Goal: Task Accomplishment & Management: Complete application form

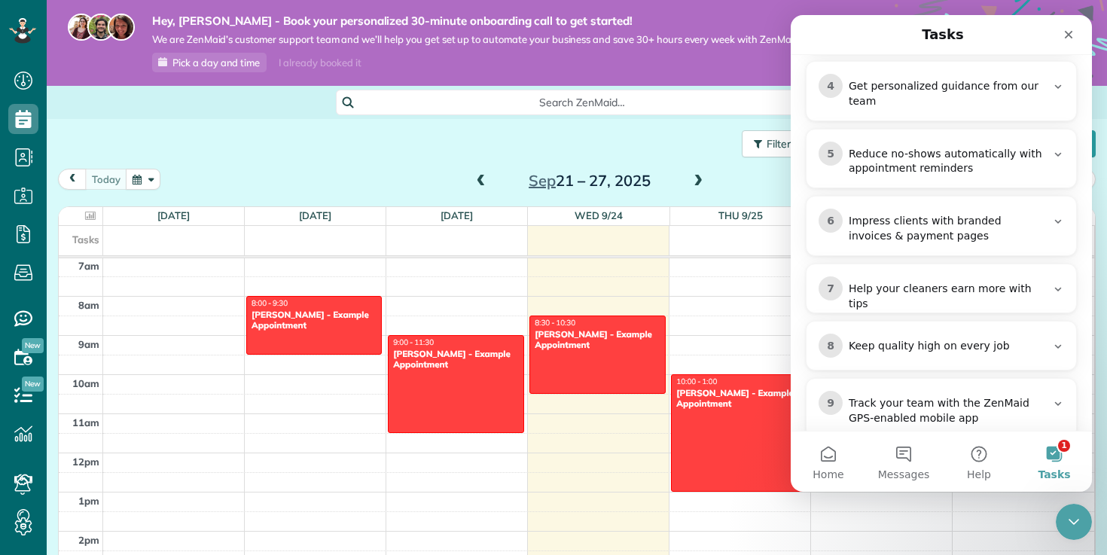
scroll to position [477, 0]
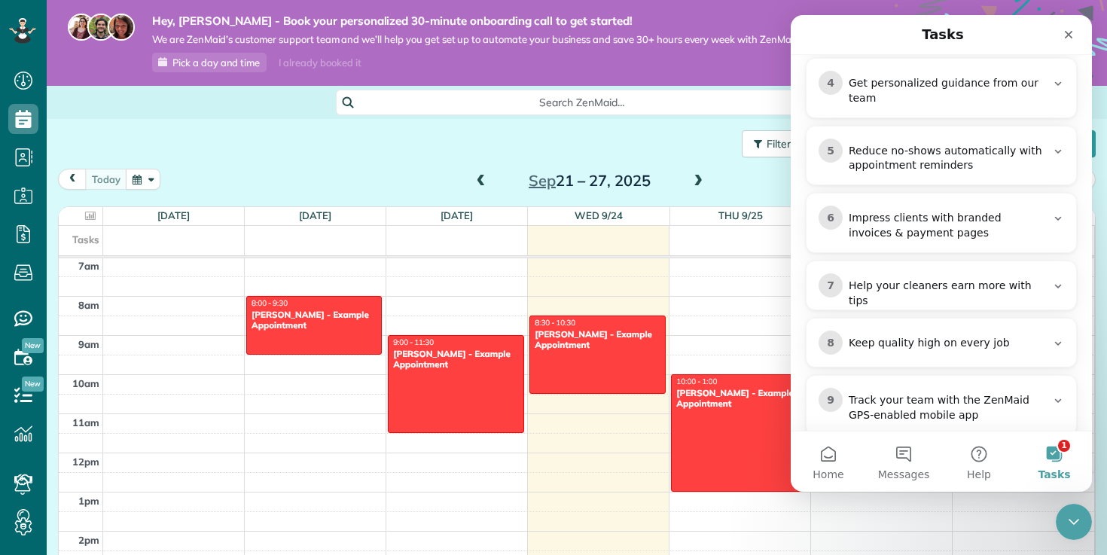
click at [965, 211] on div "Impress clients with branded invoices & payment pages" at bounding box center [947, 226] width 197 height 30
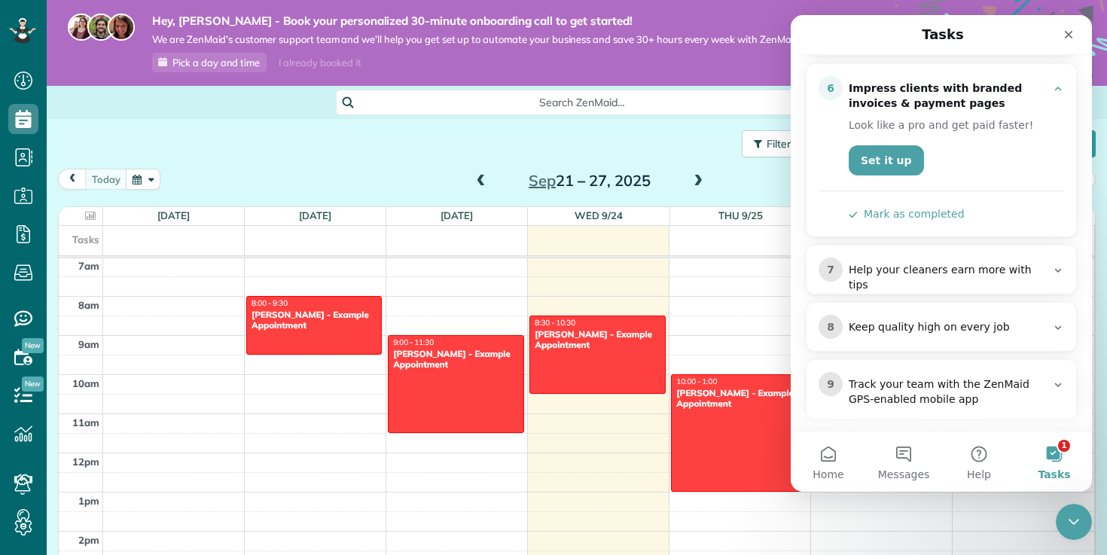
scroll to position [347, 0]
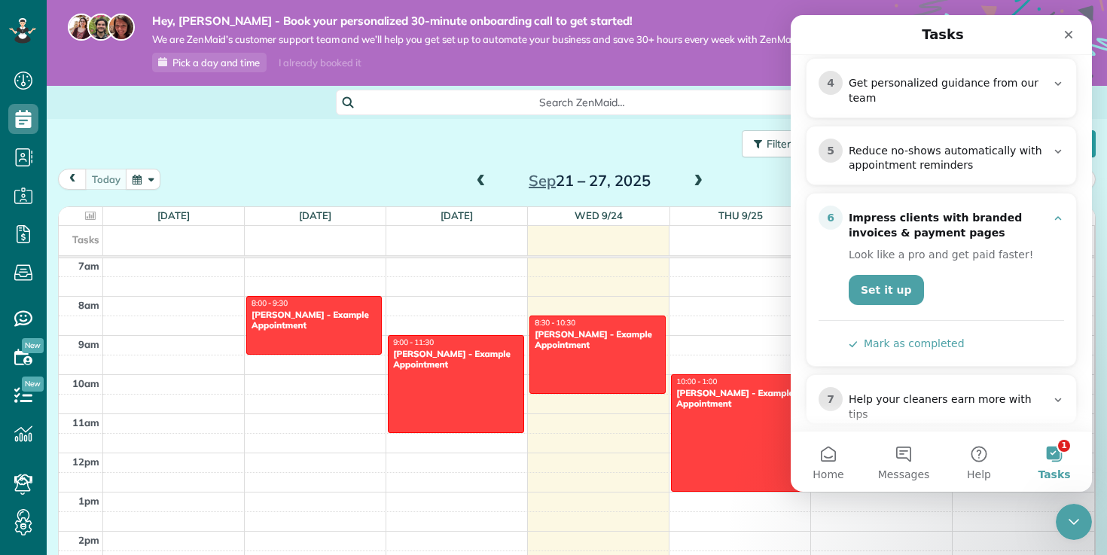
click at [965, 211] on div "Impress clients with branded invoices & payment pages" at bounding box center [947, 226] width 197 height 30
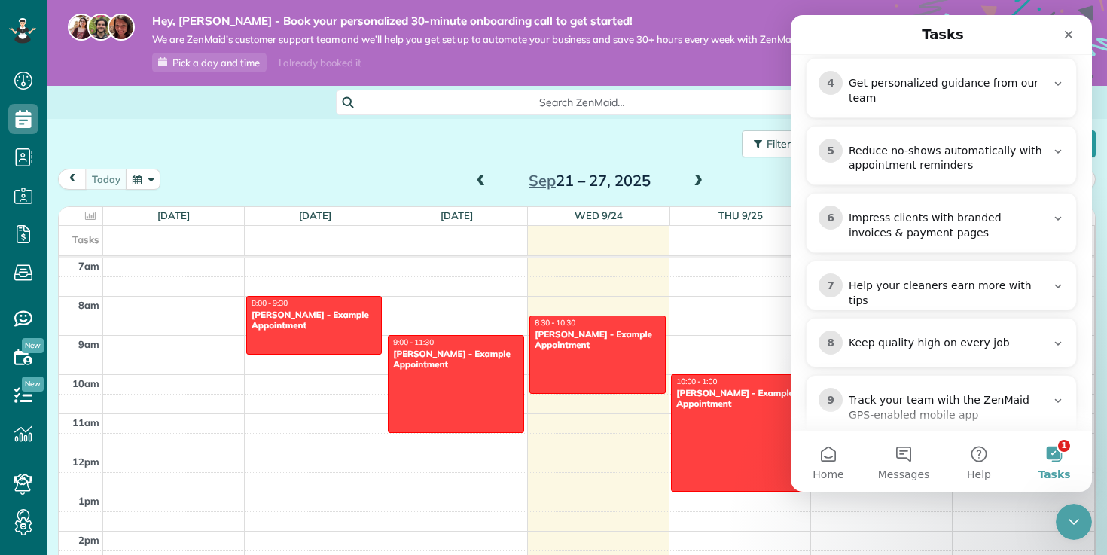
click at [965, 211] on div "Impress clients with branded invoices & payment pages" at bounding box center [947, 226] width 197 height 30
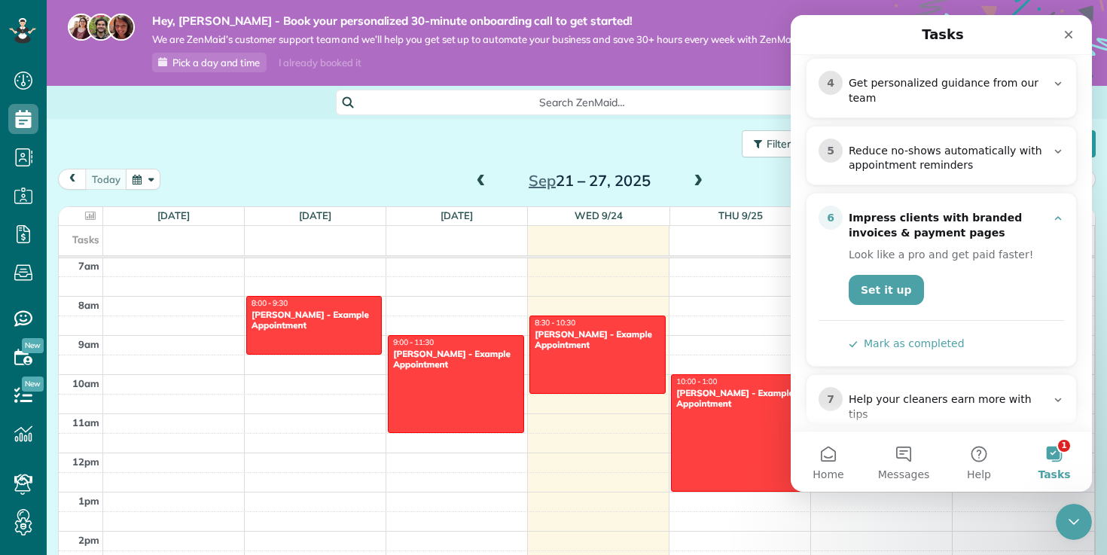
click at [965, 211] on div "Impress clients with branded invoices & payment pages" at bounding box center [947, 226] width 197 height 30
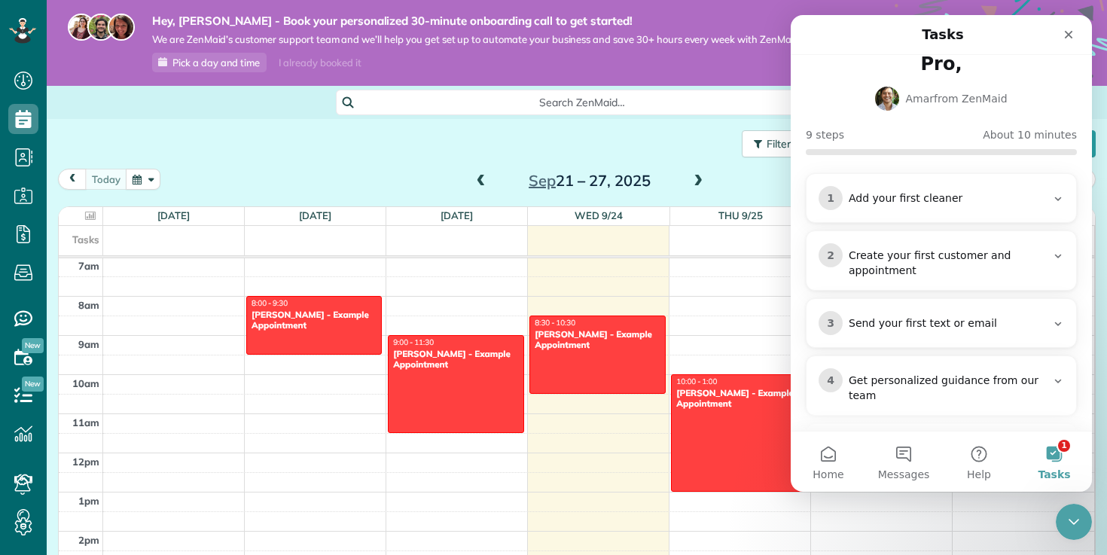
scroll to position [0, 0]
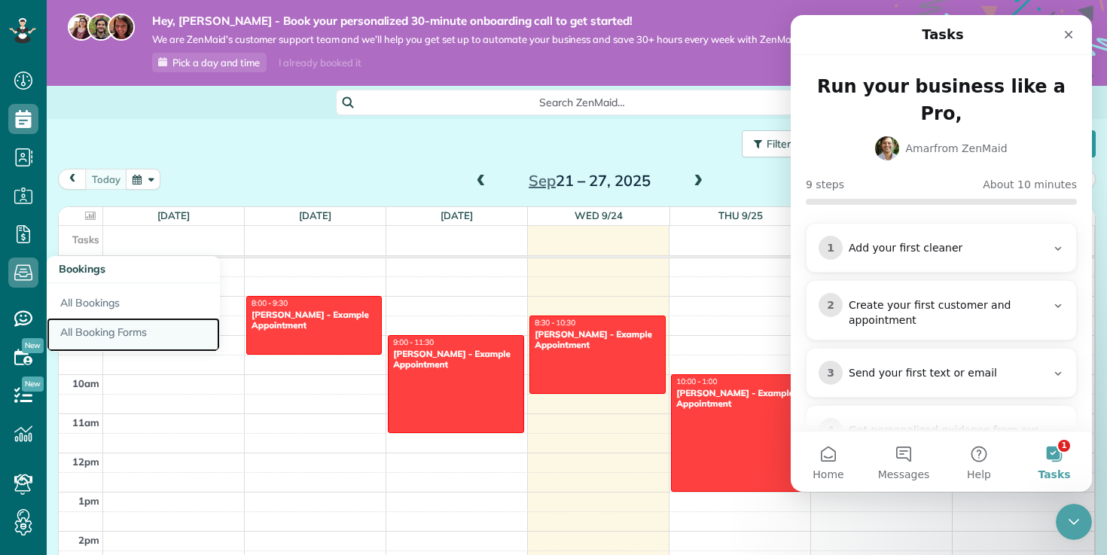
click at [93, 328] on link "All Booking Forms" at bounding box center [133, 335] width 173 height 35
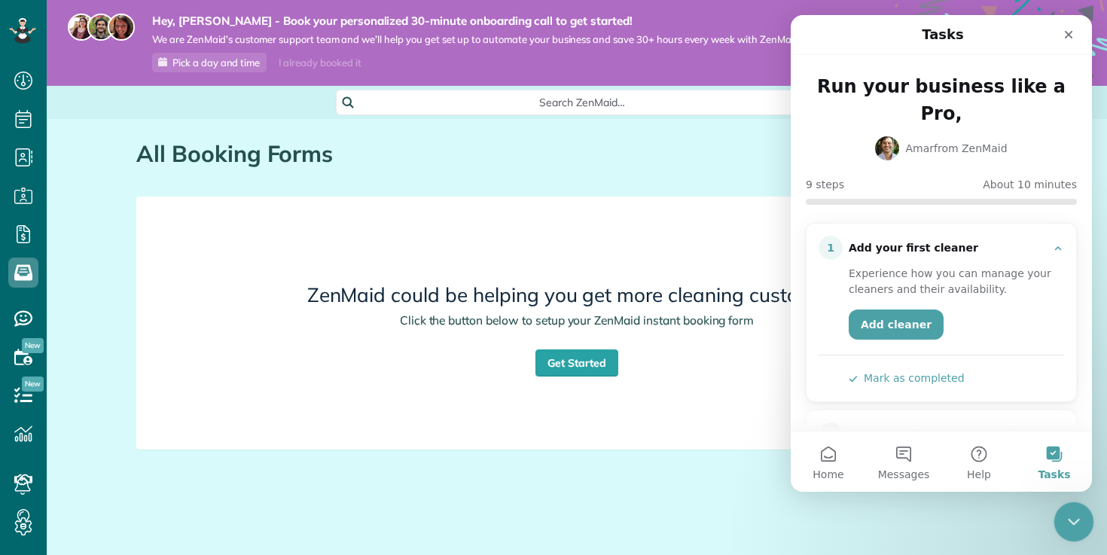
click at [1071, 513] on icon "Close Intercom Messenger" at bounding box center [1072, 520] width 18 height 18
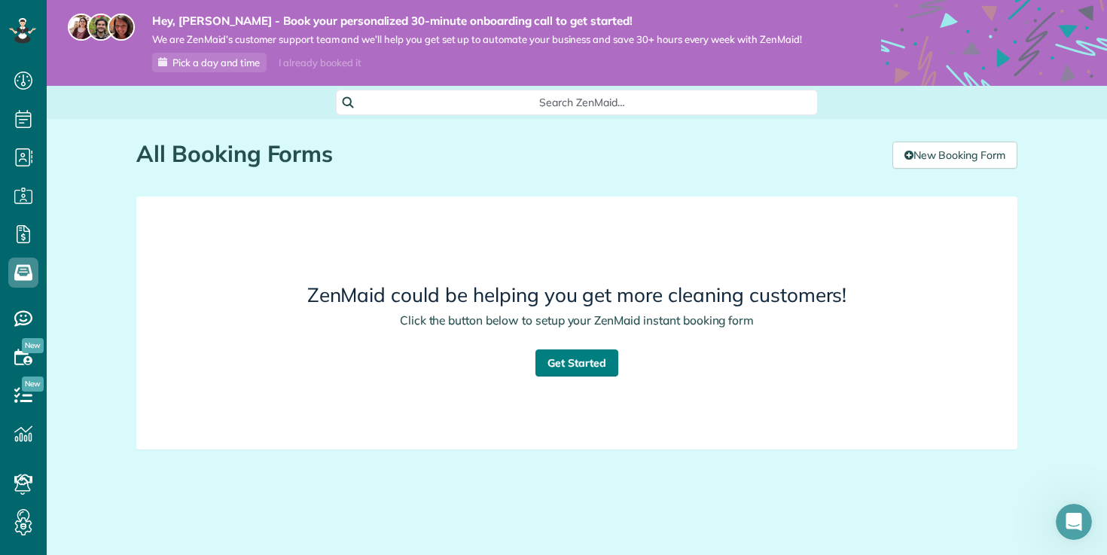
click at [585, 351] on link "Get Started" at bounding box center [577, 363] width 83 height 27
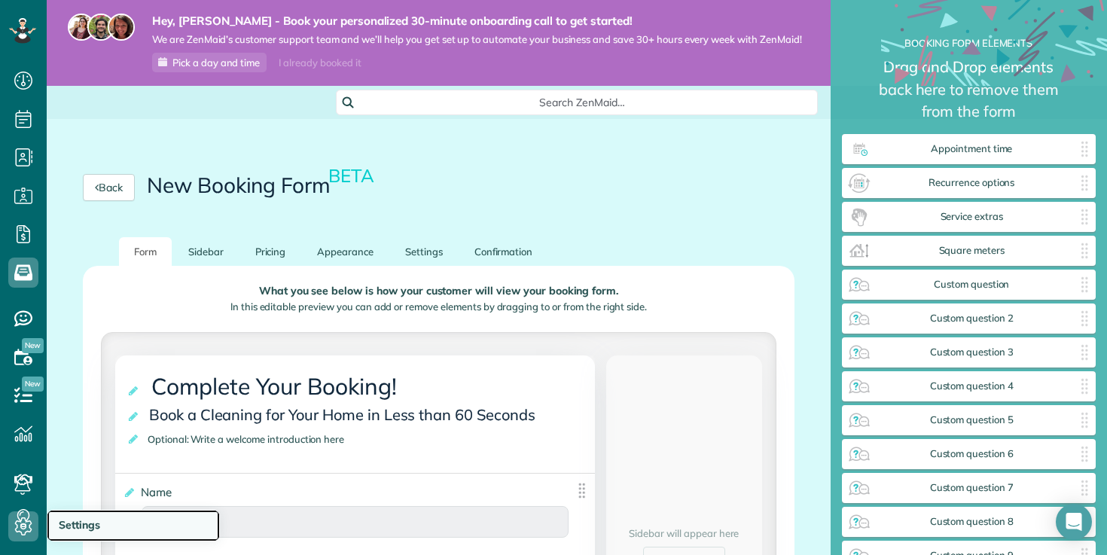
click at [72, 518] on link "Settings" at bounding box center [133, 526] width 173 height 32
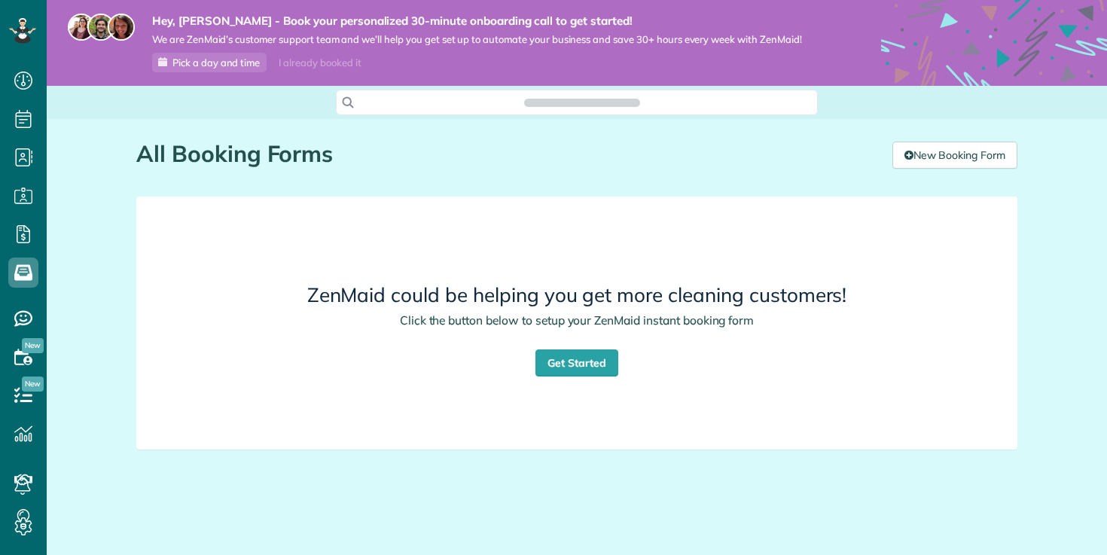
scroll to position [7, 7]
click at [939, 153] on link "New Booking Form" at bounding box center [955, 155] width 125 height 27
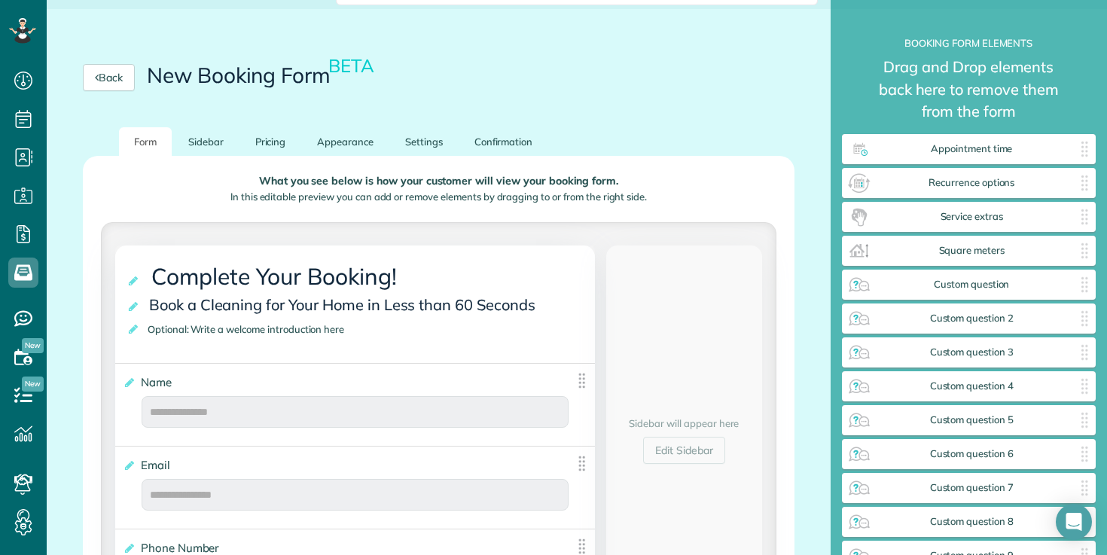
scroll to position [118, 0]
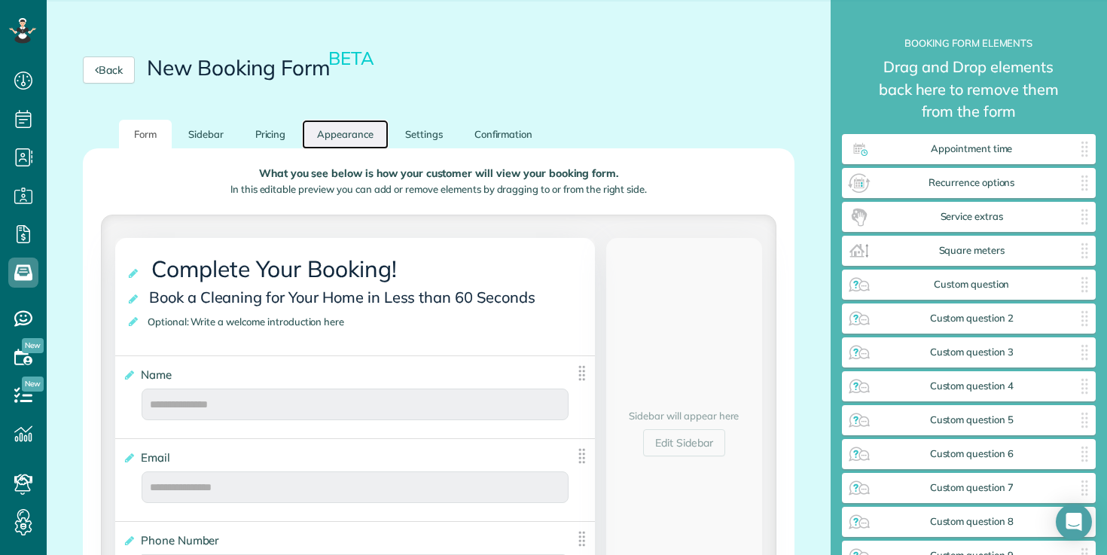
click at [325, 129] on link "Appearance" at bounding box center [345, 134] width 87 height 29
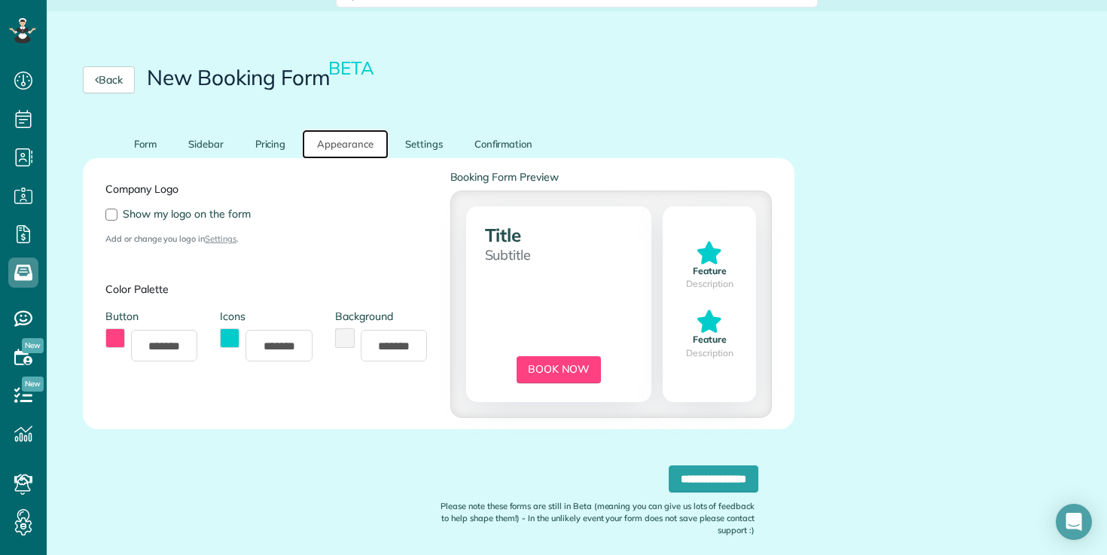
scroll to position [0, 0]
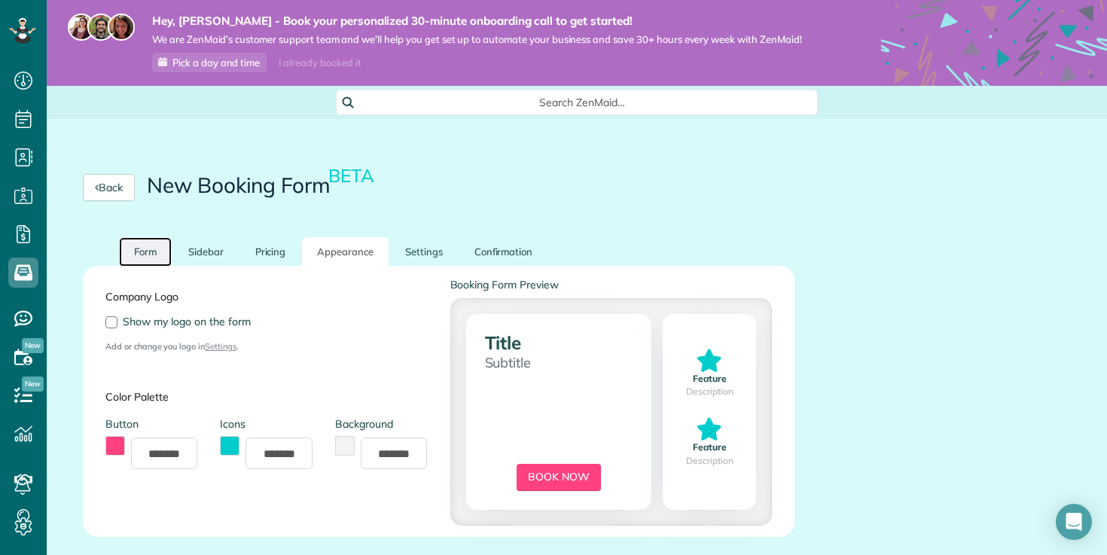
click at [134, 261] on link "Form" at bounding box center [145, 251] width 53 height 29
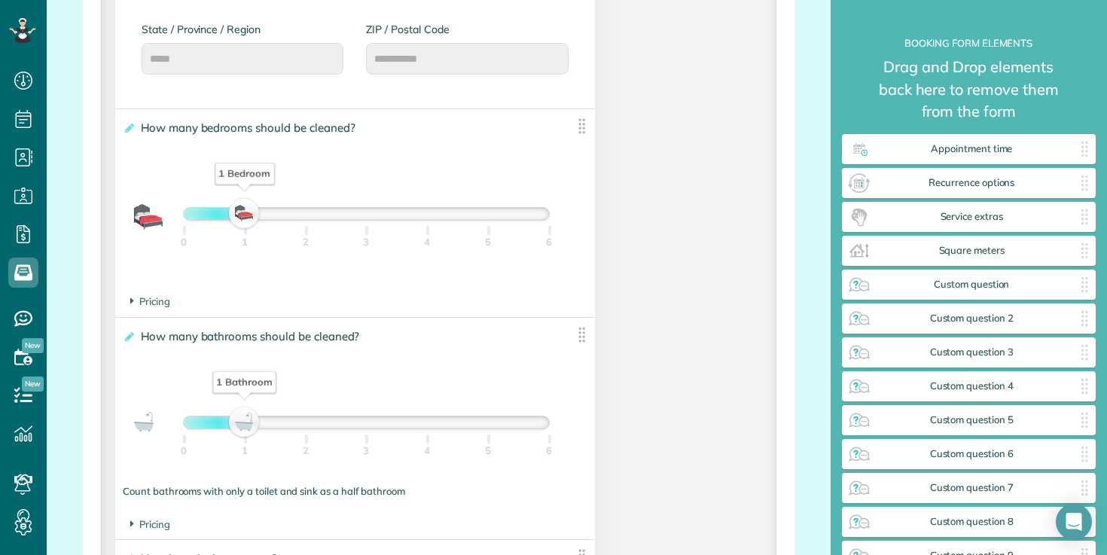
scroll to position [989, 0]
click at [148, 303] on span "Pricing" at bounding box center [150, 299] width 40 height 12
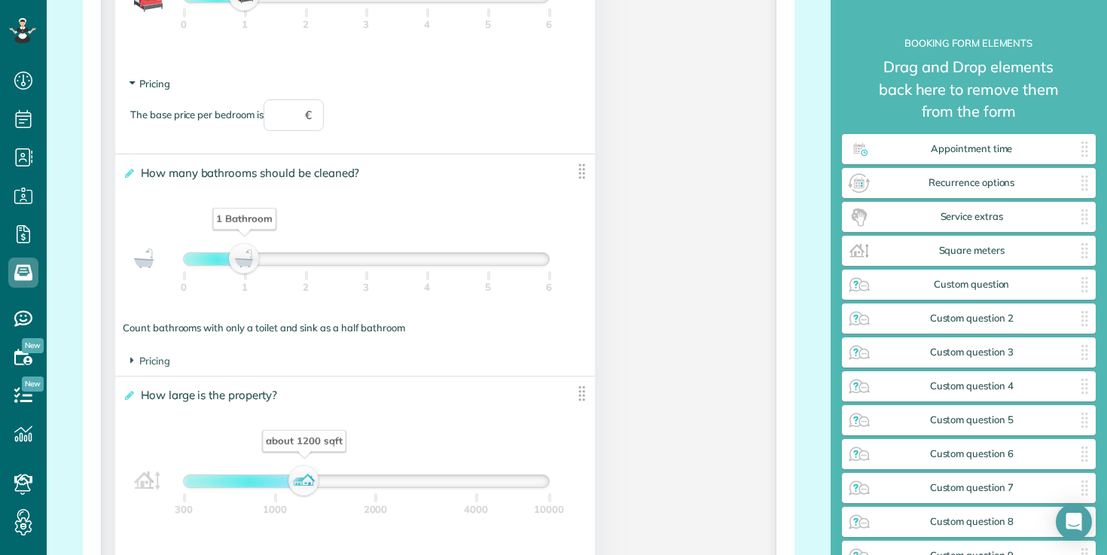
scroll to position [1216, 0]
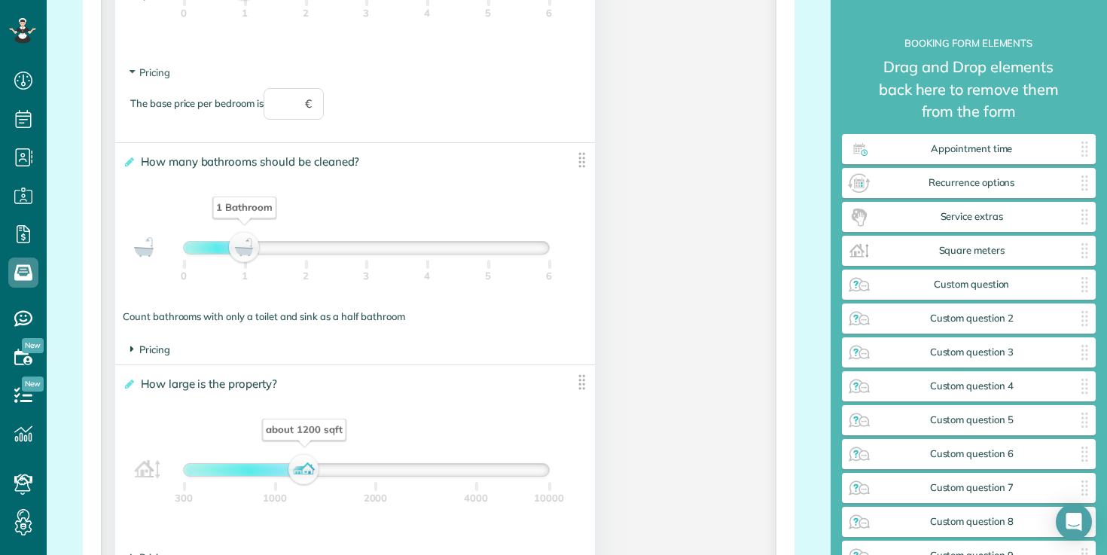
click at [139, 353] on span "Pricing" at bounding box center [150, 350] width 40 height 12
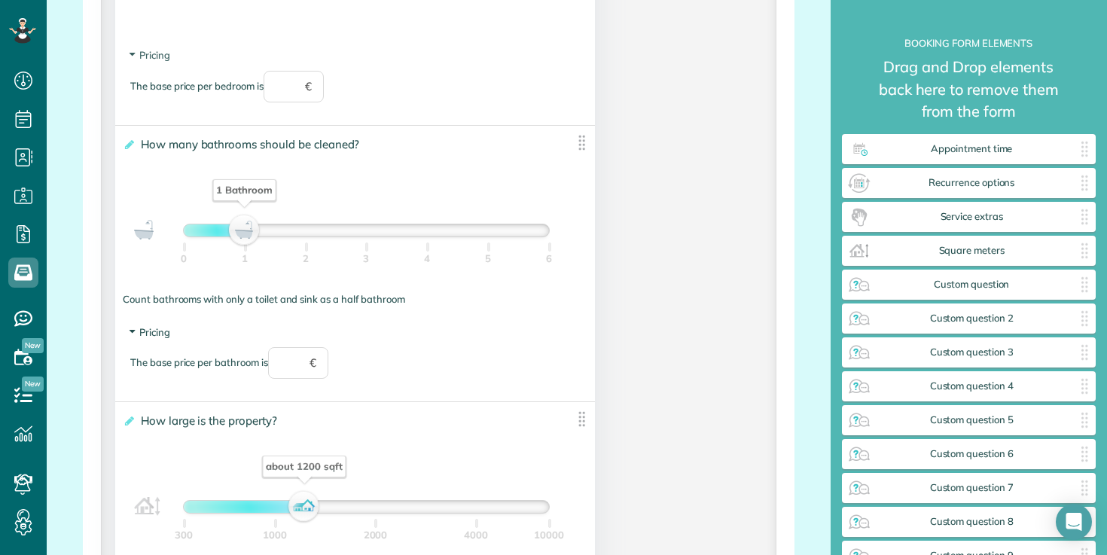
scroll to position [1237, 0]
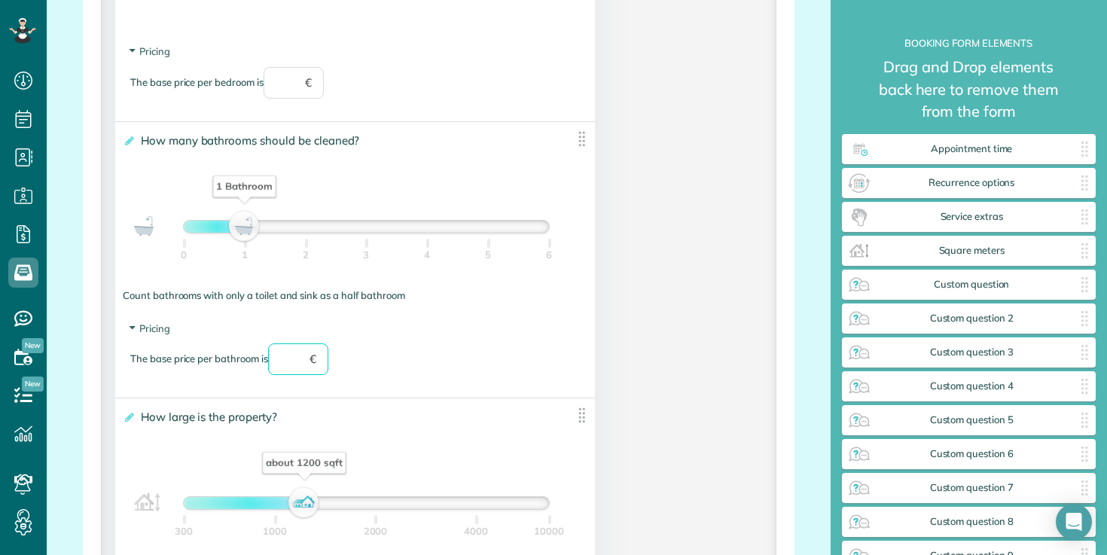
click at [286, 359] on input "text" at bounding box center [298, 360] width 60 height 32
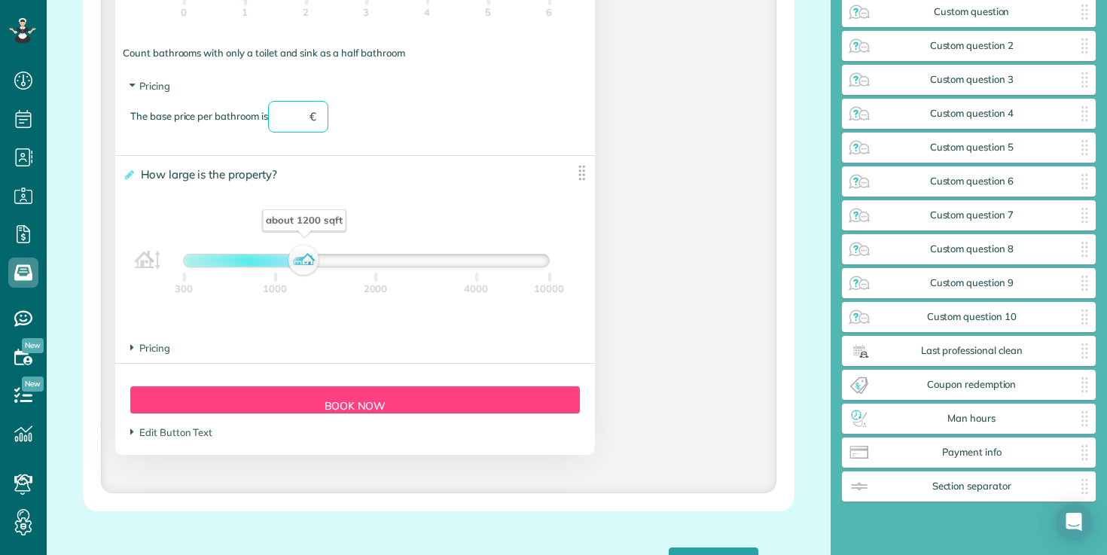
scroll to position [1473, 0]
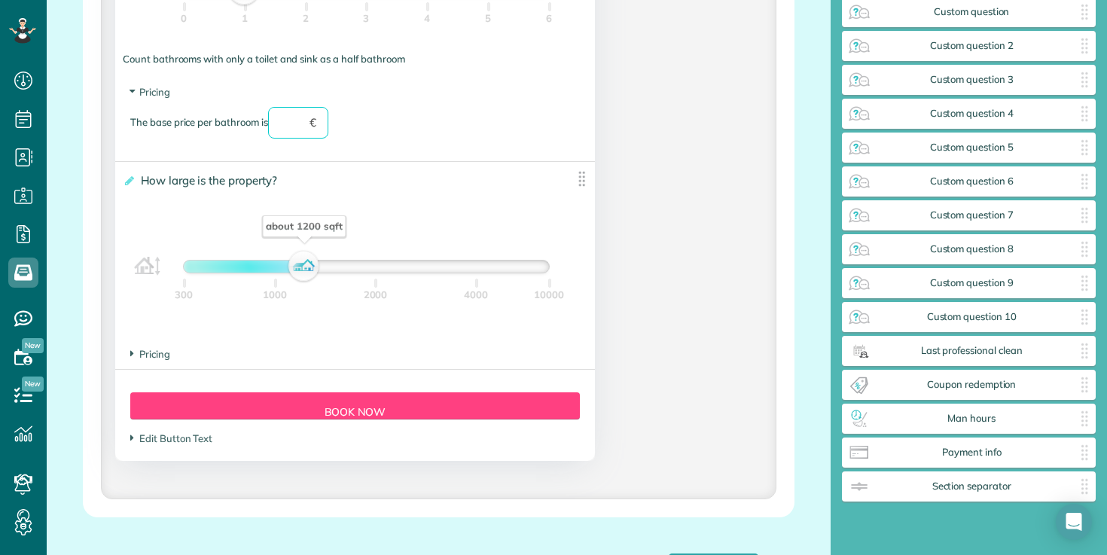
click at [583, 182] on img at bounding box center [582, 178] width 19 height 19
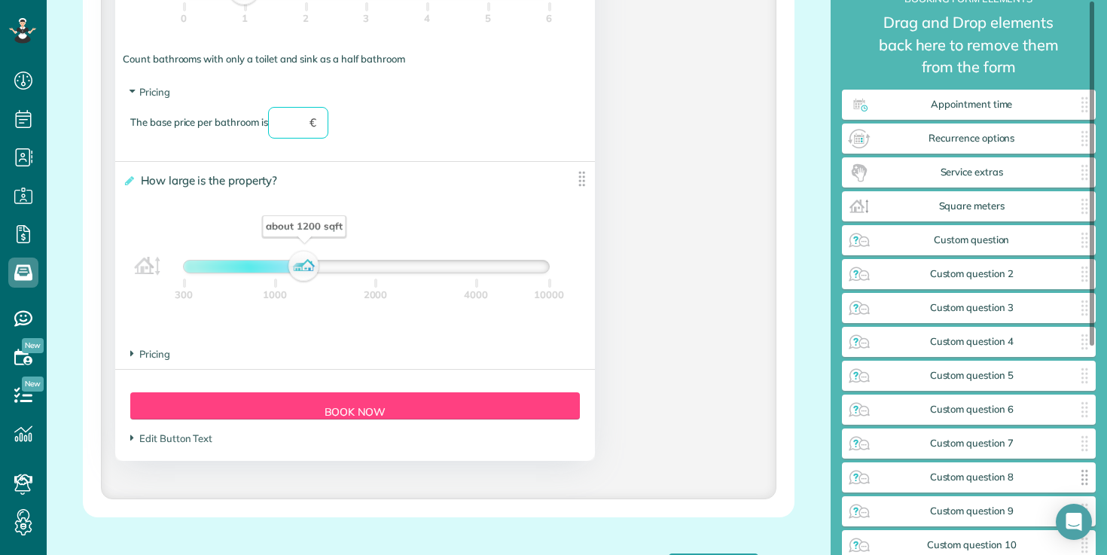
scroll to position [0, 0]
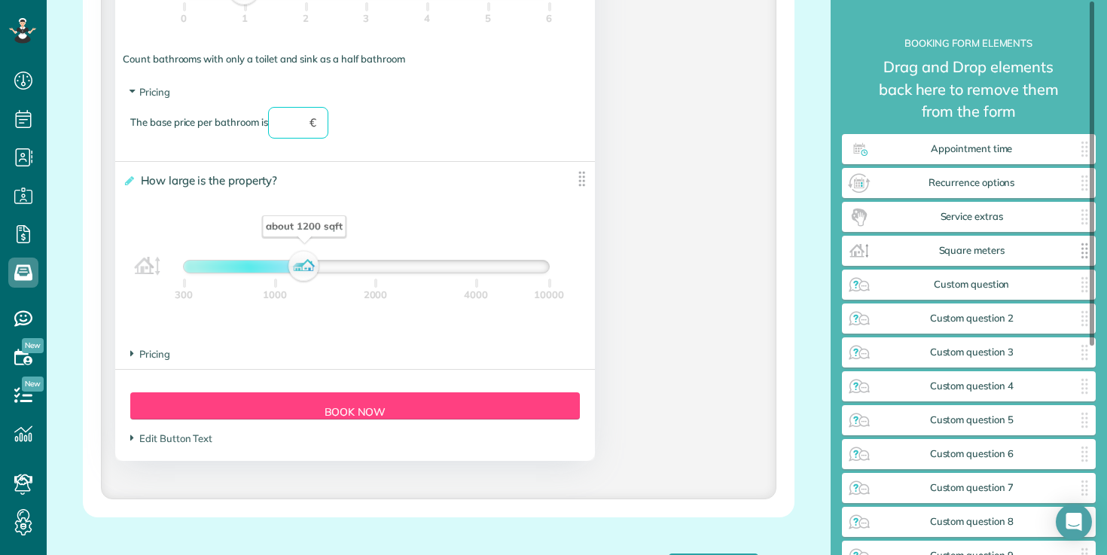
click at [1065, 253] on span "Square meters" at bounding box center [973, 251] width 202 height 12
click at [872, 254] on span "Square meters" at bounding box center [973, 251] width 202 height 12
click at [1085, 250] on img at bounding box center [1085, 251] width 24 height 24
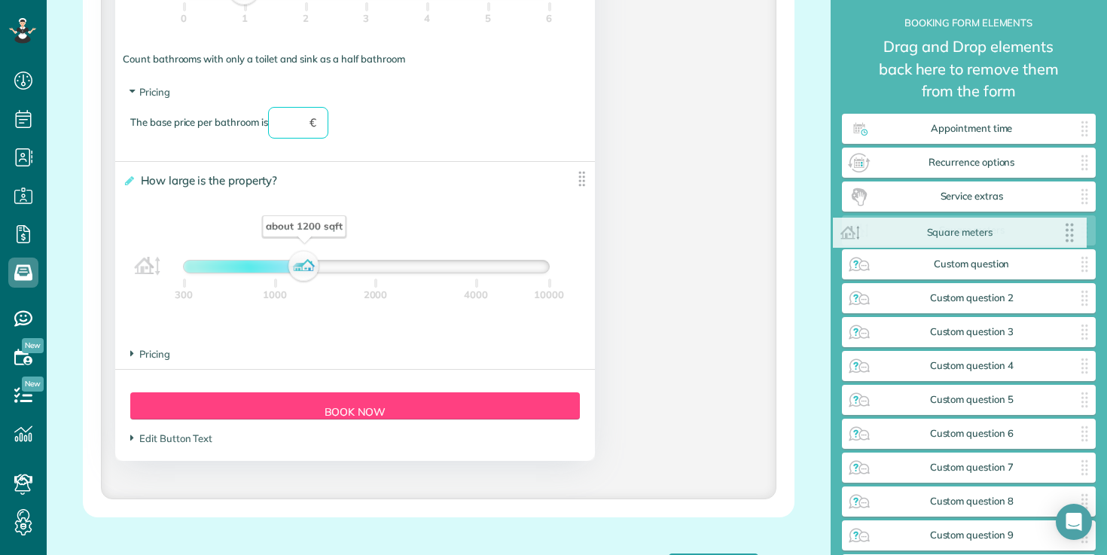
drag, startPoint x: 1033, startPoint y: 233, endPoint x: 1024, endPoint y: 230, distance: 9.5
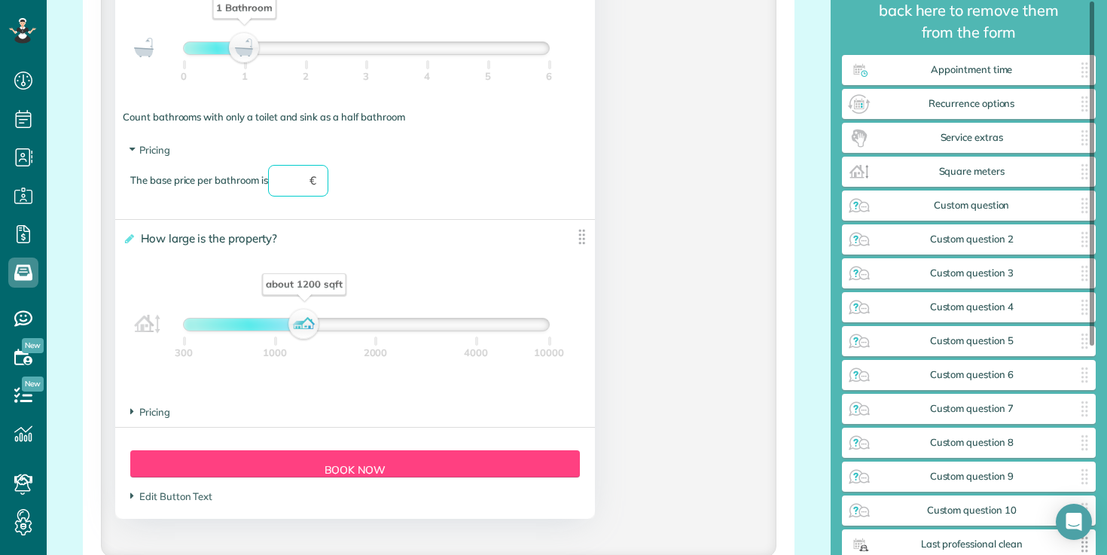
scroll to position [0, 0]
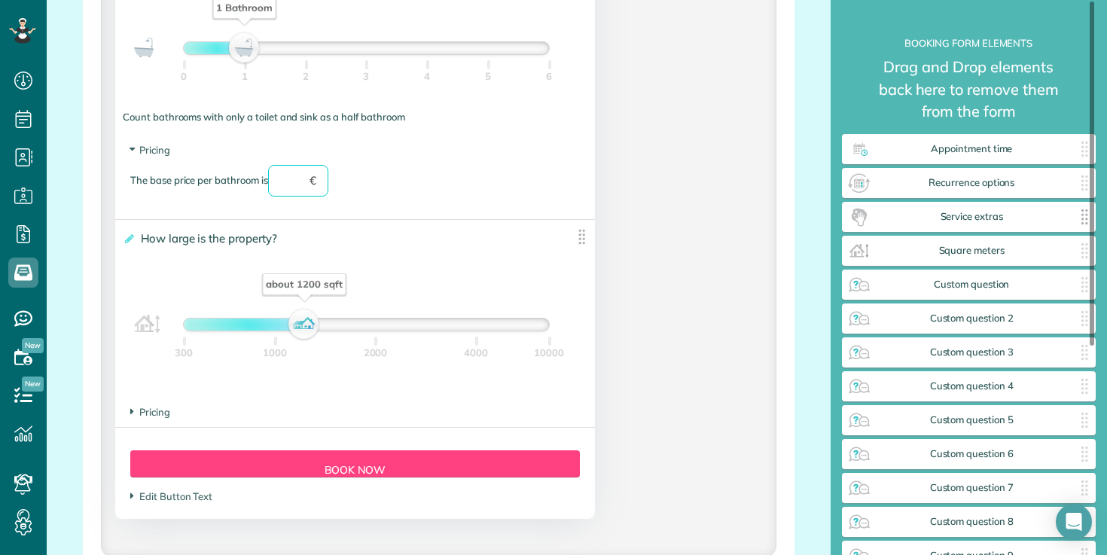
click at [921, 221] on span "Service extras" at bounding box center [973, 217] width 202 height 12
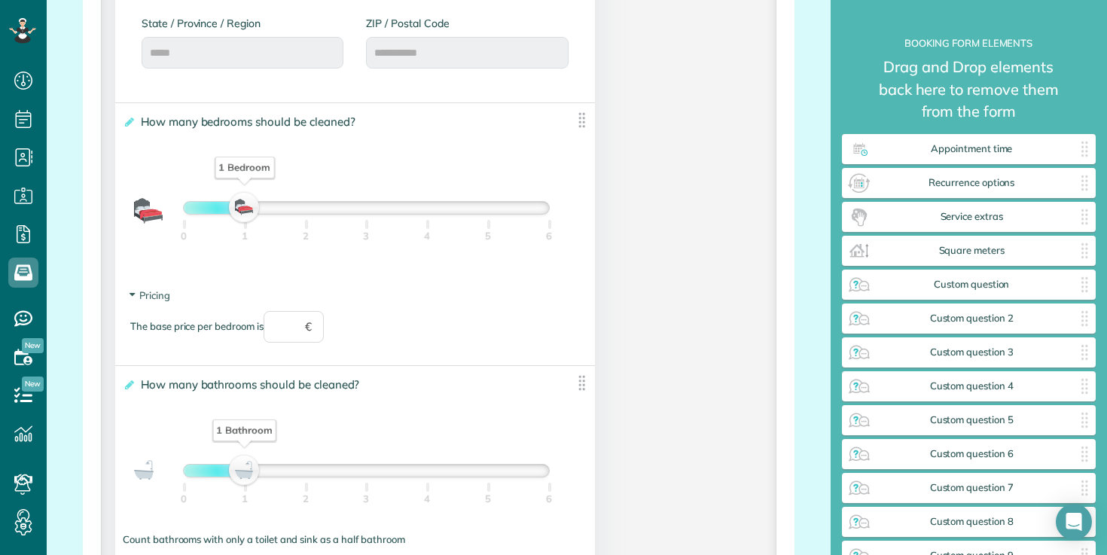
scroll to position [1006, 0]
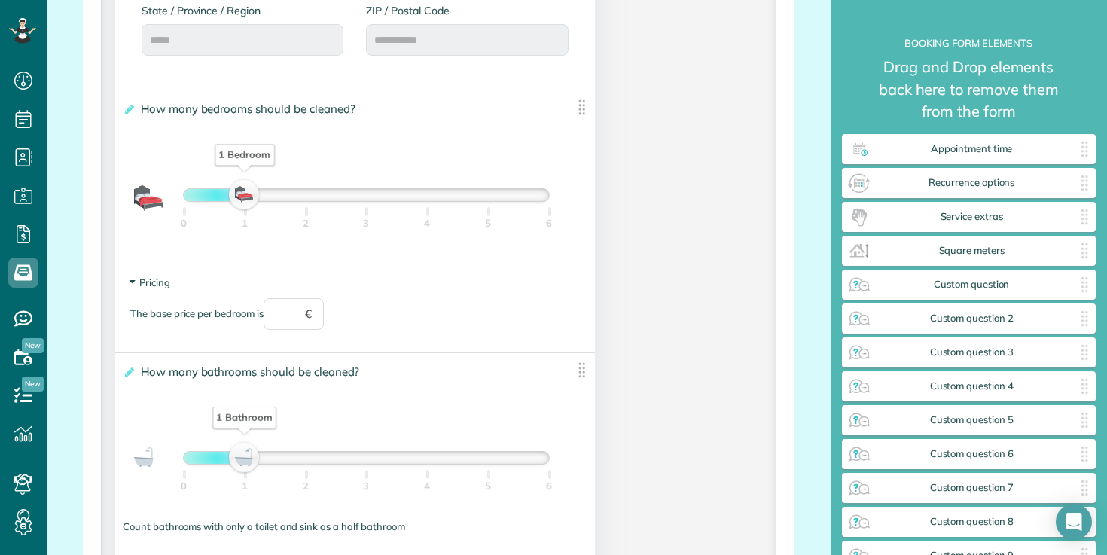
click at [133, 284] on icon at bounding box center [132, 282] width 13 height 4
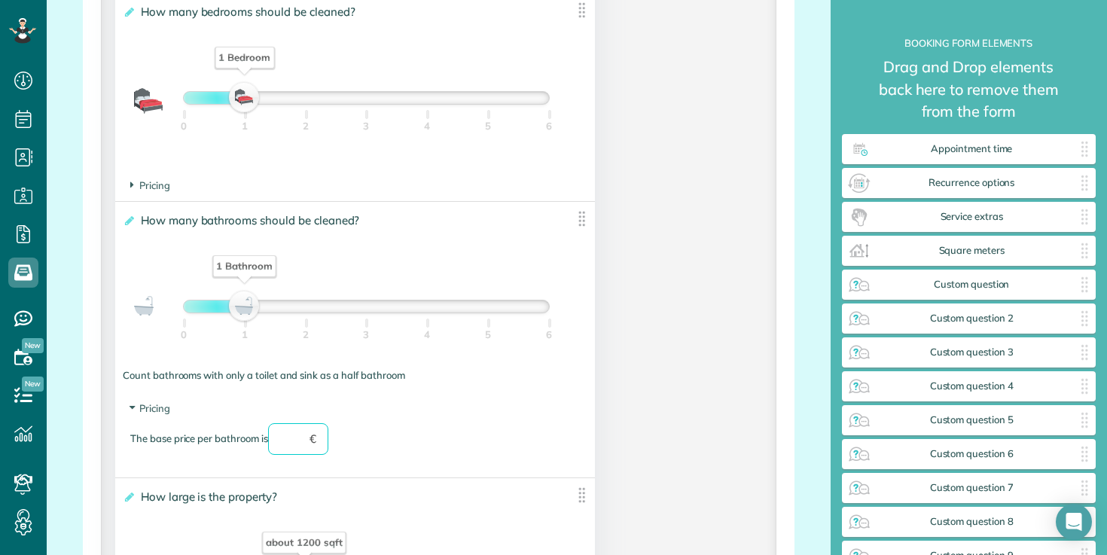
scroll to position [1156, 0]
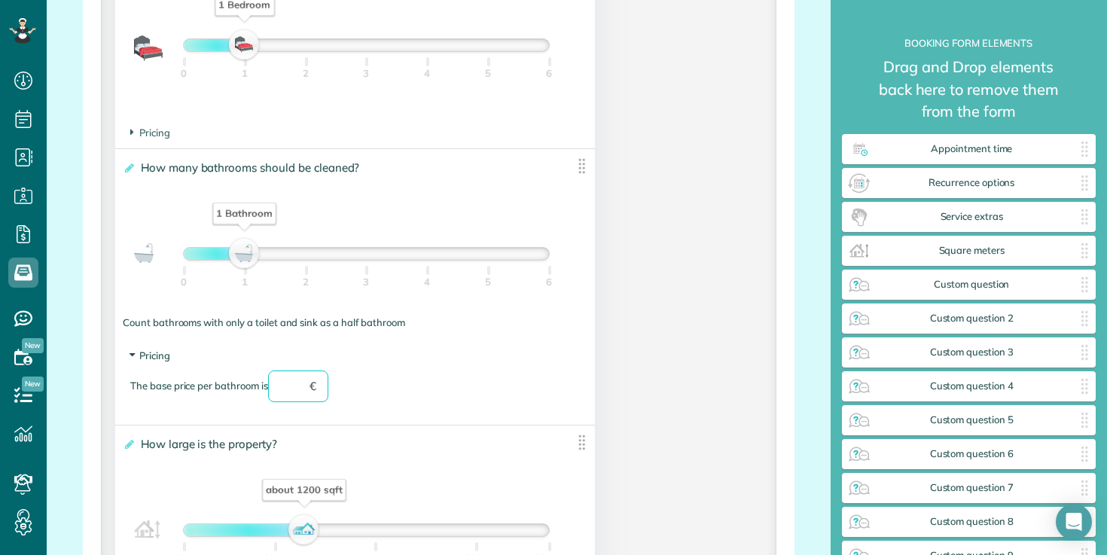
click at [130, 353] on span "Pricing" at bounding box center [150, 356] width 40 height 12
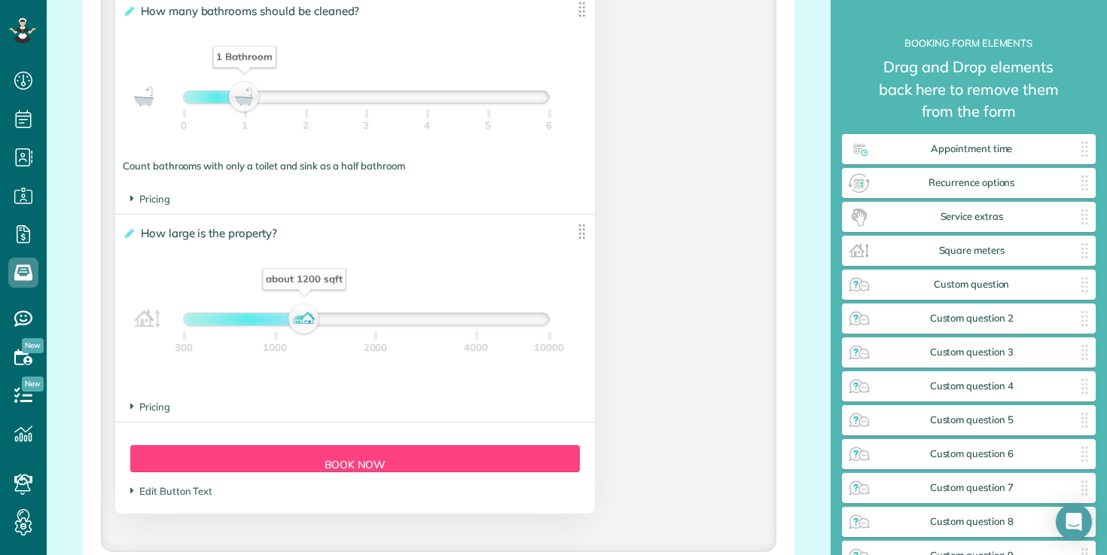
scroll to position [1338, 0]
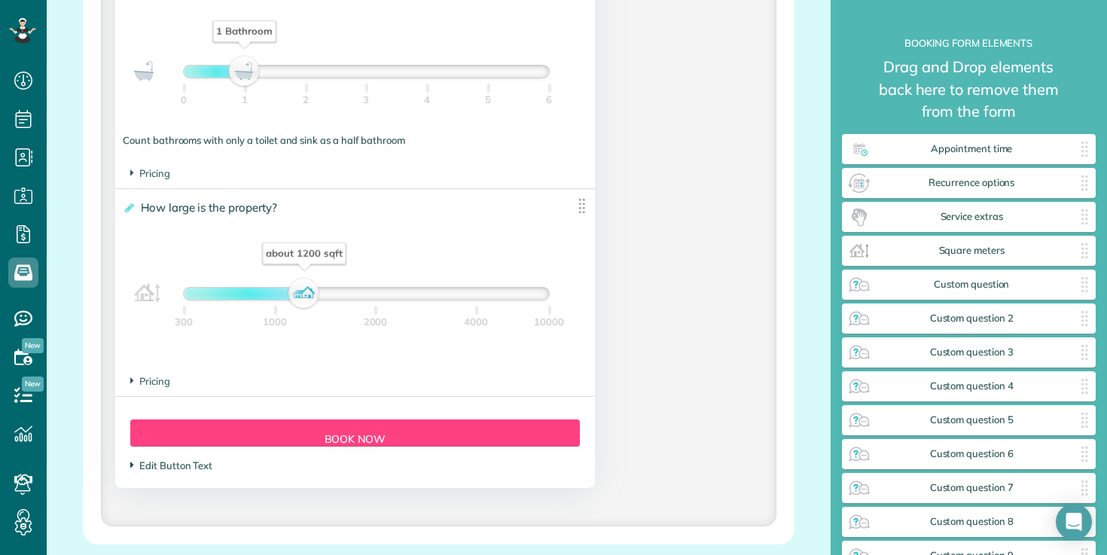
click at [165, 470] on span "Edit Button Text" at bounding box center [171, 466] width 82 height 12
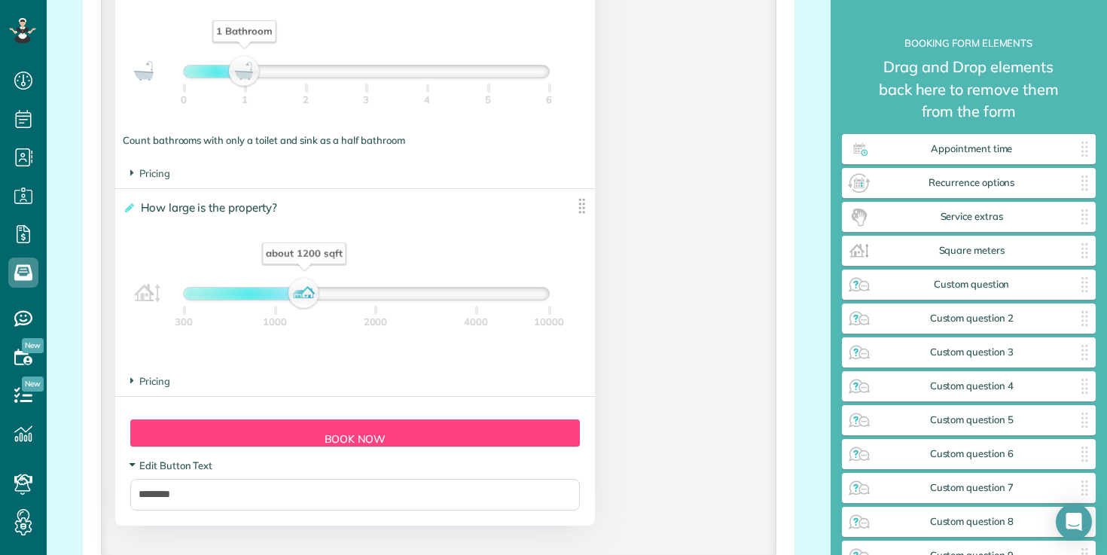
click at [165, 470] on span "Edit Button Text" at bounding box center [171, 466] width 82 height 12
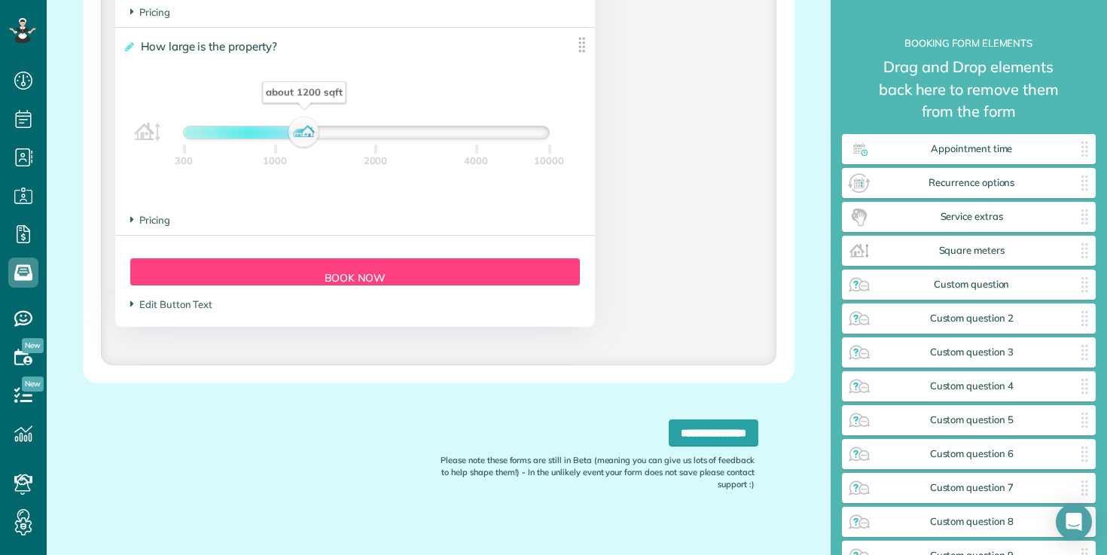
scroll to position [1519, 0]
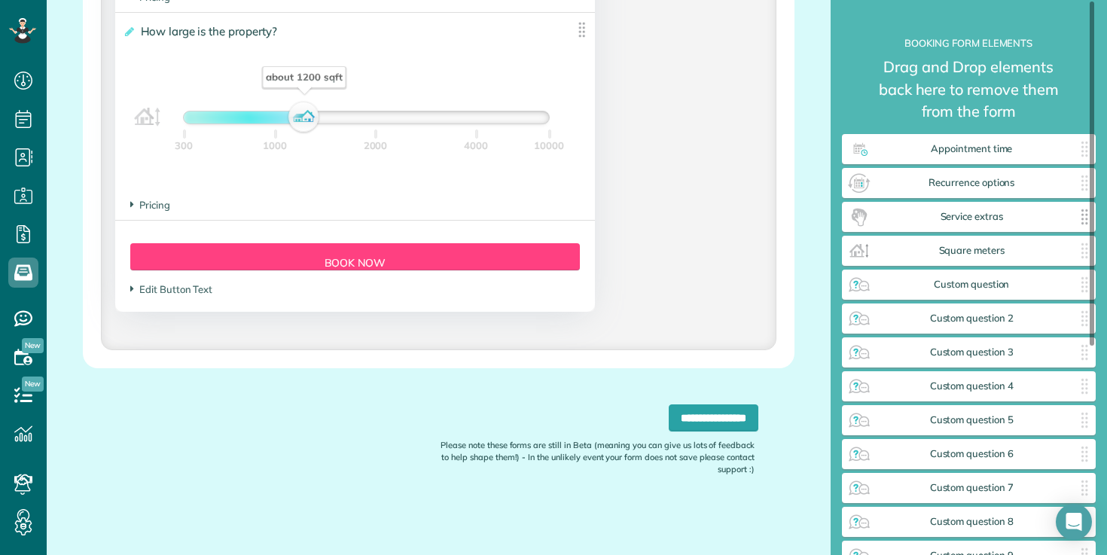
click at [958, 212] on span "Service extras" at bounding box center [973, 217] width 202 height 12
click at [937, 215] on span "Service extras" at bounding box center [973, 217] width 202 height 12
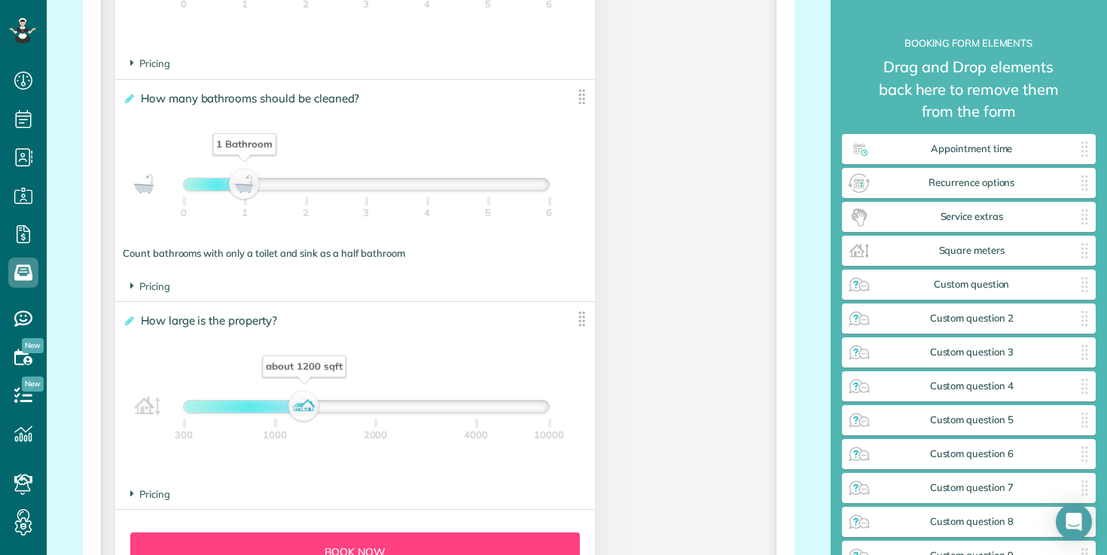
scroll to position [1222, 0]
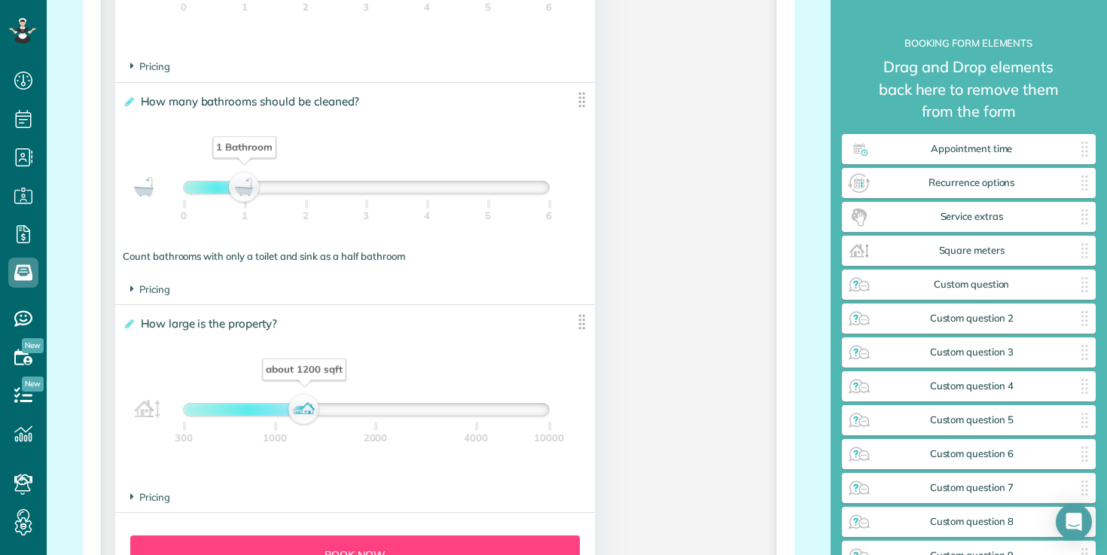
click at [288, 331] on label "**********" at bounding box center [344, 323] width 442 height 15
click at [0, 0] on input "**********" at bounding box center [0, 0] width 0 height 0
click at [537, 327] on label "**********" at bounding box center [344, 323] width 442 height 15
click at [0, 0] on input "**********" at bounding box center [0, 0] width 0 height 0
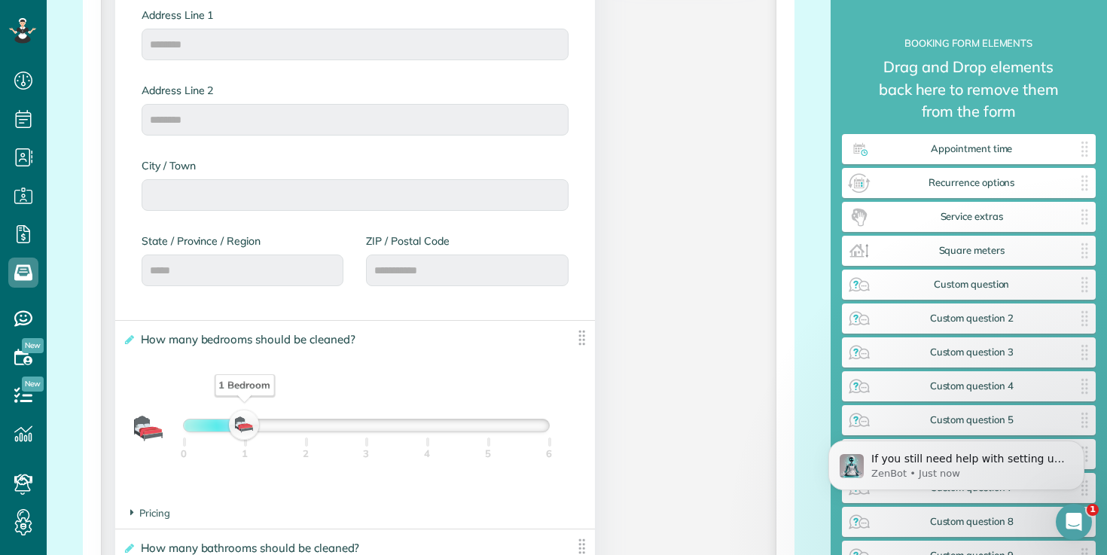
scroll to position [780, 0]
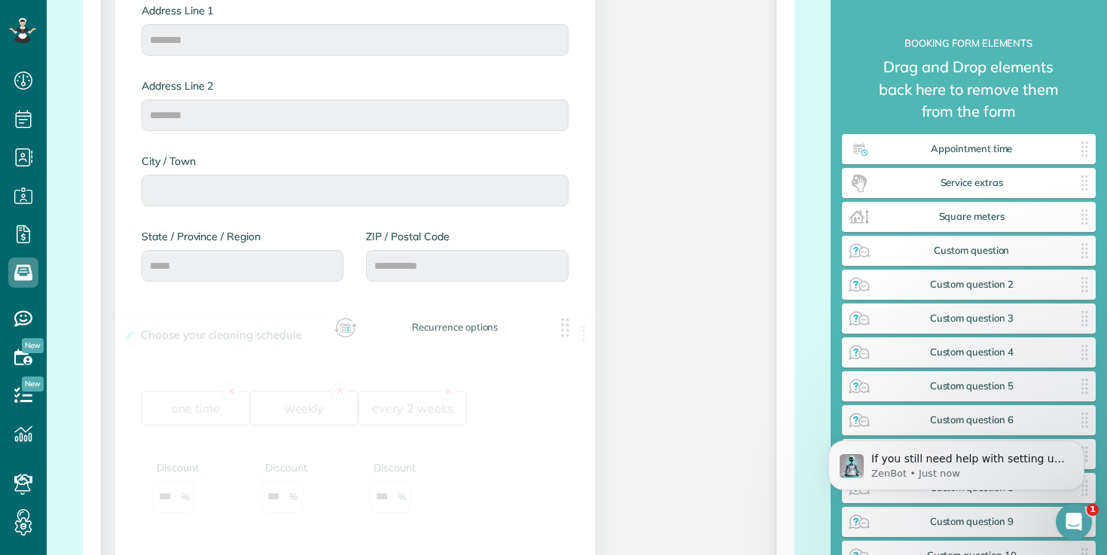
drag, startPoint x: 940, startPoint y: 187, endPoint x: 426, endPoint y: 331, distance: 534.4
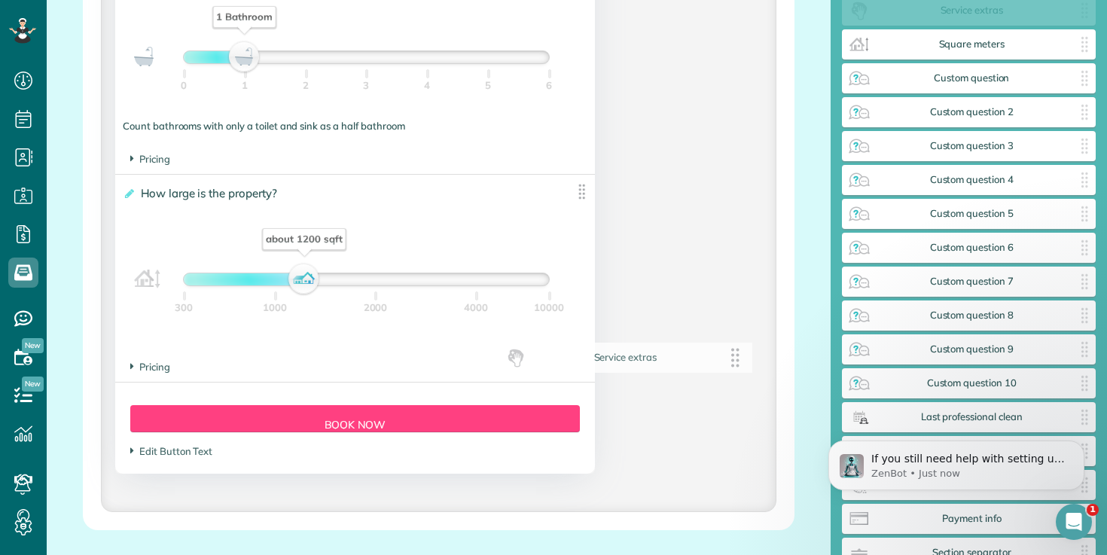
scroll to position [139, 0]
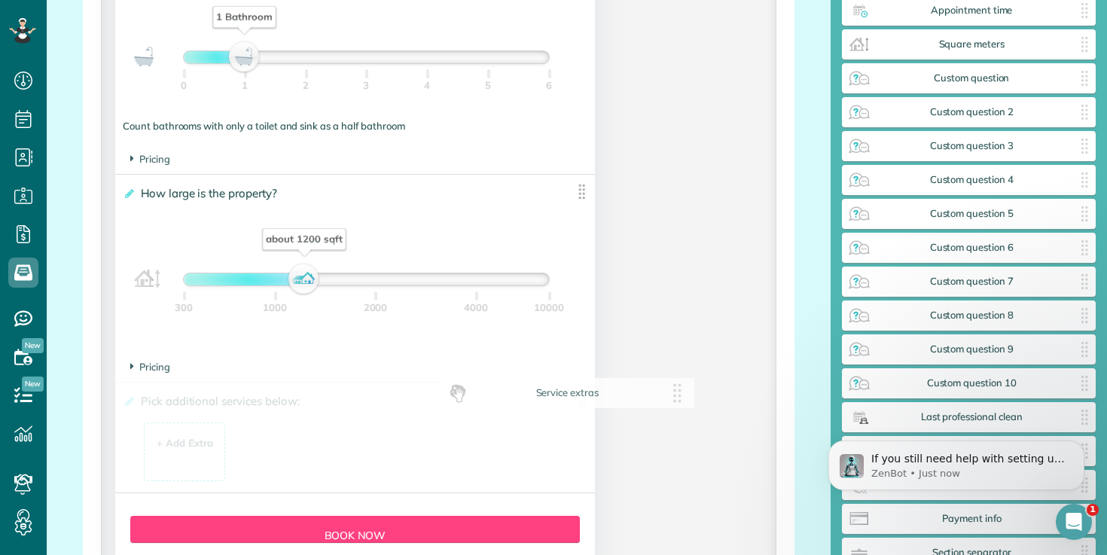
drag, startPoint x: 951, startPoint y: 16, endPoint x: 541, endPoint y: 402, distance: 563.3
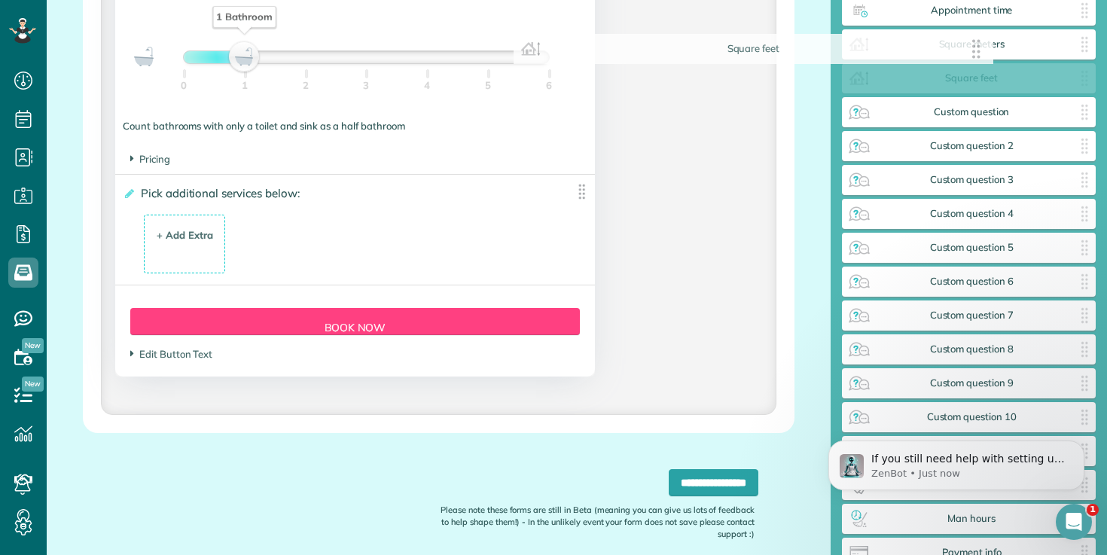
scroll to position [173, 0]
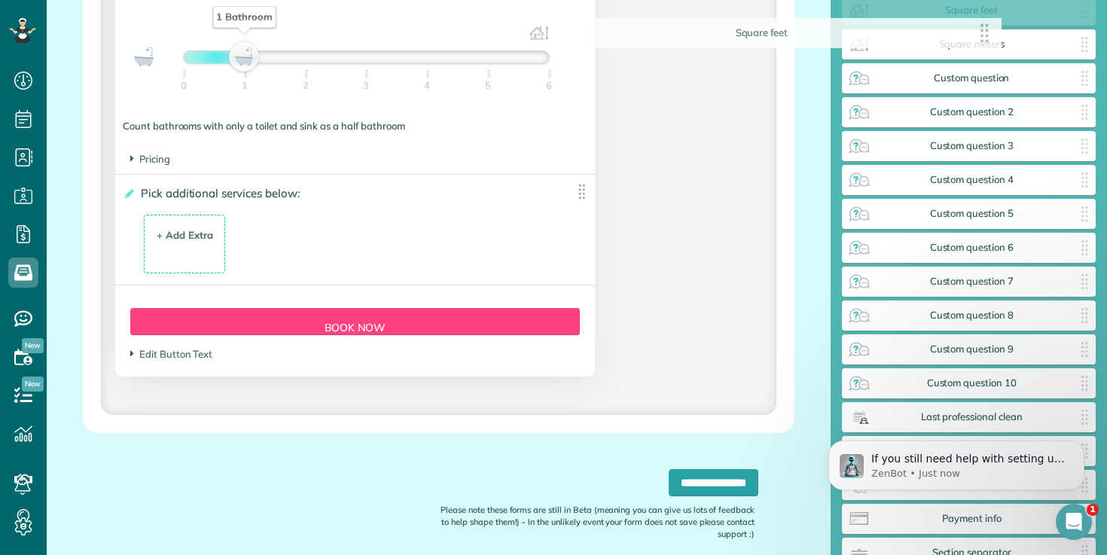
drag, startPoint x: 579, startPoint y: 197, endPoint x: 999, endPoint y: 35, distance: 450.5
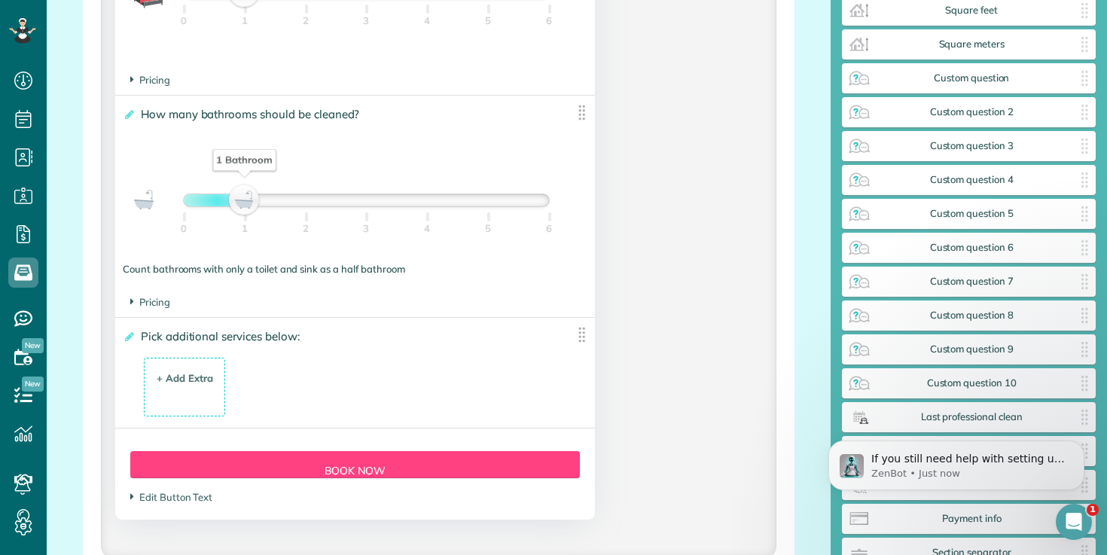
scroll to position [1671, 0]
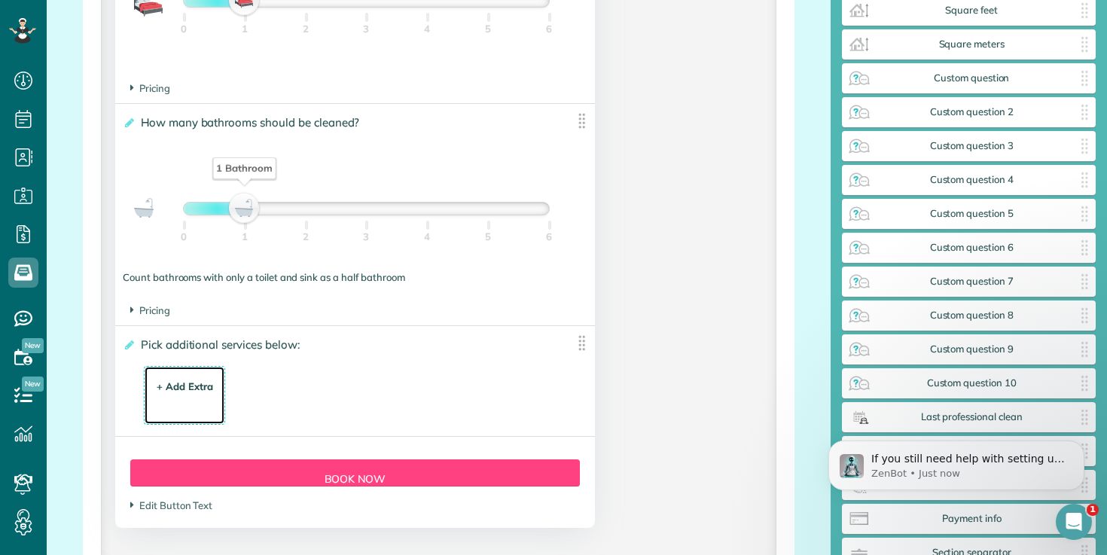
click at [180, 383] on div "+ Add Extra $ 34 . 99" at bounding box center [185, 396] width 66 height 41
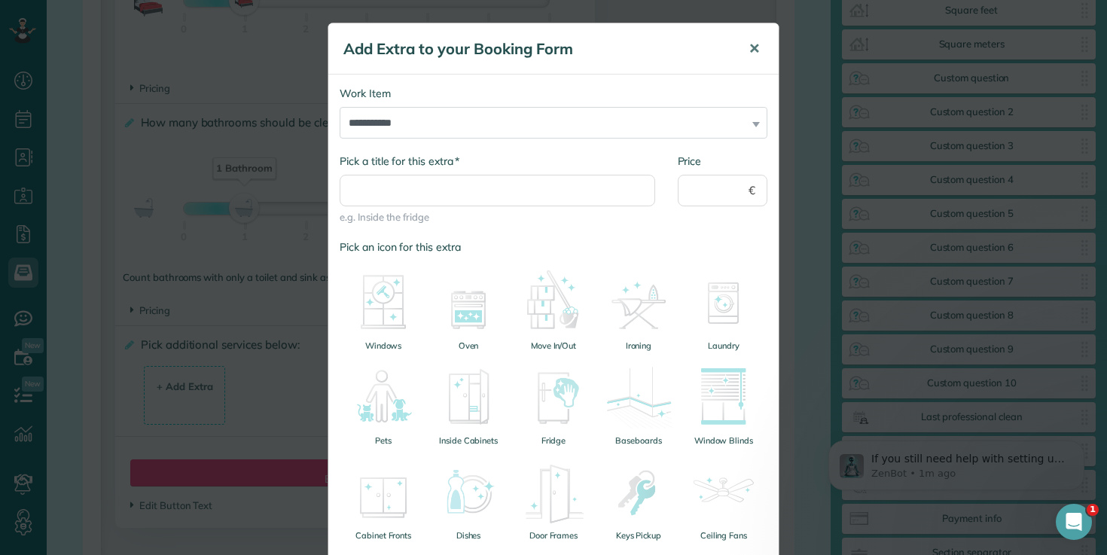
click at [755, 49] on span "✕" at bounding box center [754, 48] width 11 height 17
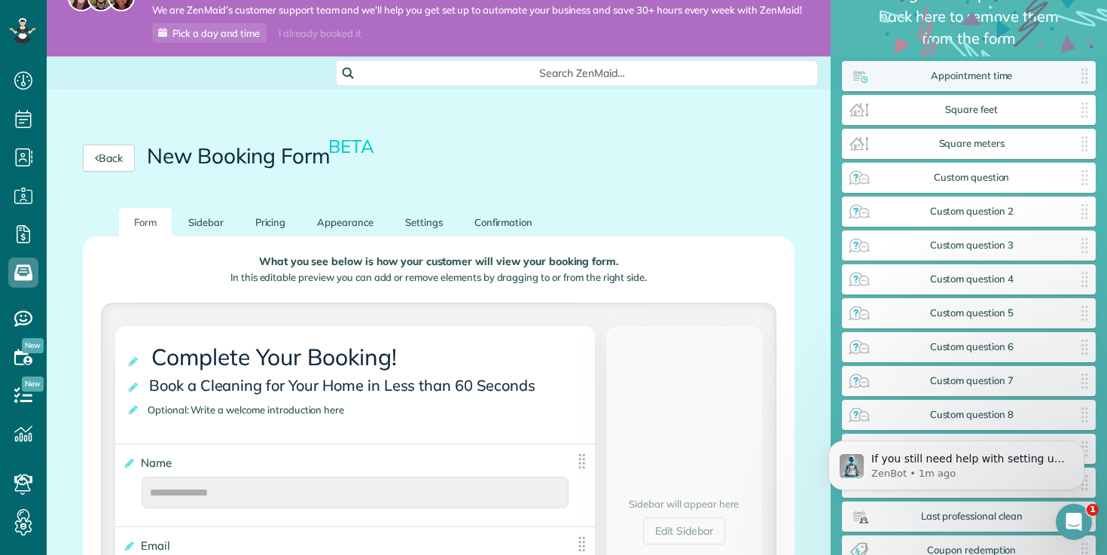
scroll to position [25, 0]
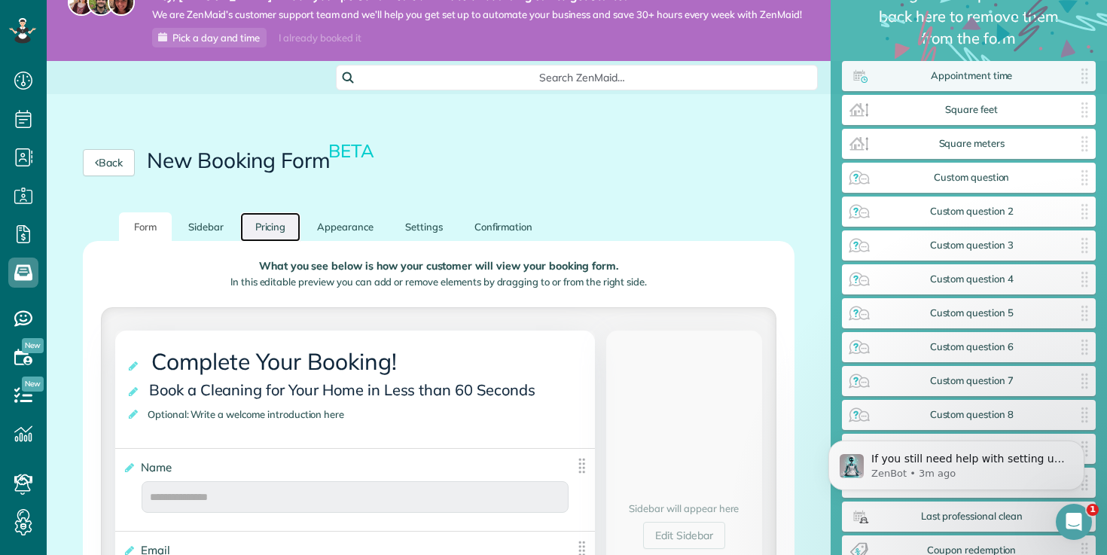
click at [277, 222] on link "Pricing" at bounding box center [270, 226] width 61 height 29
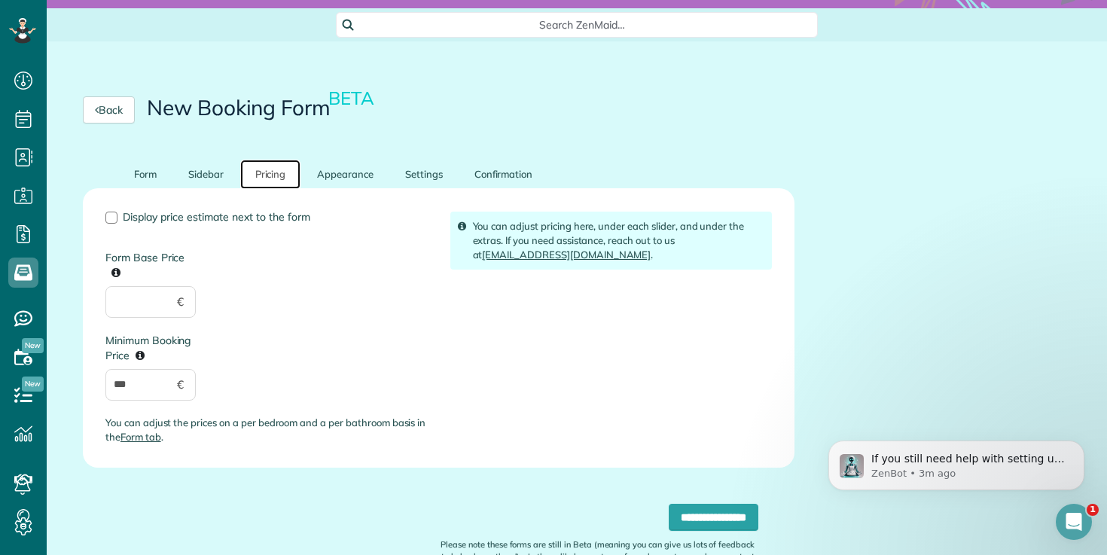
scroll to position [79, 0]
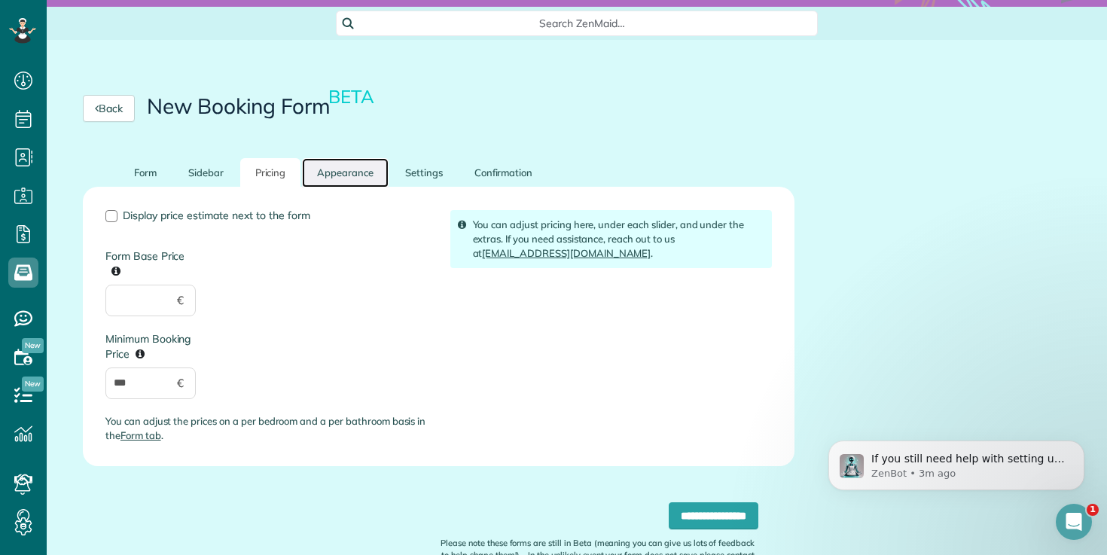
click at [327, 166] on link "Appearance" at bounding box center [345, 172] width 87 height 29
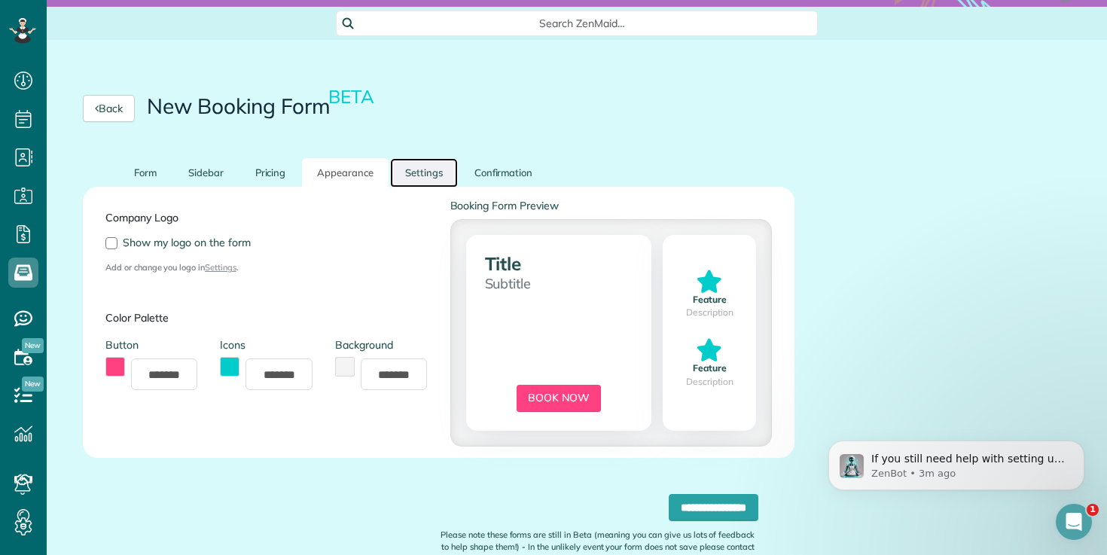
click at [423, 170] on link "Settings" at bounding box center [424, 172] width 68 height 29
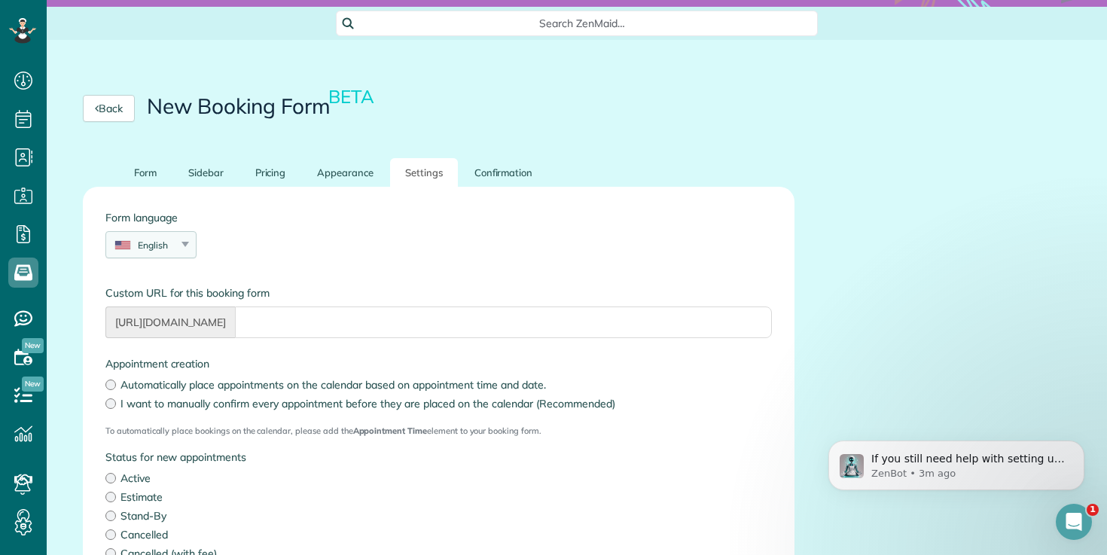
click at [169, 241] on div "English" at bounding box center [141, 245] width 71 height 13
click at [188, 249] on div "English English Español Polskie Suomalainen" at bounding box center [150, 244] width 91 height 27
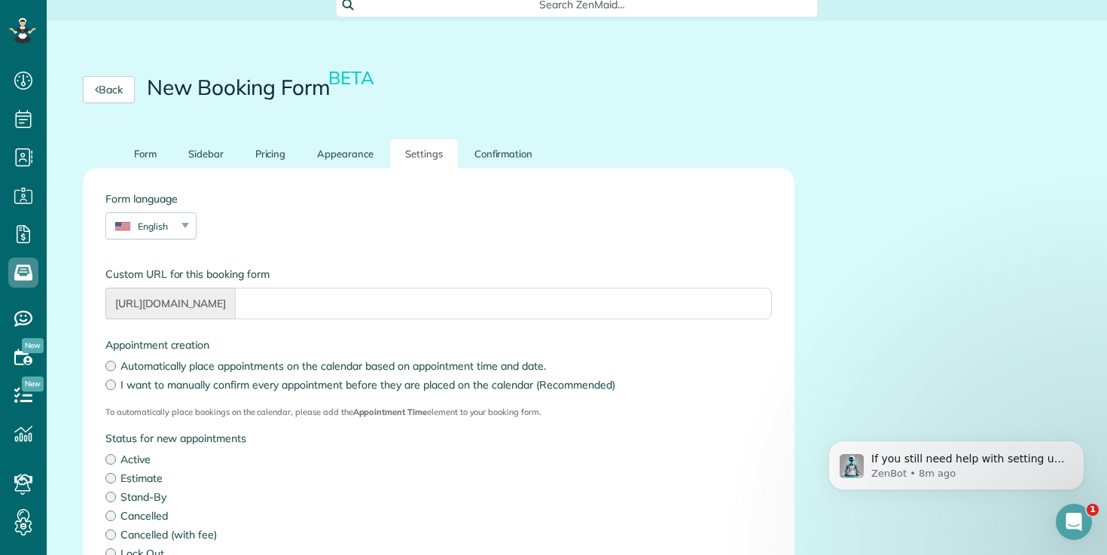
scroll to position [100, 0]
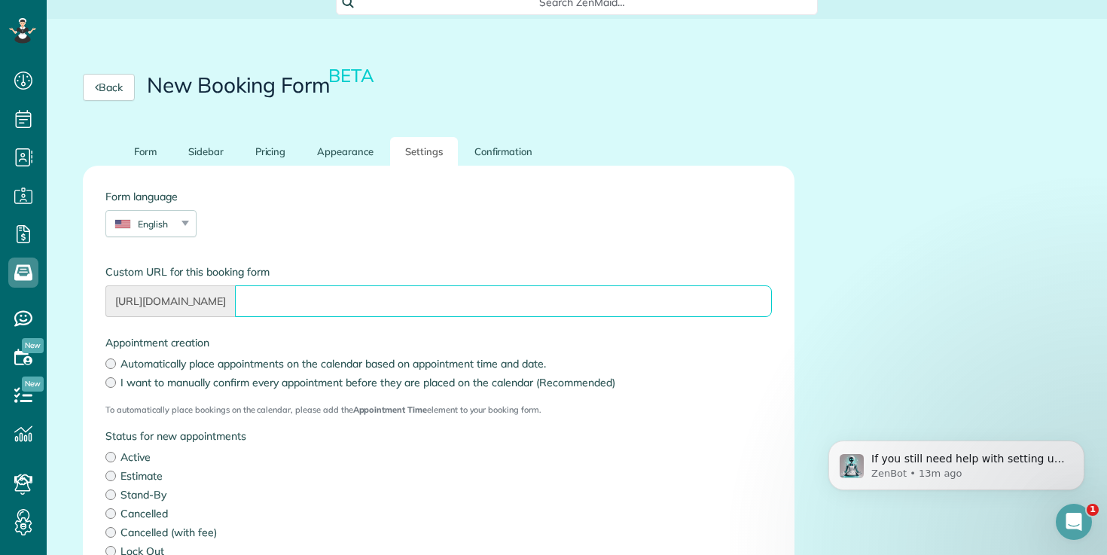
click at [441, 302] on input "Form language" at bounding box center [503, 302] width 537 height 32
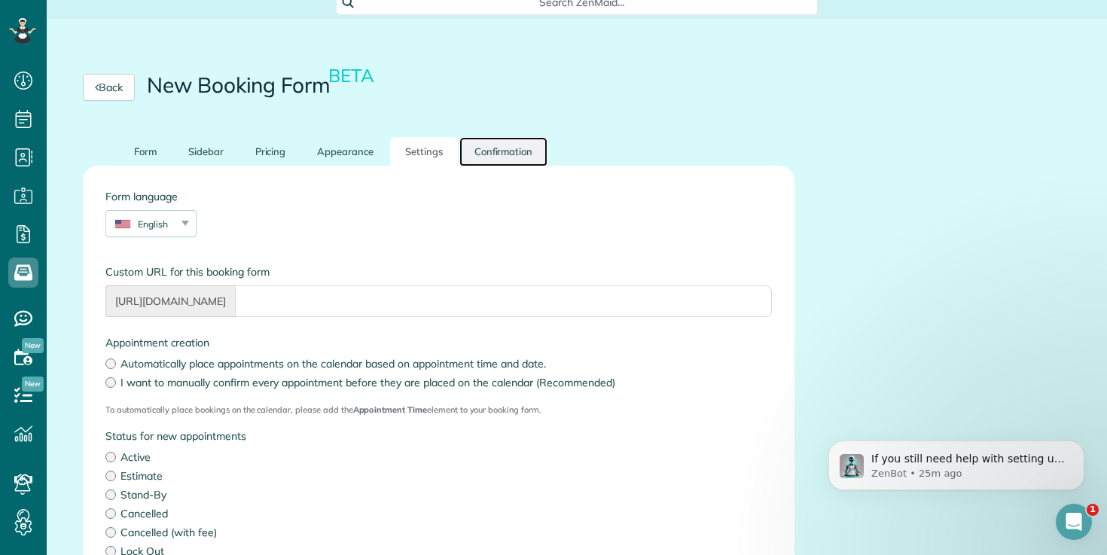
click at [505, 163] on link "Confirmation" at bounding box center [504, 151] width 89 height 29
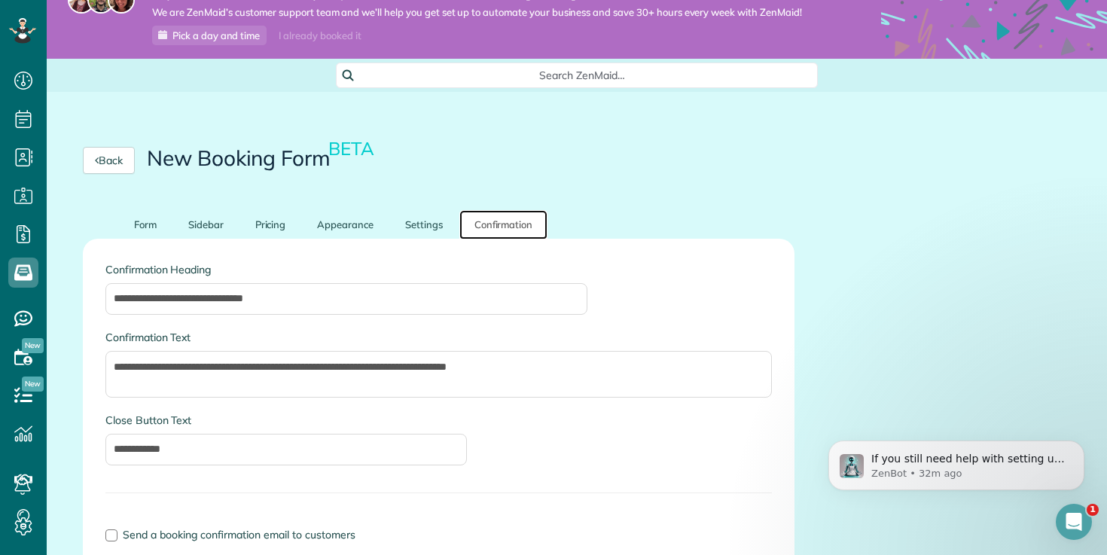
scroll to position [29, 0]
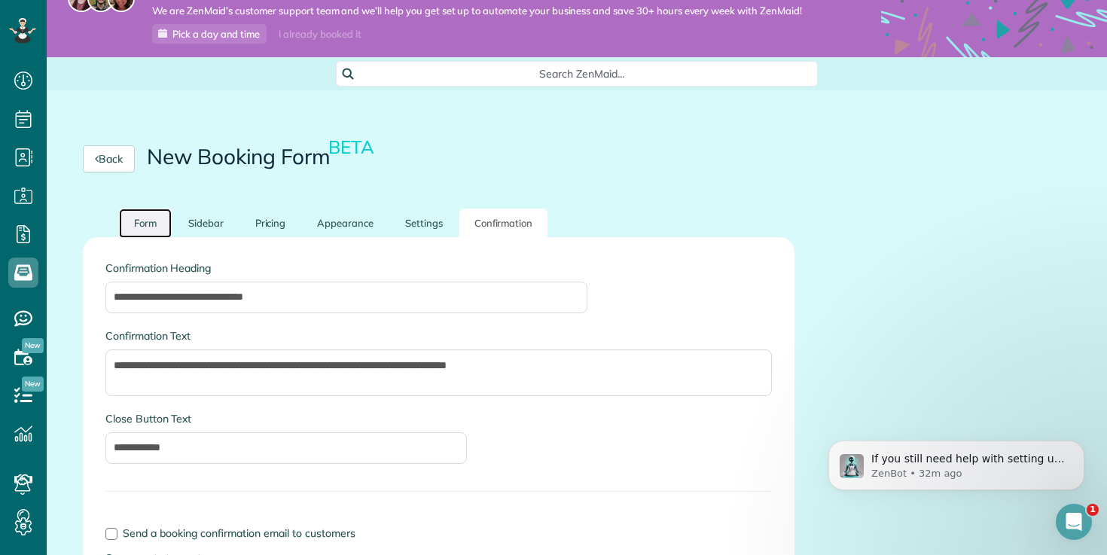
click at [144, 224] on link "Form" at bounding box center [145, 223] width 53 height 29
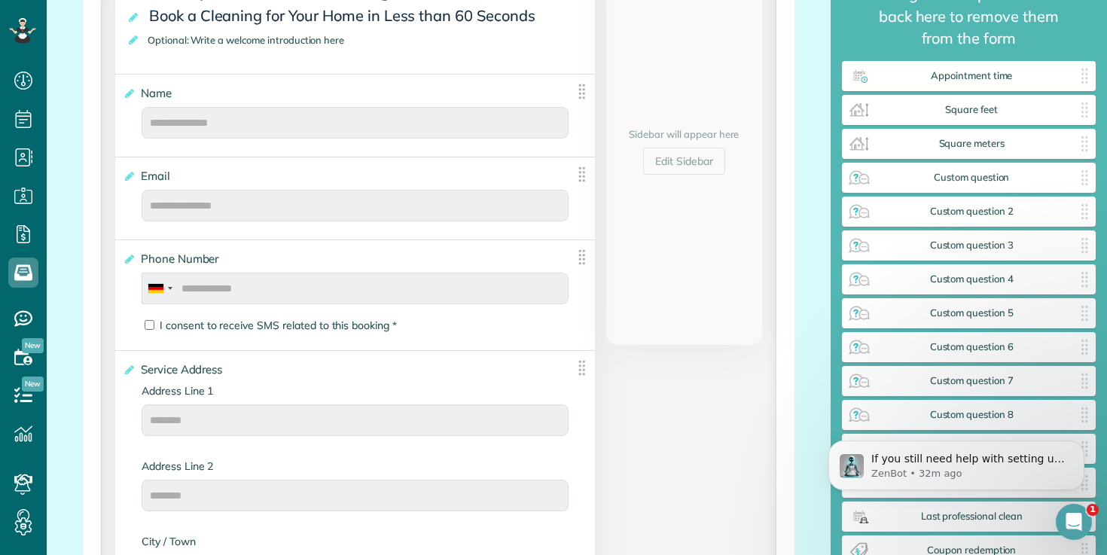
scroll to position [418, 0]
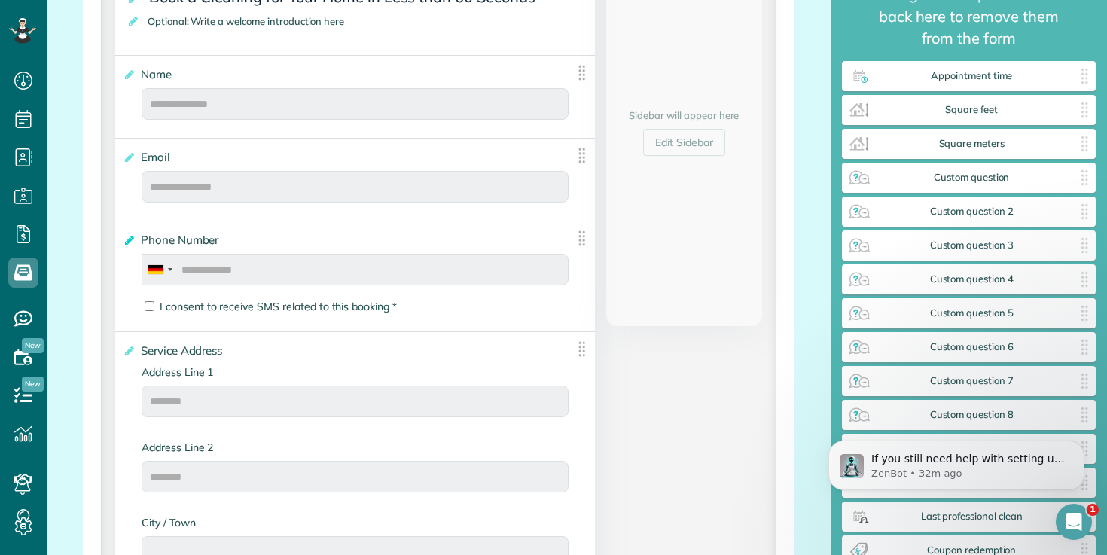
click at [124, 241] on icon at bounding box center [128, 240] width 11 height 11
click at [0, 0] on input "**********" at bounding box center [0, 0] width 0 height 0
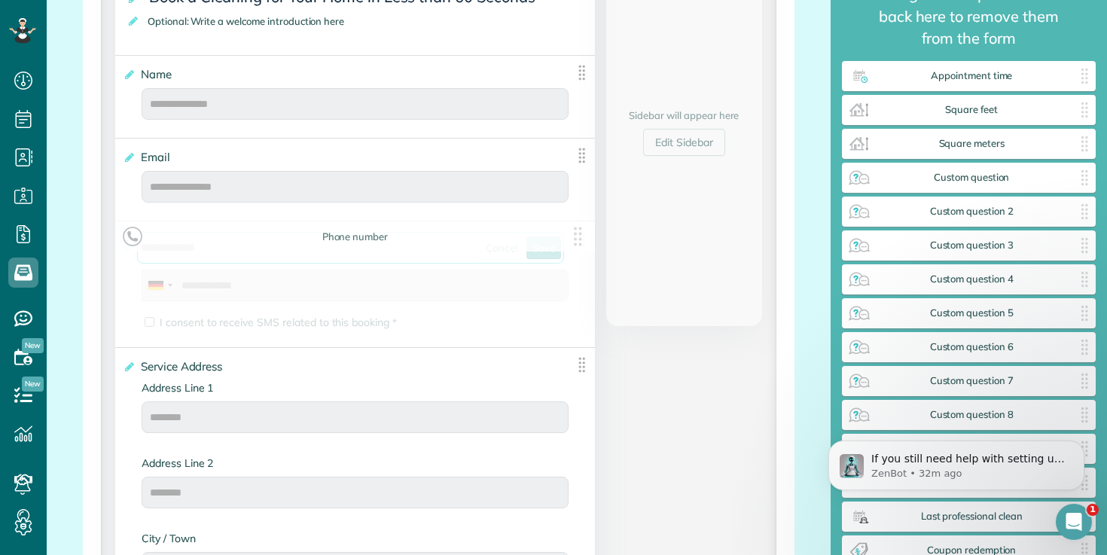
drag, startPoint x: 227, startPoint y: 252, endPoint x: 127, endPoint y: 252, distance: 99.4
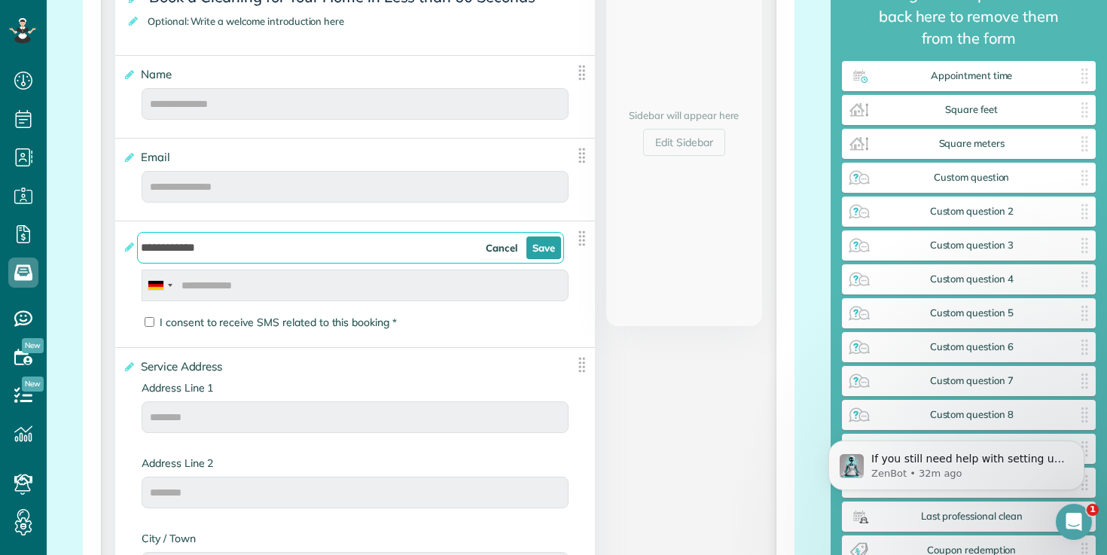
type input "**********"
click at [127, 281] on div "**********" at bounding box center [355, 284] width 480 height 126
click at [538, 247] on link "Save" at bounding box center [544, 248] width 35 height 23
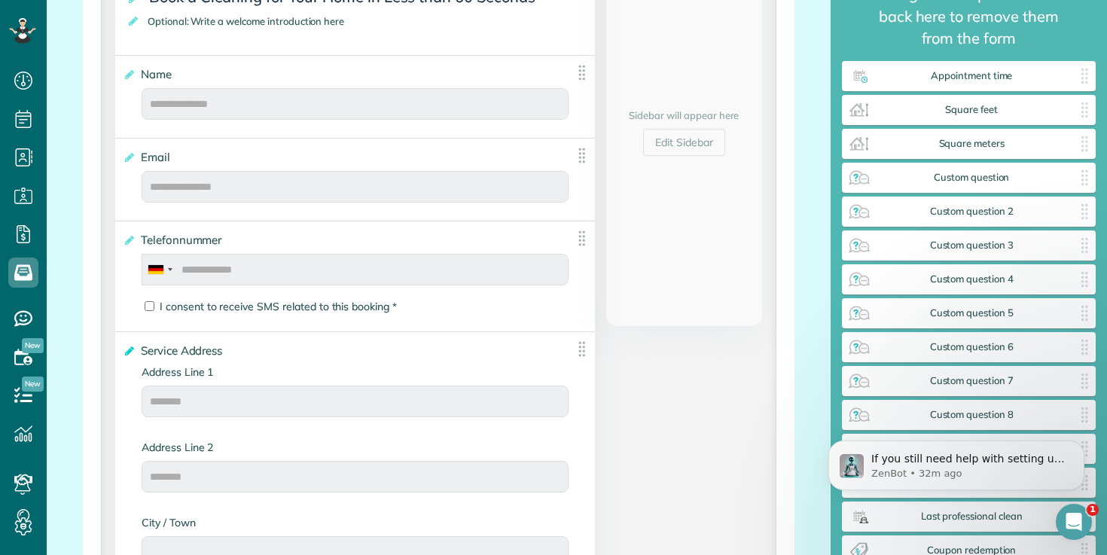
click at [130, 351] on icon at bounding box center [128, 351] width 11 height 11
click at [0, 0] on input "**********" at bounding box center [0, 0] width 0 height 0
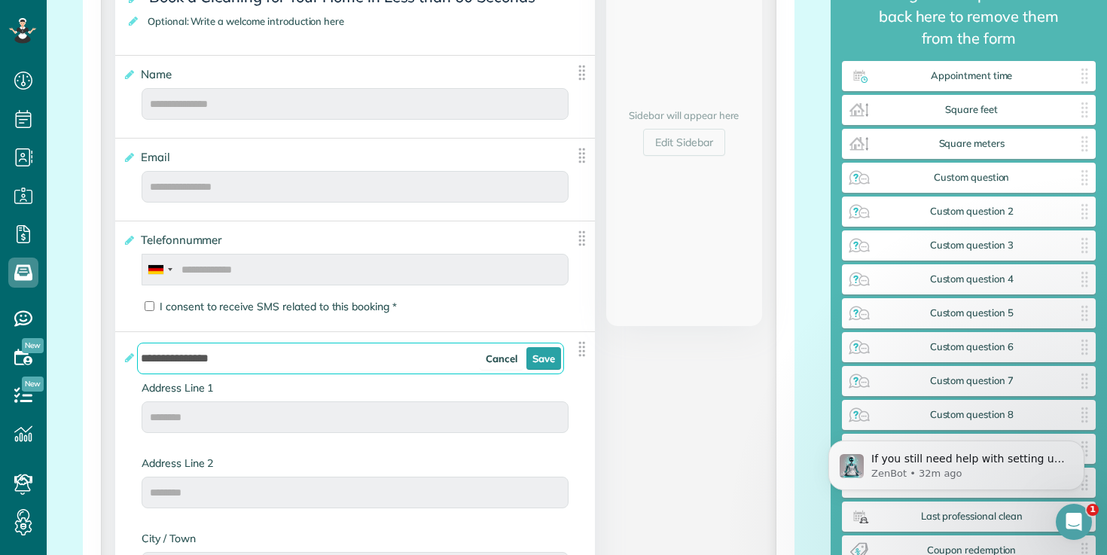
drag, startPoint x: 249, startPoint y: 361, endPoint x: 229, endPoint y: 359, distance: 20.4
click at [229, 359] on input "**********" at bounding box center [350, 359] width 427 height 32
drag, startPoint x: 182, startPoint y: 361, endPoint x: 147, endPoint y: 361, distance: 34.7
click at [147, 361] on input "**********" at bounding box center [350, 359] width 427 height 32
type input "**********"
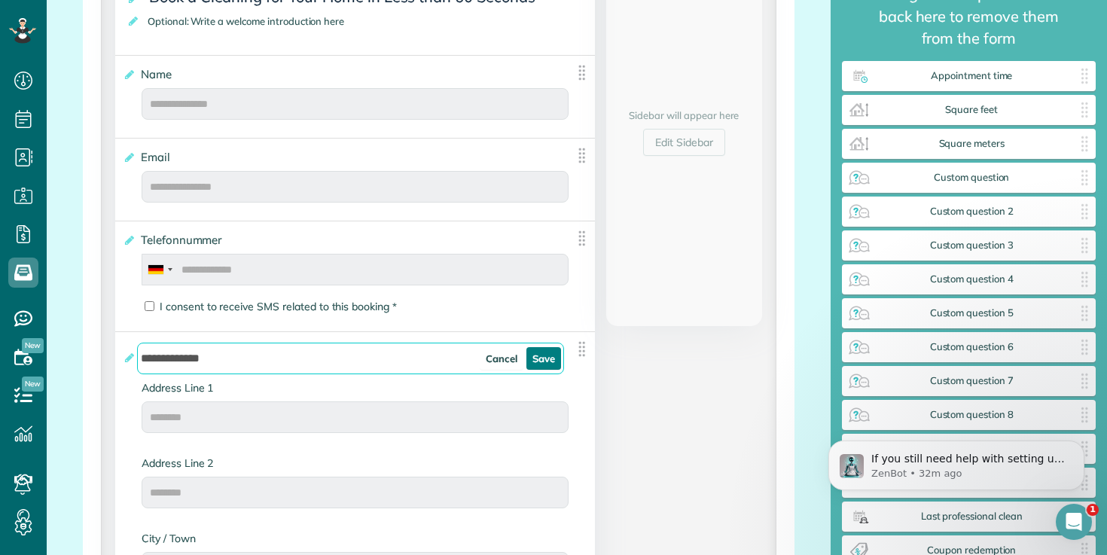
click at [540, 356] on link "Save" at bounding box center [544, 358] width 35 height 23
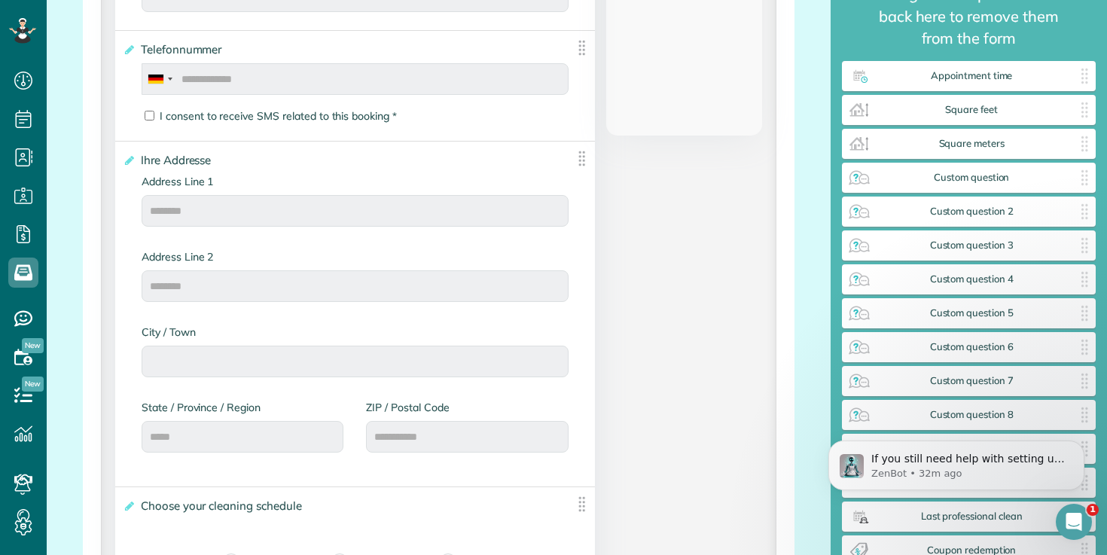
scroll to position [614, 0]
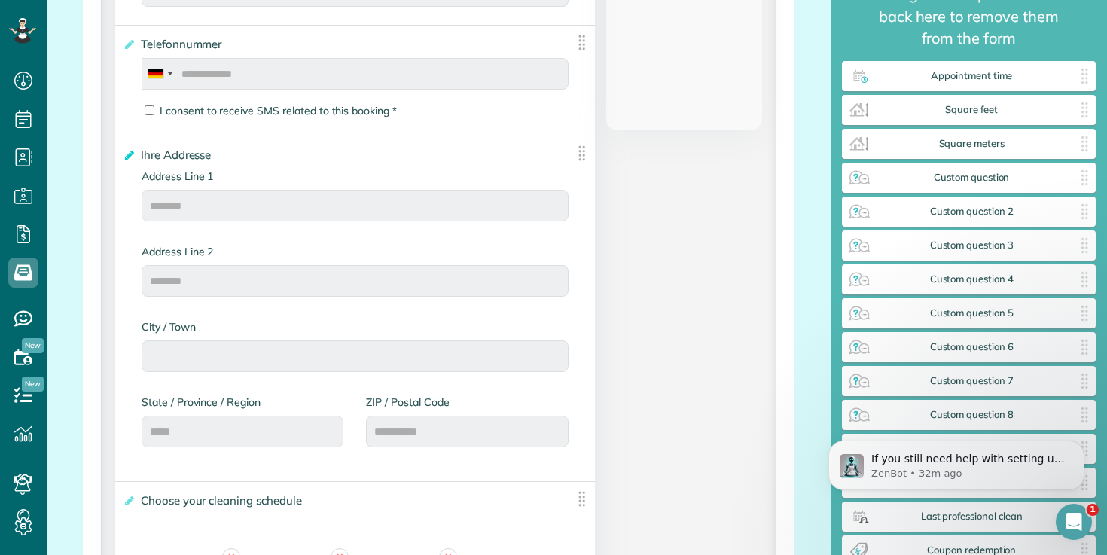
click at [125, 155] on icon at bounding box center [128, 155] width 11 height 11
click at [0, 0] on input "**********" at bounding box center [0, 0] width 0 height 0
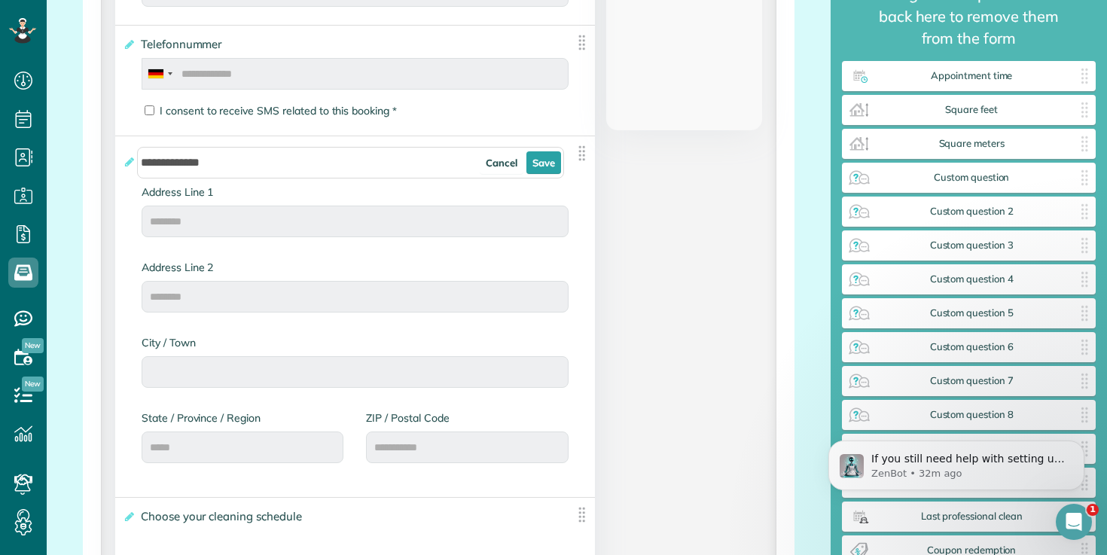
click at [188, 191] on label "Address Line 1" at bounding box center [355, 192] width 427 height 15
click at [206, 195] on label "Address Line 1" at bounding box center [355, 192] width 427 height 15
click at [206, 197] on label "Address Line 1" at bounding box center [355, 192] width 427 height 15
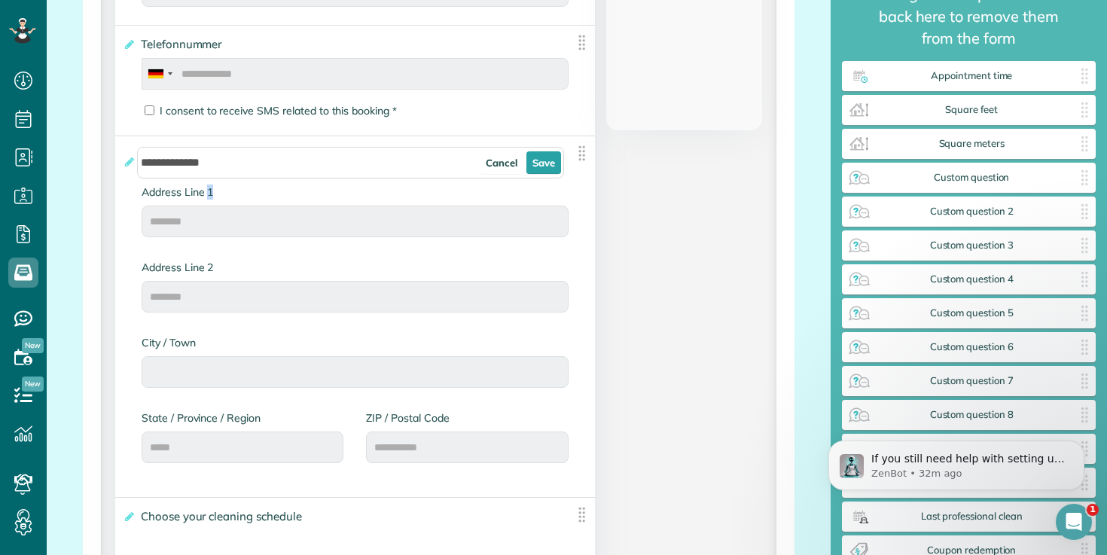
click at [206, 197] on label "Address Line 1" at bounding box center [355, 192] width 427 height 15
click at [246, 195] on label "Address Line 1" at bounding box center [355, 192] width 427 height 15
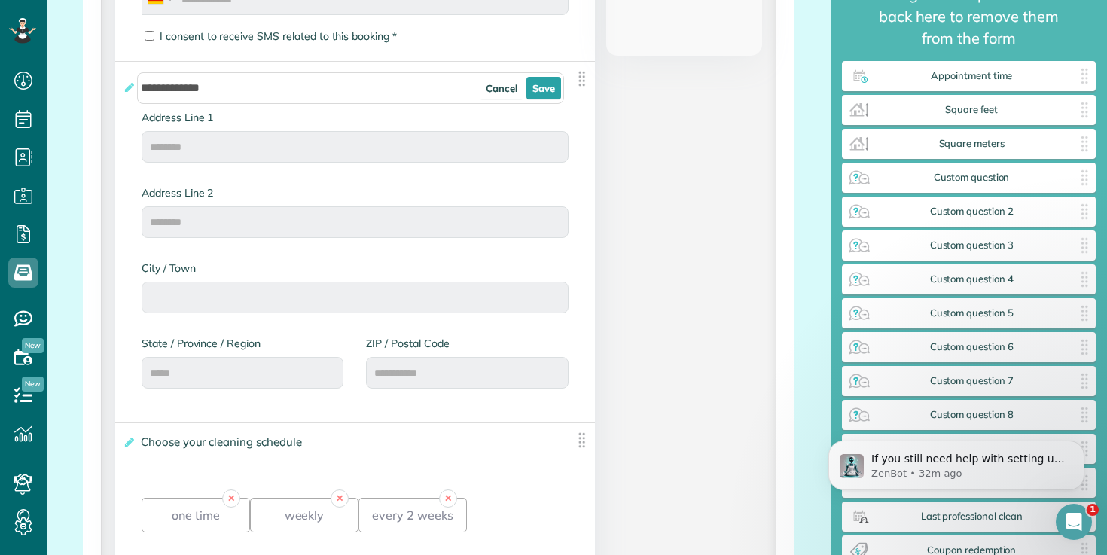
scroll to position [696, 0]
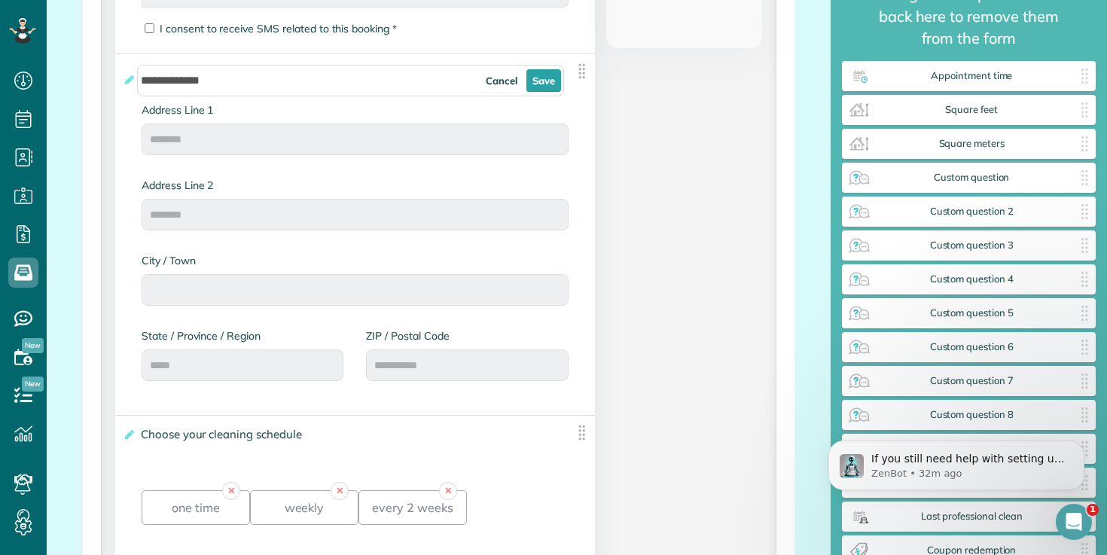
click at [216, 338] on label "State / Province / Region" at bounding box center [243, 335] width 202 height 15
click at [544, 83] on link "Save" at bounding box center [544, 80] width 35 height 23
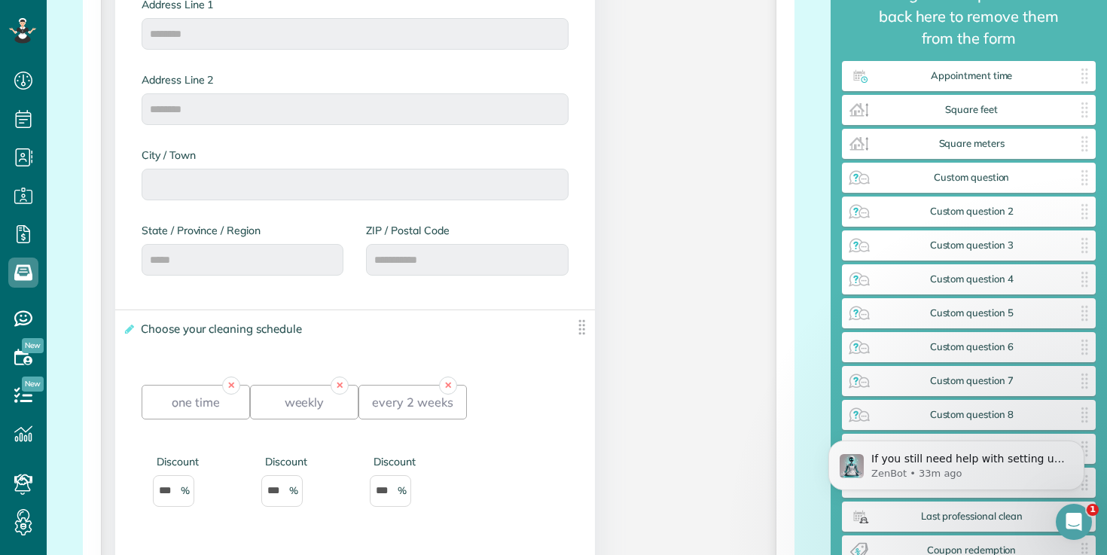
scroll to position [819, 0]
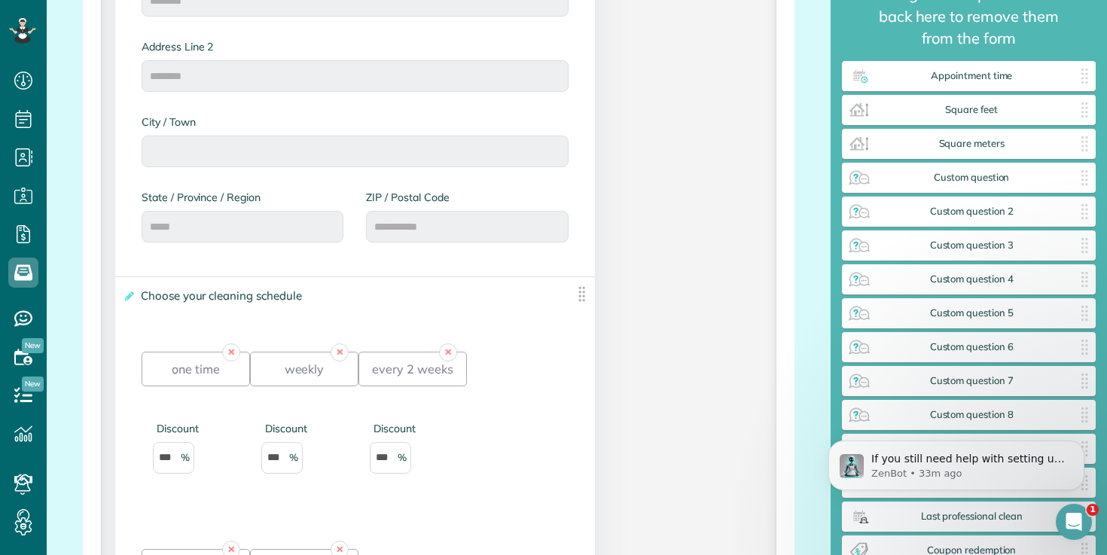
click at [135, 296] on label "**********" at bounding box center [344, 296] width 442 height 15
click at [0, 0] on input "**********" at bounding box center [0, 0] width 0 height 0
click at [130, 298] on icon at bounding box center [128, 296] width 11 height 11
click at [0, 0] on input "**********" at bounding box center [0, 0] width 0 height 0
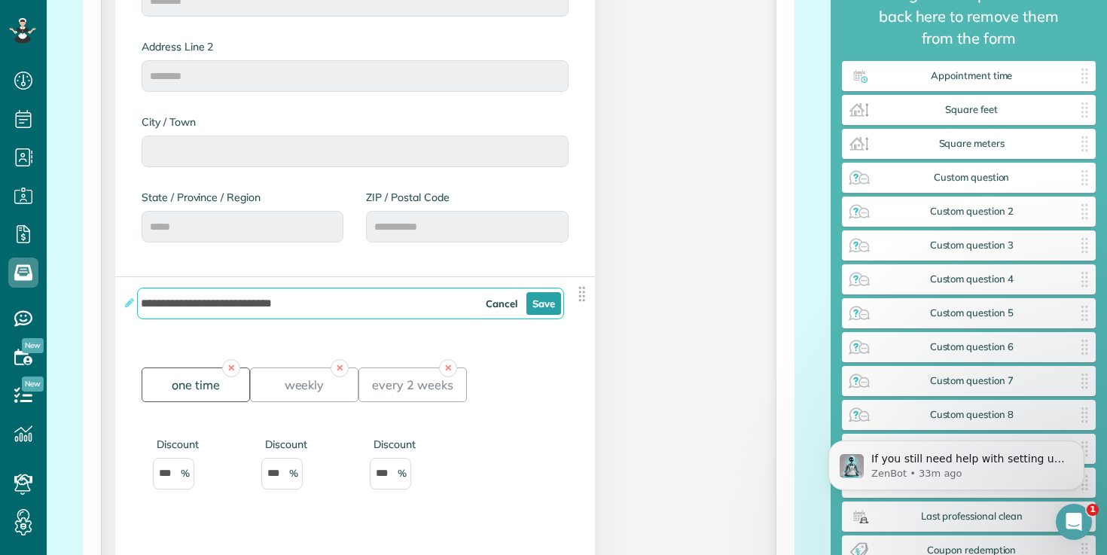
click at [191, 392] on div "one time" at bounding box center [196, 385] width 108 height 35
click at [150, 373] on div "one time" at bounding box center [196, 385] width 108 height 35
click at [286, 379] on div "weekly" at bounding box center [304, 385] width 108 height 35
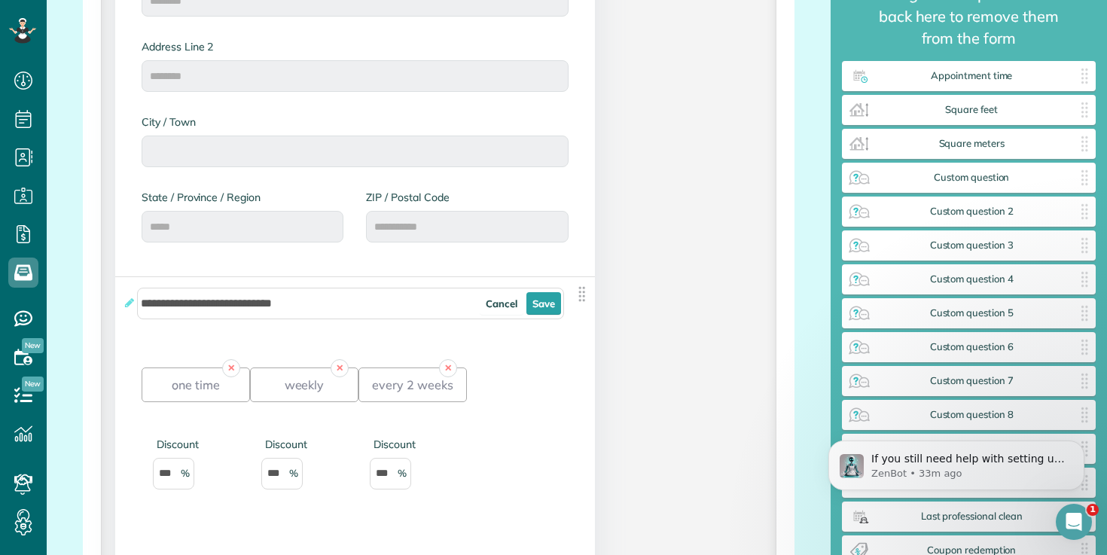
click at [343, 343] on div "✕ one time Discount *** ✕ weekly Discount *** ✕ every 2 weeks Discount *** ✕ ev…" at bounding box center [355, 530] width 427 height 411
click at [302, 341] on div "✕ one time Discount *** ✕ weekly Discount *** ✕ every 2 weeks Discount *** ✕ ev…" at bounding box center [355, 530] width 427 height 411
click at [573, 377] on div "**********" at bounding box center [355, 519] width 480 height 485
click at [507, 310] on link "Cancel" at bounding box center [502, 303] width 44 height 23
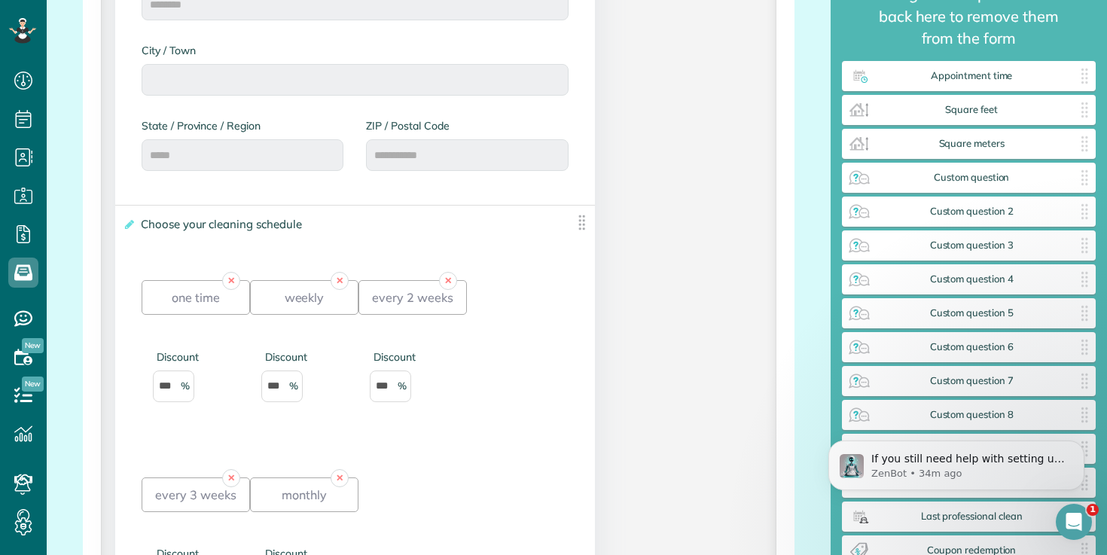
scroll to position [891, 0]
click at [391, 304] on div "every 2 weeks" at bounding box center [413, 296] width 108 height 35
click at [282, 300] on div "weekly" at bounding box center [304, 296] width 108 height 35
click at [180, 301] on div "one time" at bounding box center [196, 296] width 108 height 35
click at [140, 225] on span "Choose your cleaning schedule" at bounding box center [224, 223] width 175 height 22
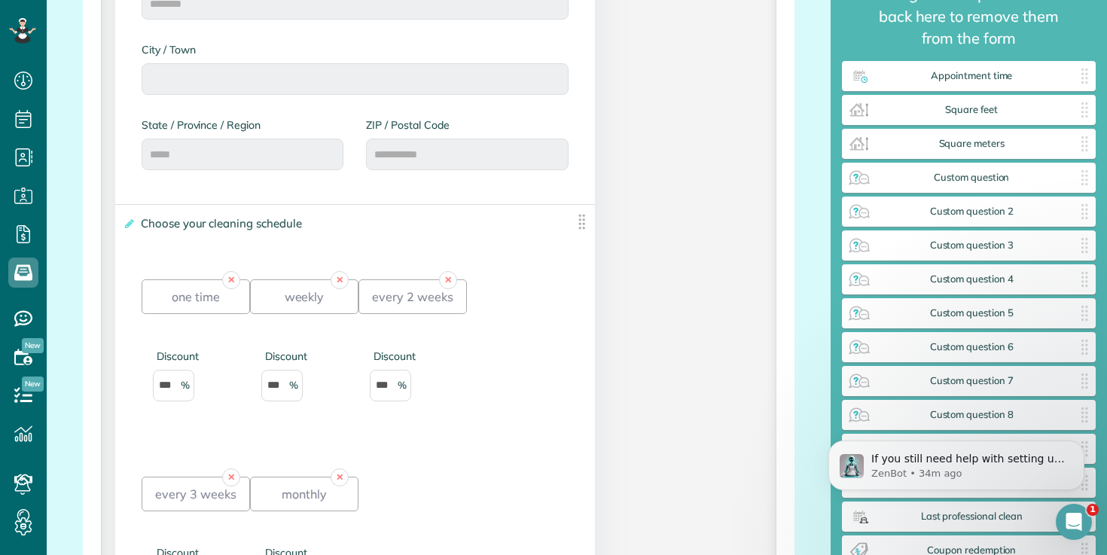
click at [0, 0] on input "**********" at bounding box center [0, 0] width 0 height 0
click at [137, 224] on span "Choose your cleaning schedule" at bounding box center [224, 223] width 175 height 22
click at [0, 0] on input "**********" at bounding box center [0, 0] width 0 height 0
click at [136, 224] on label "**********" at bounding box center [344, 223] width 442 height 15
click at [0, 0] on input "**********" at bounding box center [0, 0] width 0 height 0
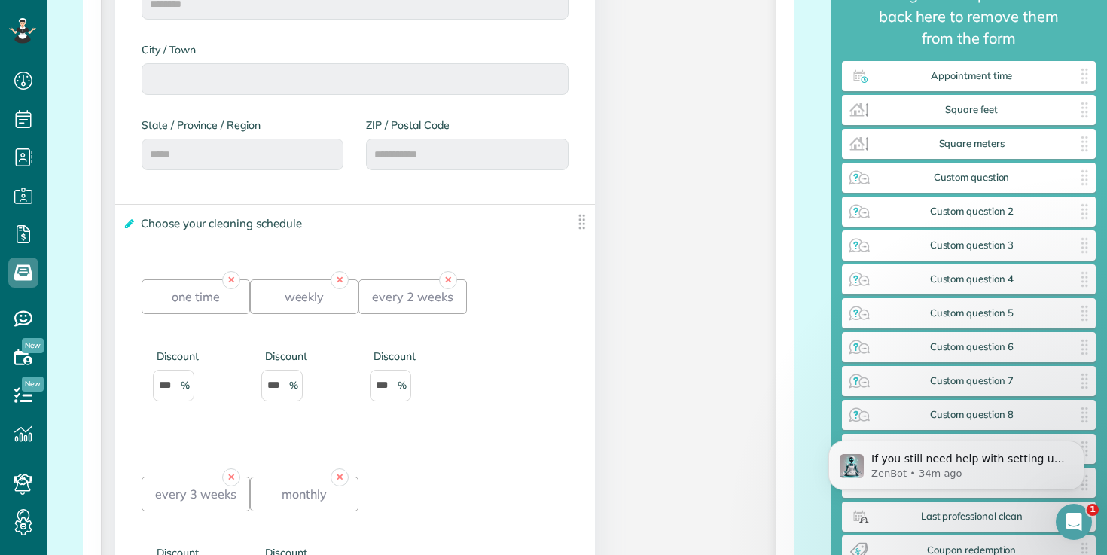
click at [132, 225] on icon at bounding box center [128, 223] width 11 height 11
click at [0, 0] on input "**********" at bounding box center [0, 0] width 0 height 0
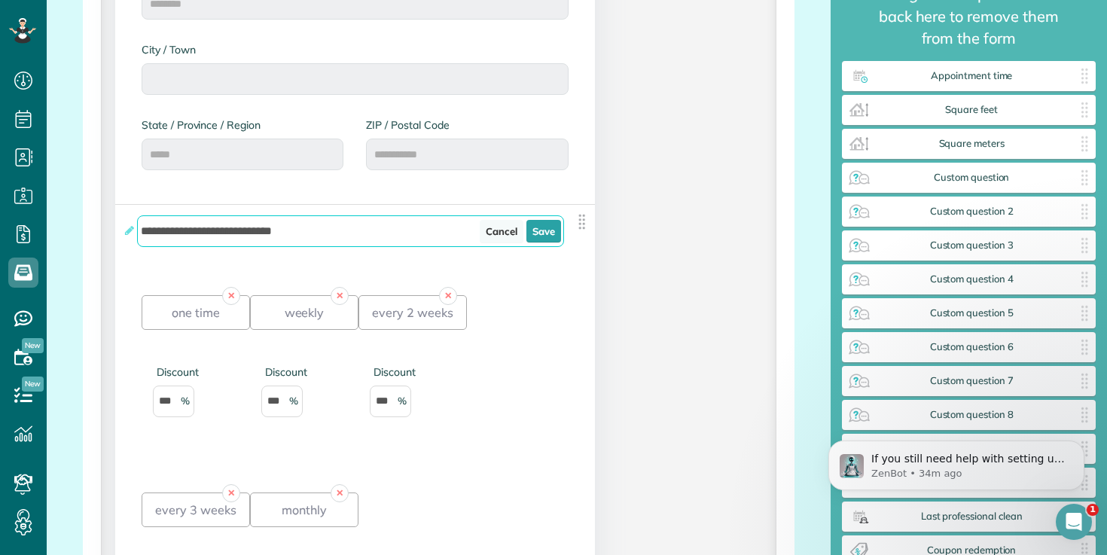
click at [507, 234] on link "Cancel" at bounding box center [502, 231] width 44 height 23
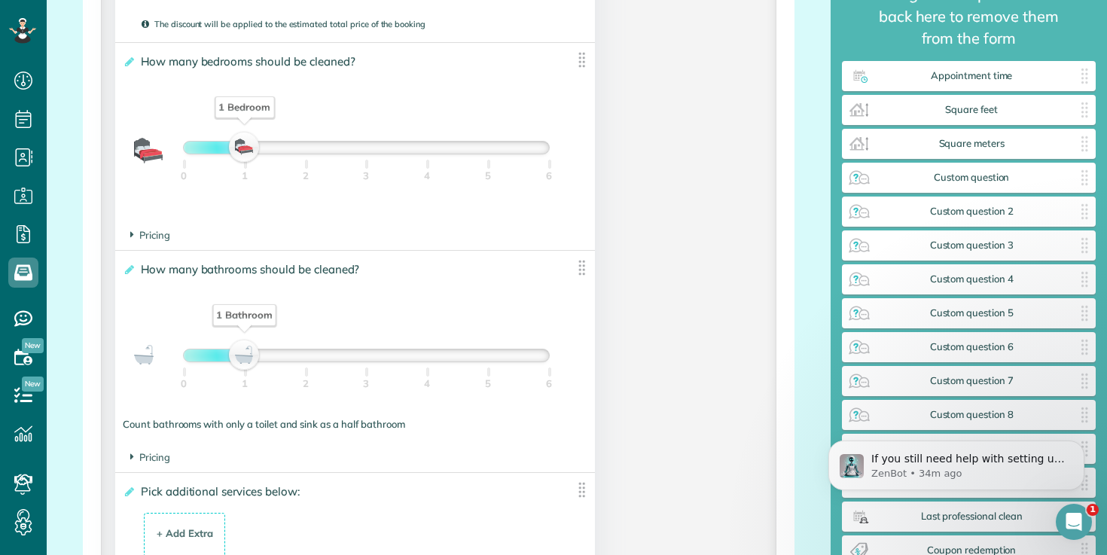
scroll to position [1536, 0]
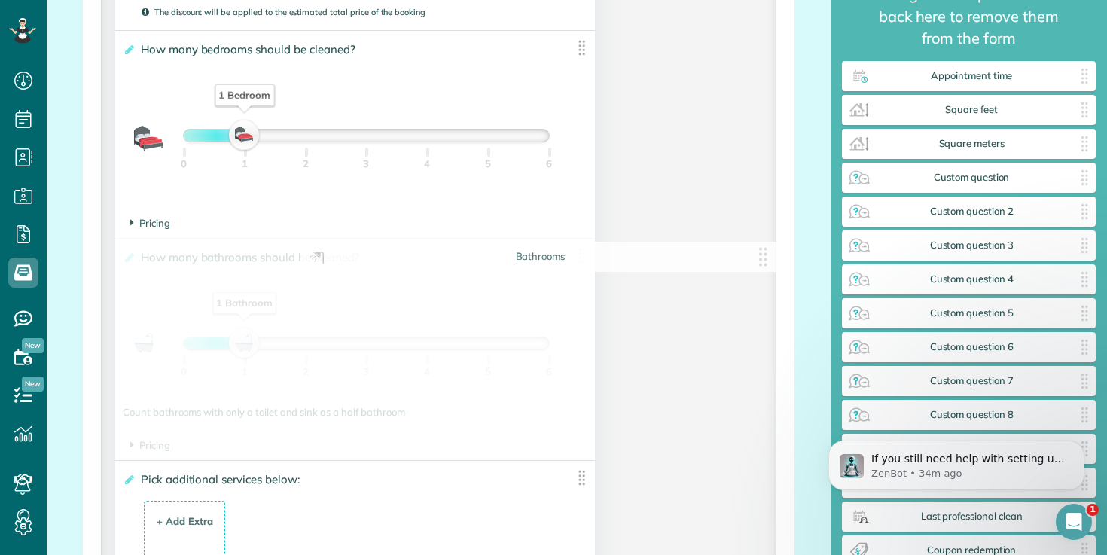
drag, startPoint x: 198, startPoint y: 417, endPoint x: 398, endPoint y: 417, distance: 200.4
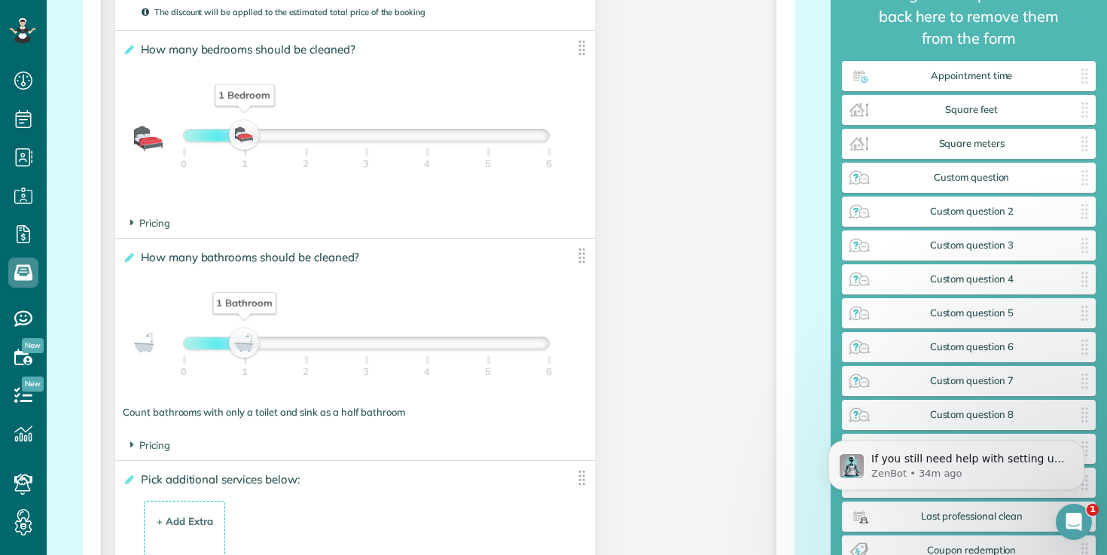
click at [576, 261] on img at bounding box center [582, 255] width 19 height 19
click at [579, 261] on img at bounding box center [582, 255] width 19 height 19
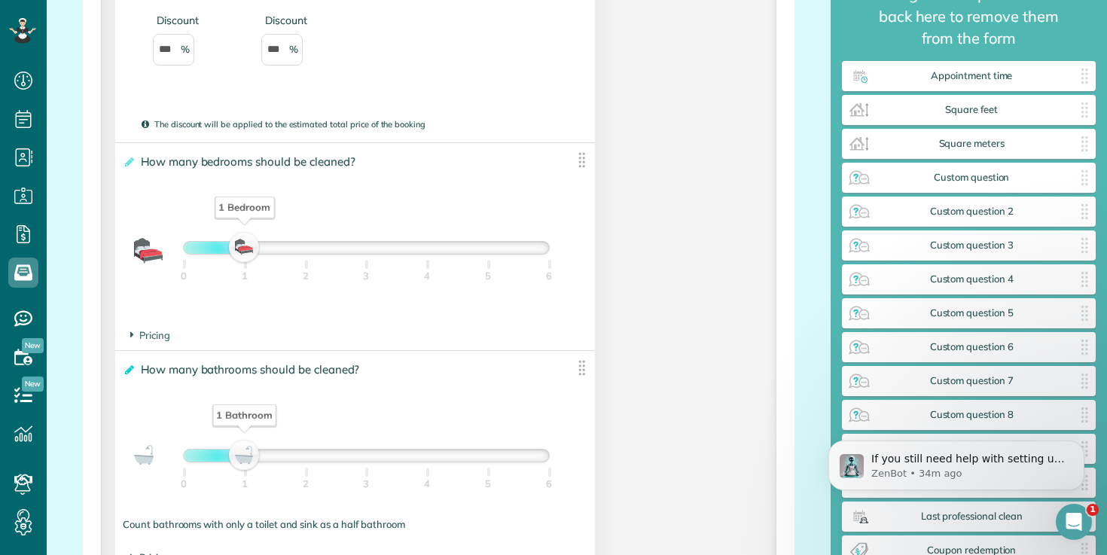
scroll to position [1420, 0]
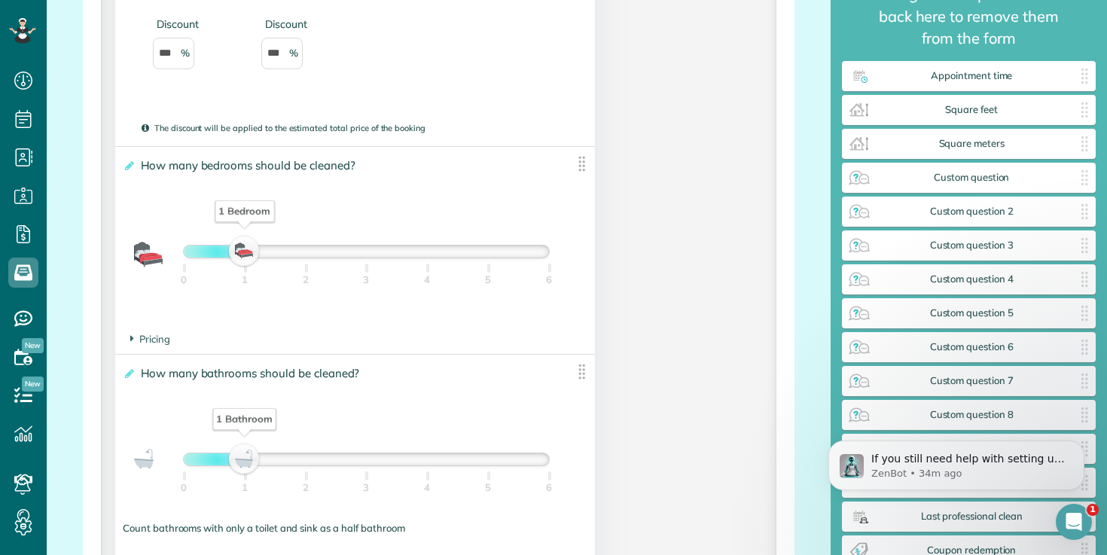
click at [230, 215] on div "1 Bedroom" at bounding box center [245, 211] width 60 height 22
click at [129, 171] on icon at bounding box center [128, 165] width 11 height 11
click at [0, 0] on input "**********" at bounding box center [0, 0] width 0 height 0
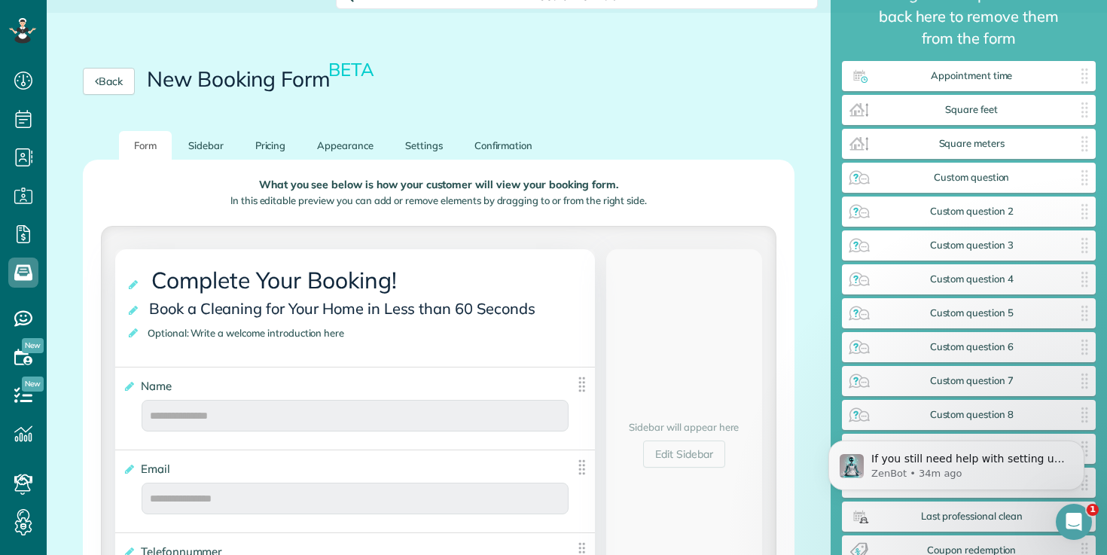
scroll to position [124, 0]
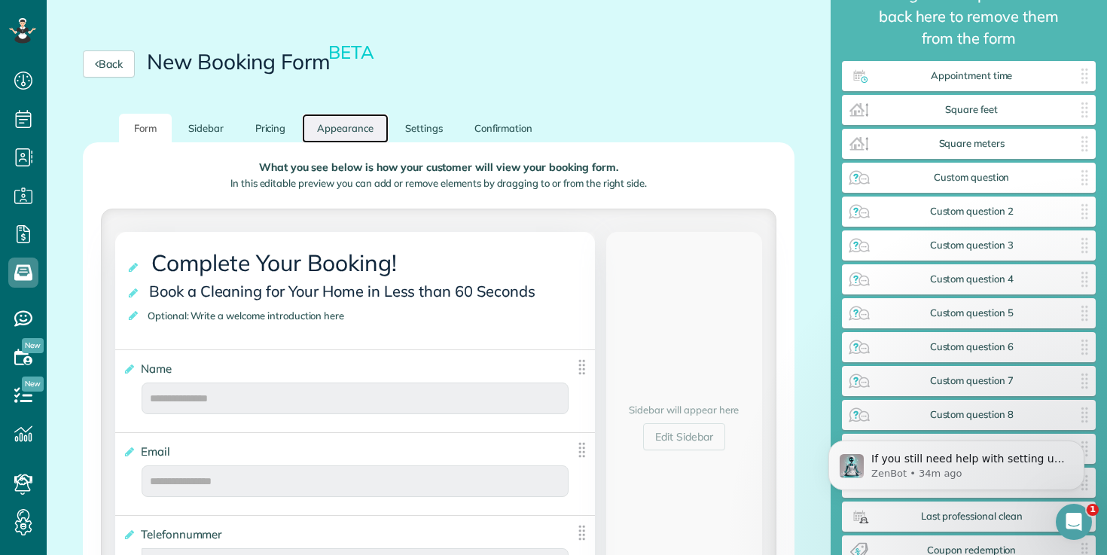
click at [322, 128] on link "Appearance" at bounding box center [345, 128] width 87 height 29
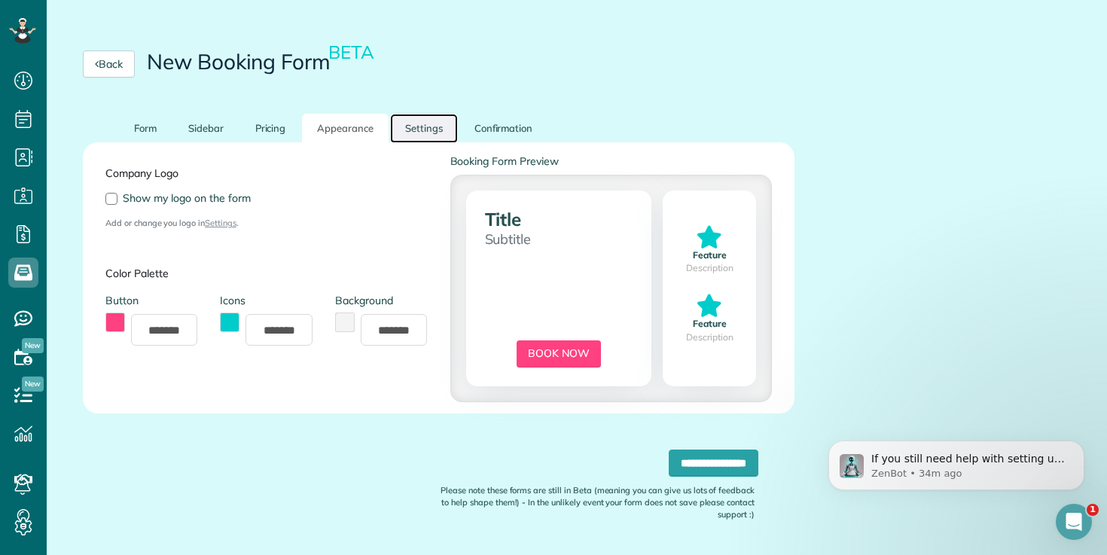
click at [418, 123] on link "Settings" at bounding box center [424, 128] width 68 height 29
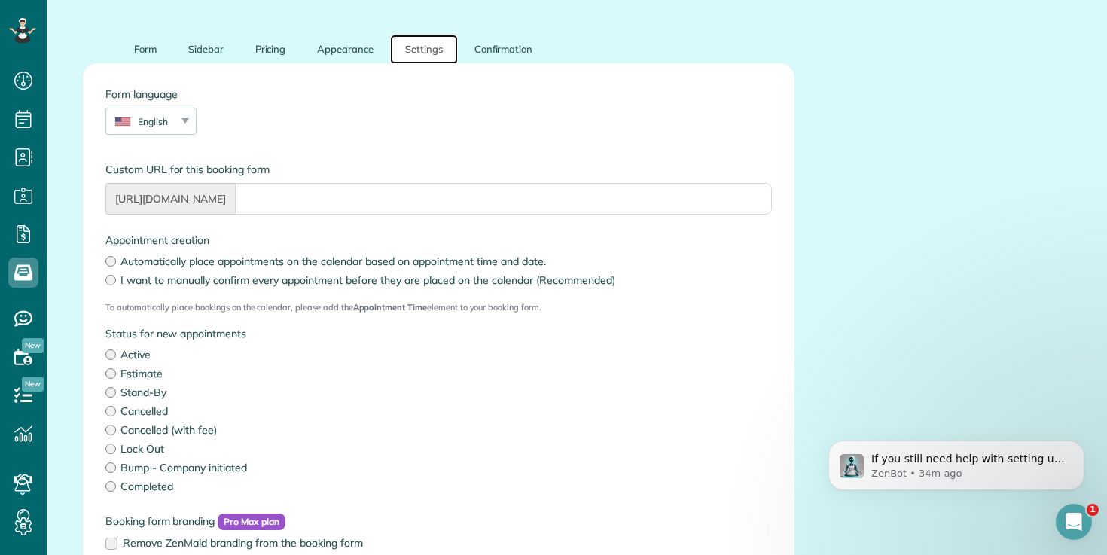
scroll to position [221, 0]
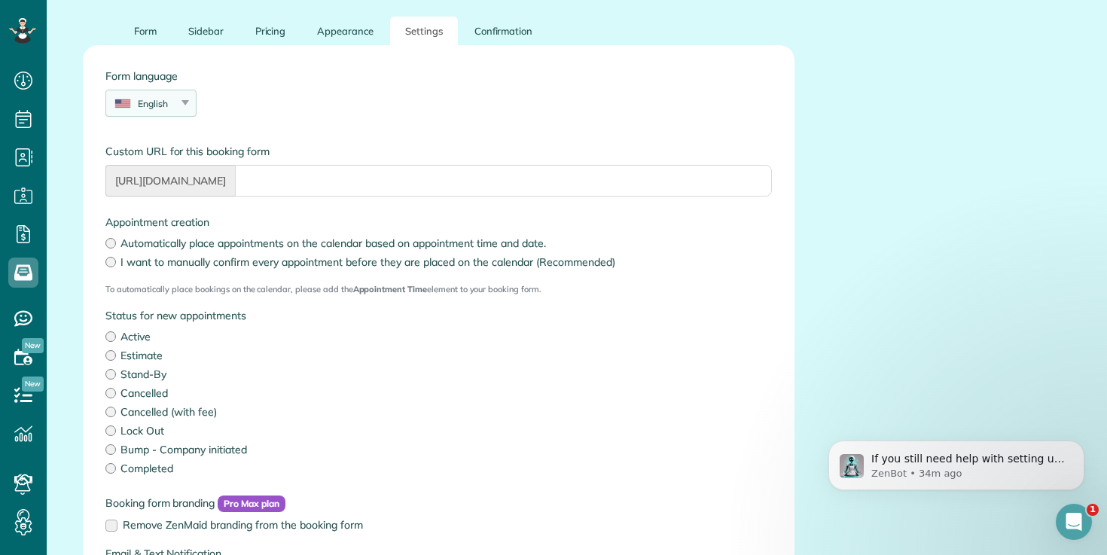
click at [176, 102] on div "English" at bounding box center [141, 103] width 71 height 13
click at [288, 112] on div "Form language English English Español Polskie Suomalainen" at bounding box center [438, 100] width 689 height 63
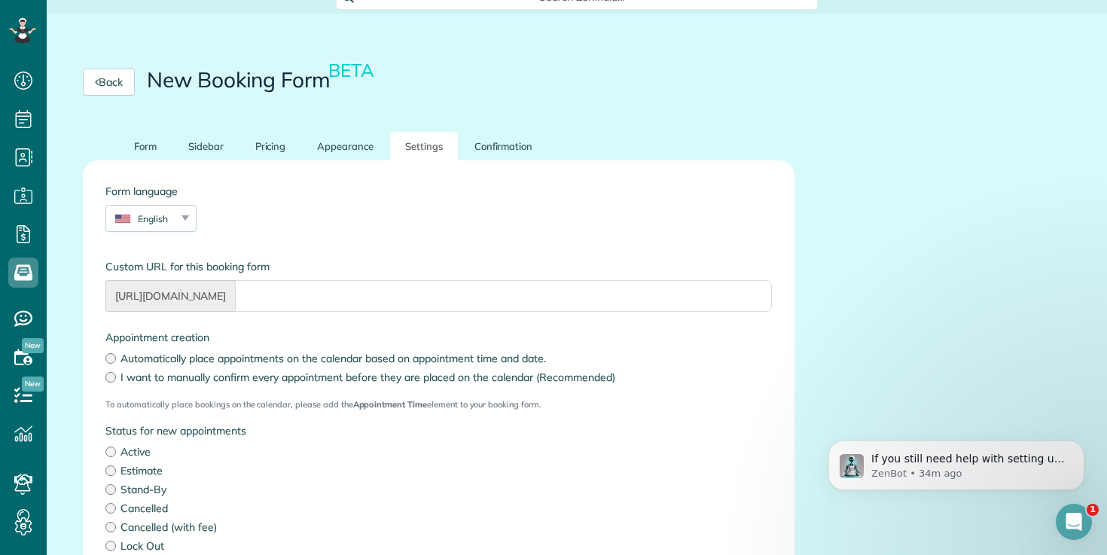
scroll to position [51, 0]
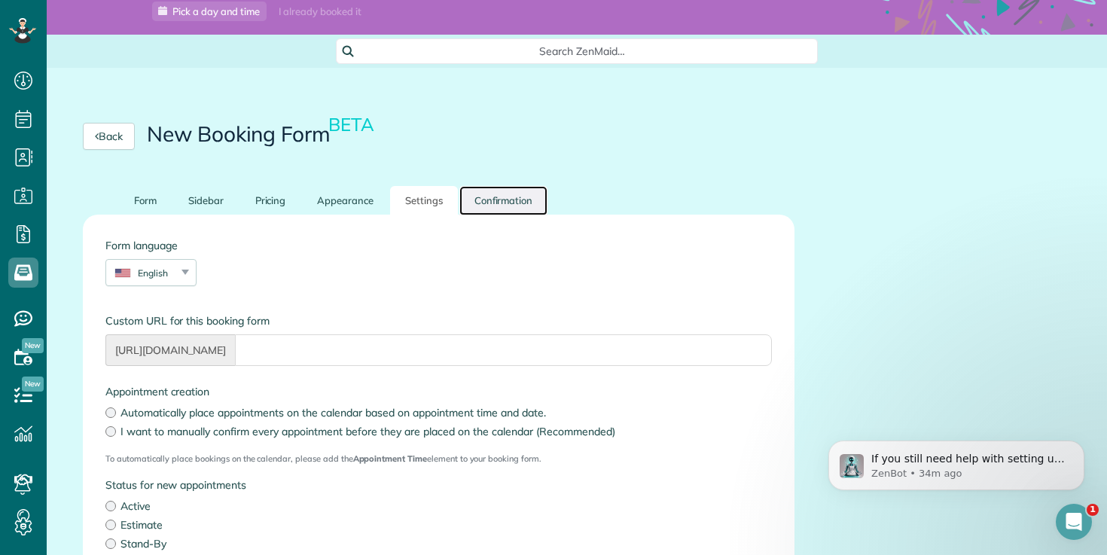
click at [485, 190] on link "Confirmation" at bounding box center [504, 200] width 89 height 29
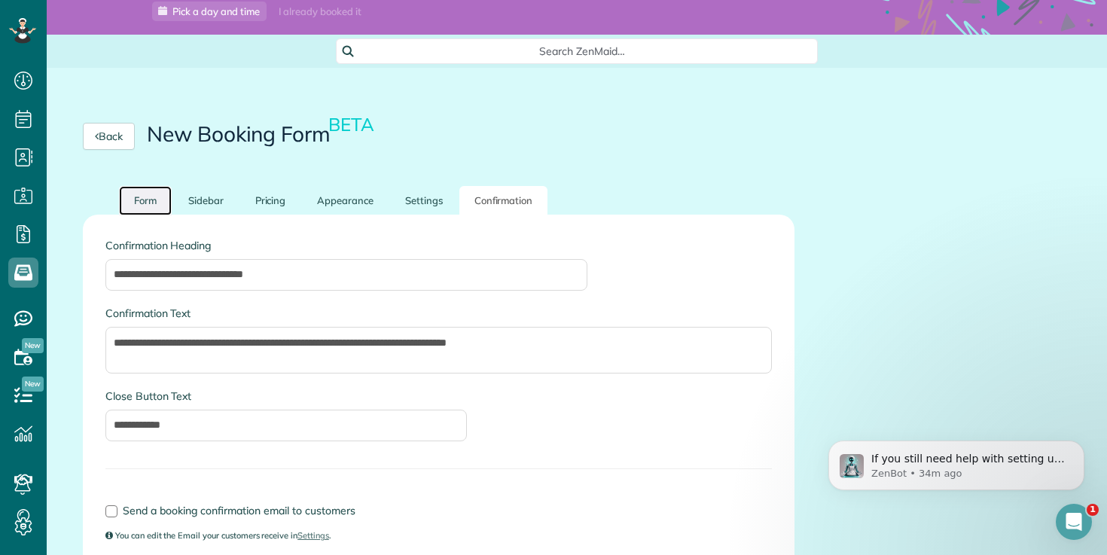
click at [163, 191] on link "Form" at bounding box center [145, 200] width 53 height 29
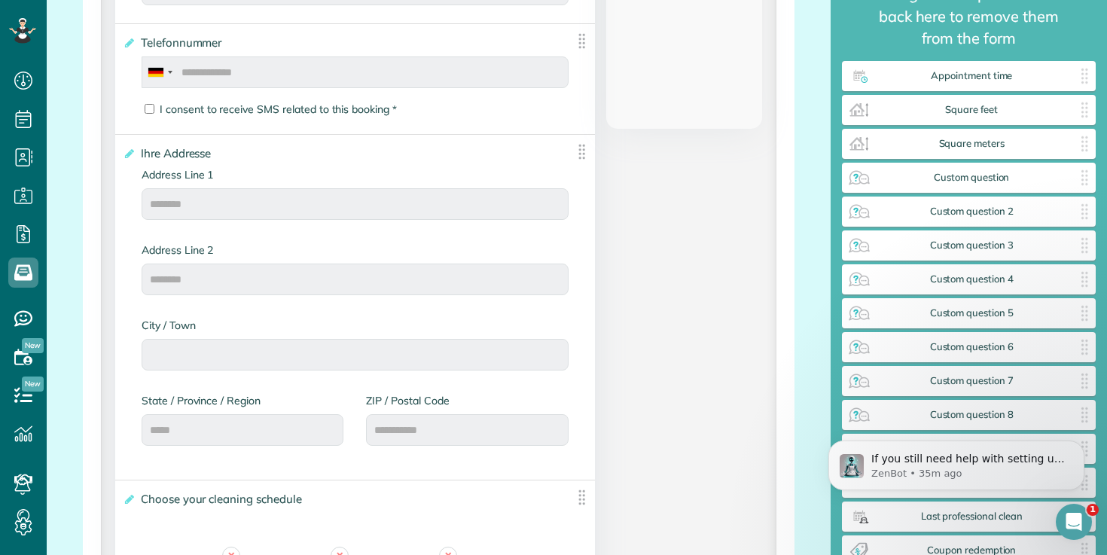
scroll to position [621, 0]
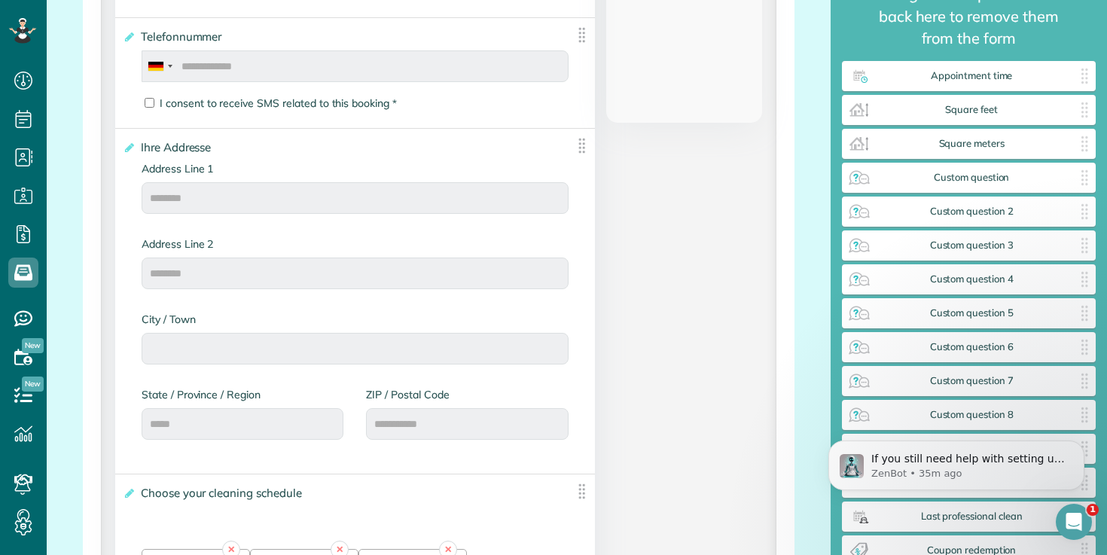
click at [201, 322] on label "City / Town" at bounding box center [355, 319] width 427 height 15
click at [197, 322] on label "City / Town" at bounding box center [355, 319] width 427 height 15
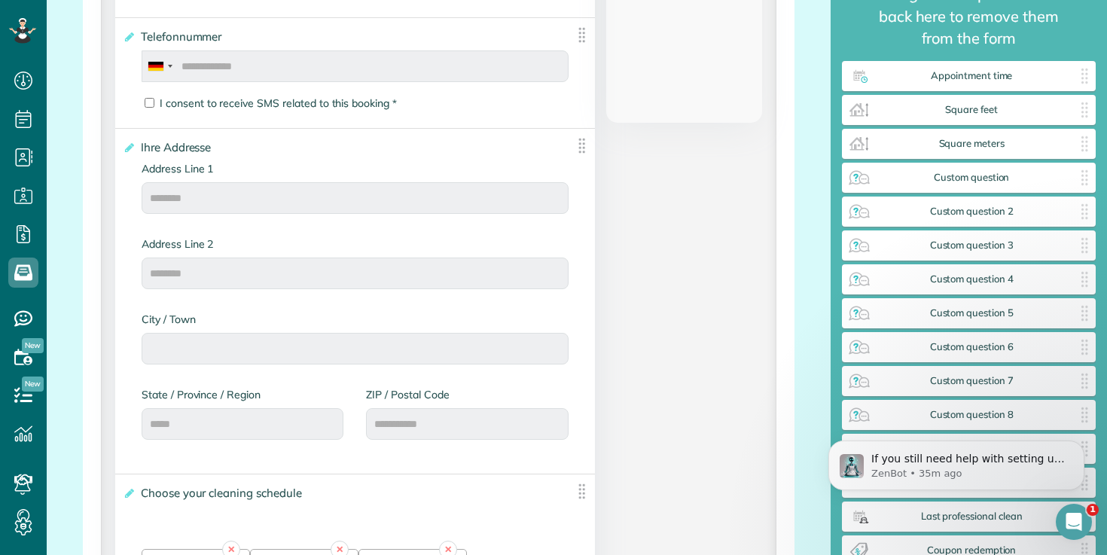
click at [197, 322] on label "City / Town" at bounding box center [355, 319] width 427 height 15
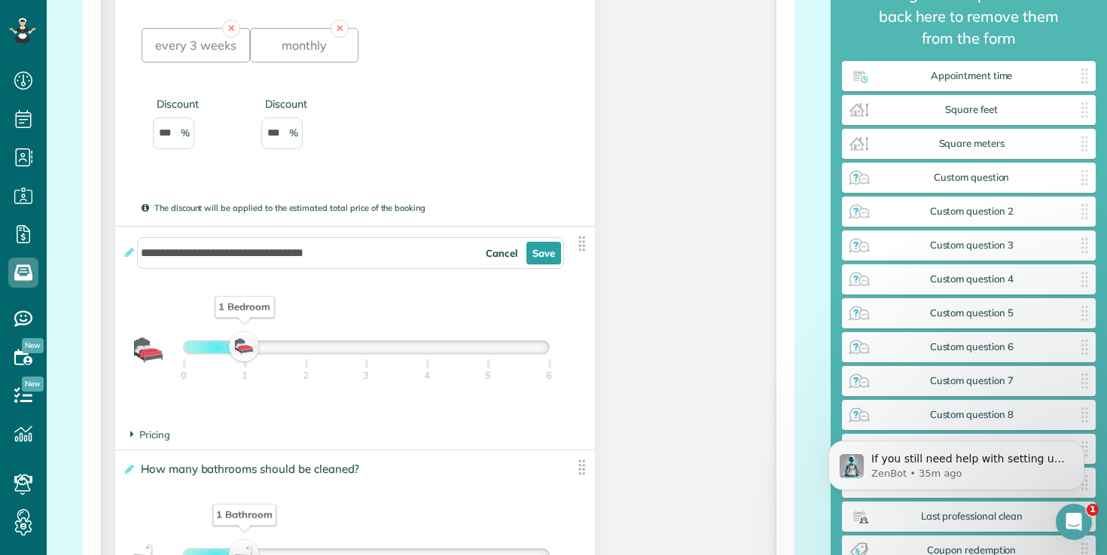
scroll to position [1336, 0]
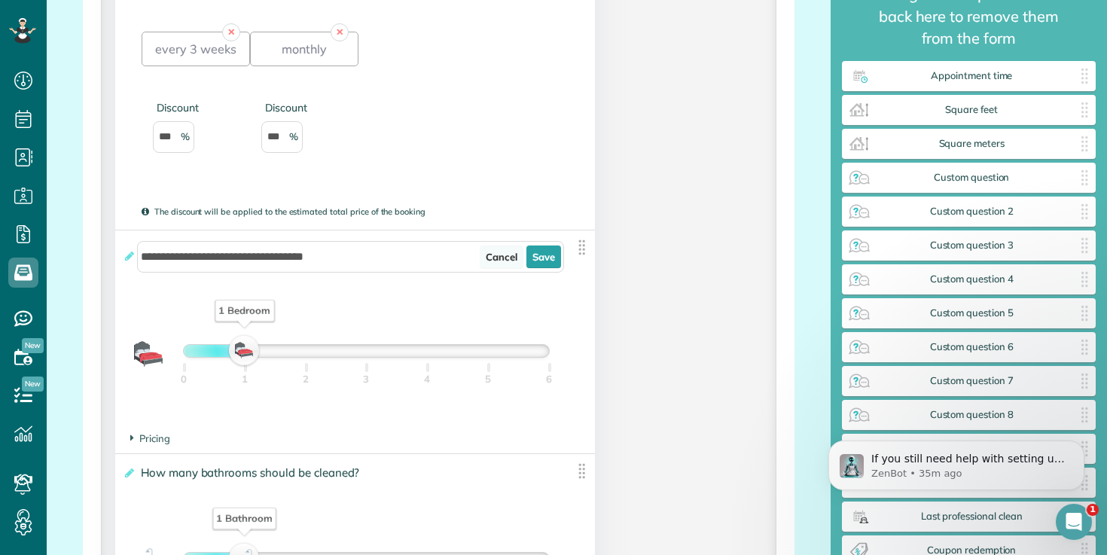
click at [492, 260] on link "Cancel" at bounding box center [502, 257] width 44 height 23
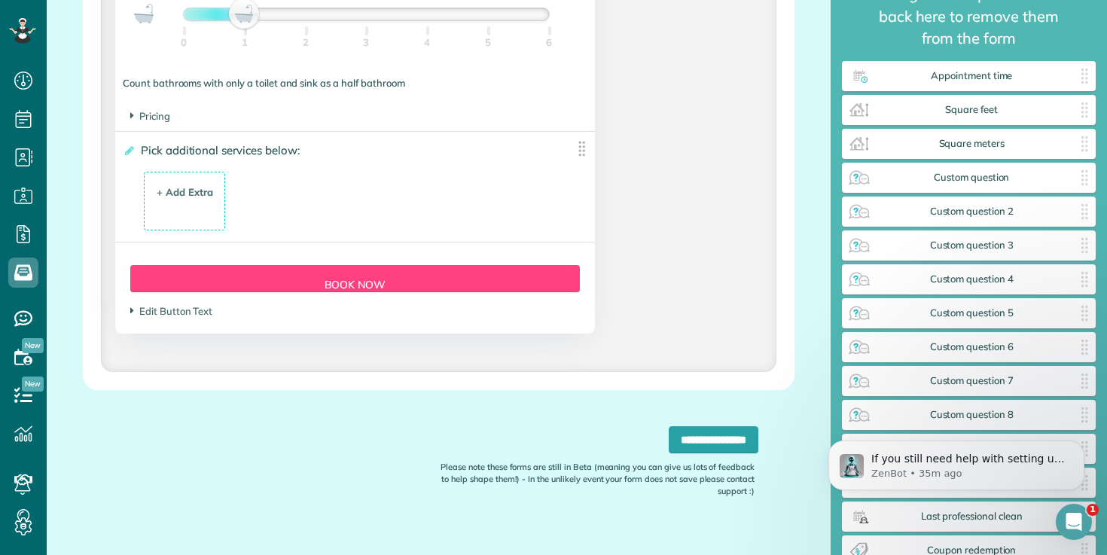
scroll to position [1892, 0]
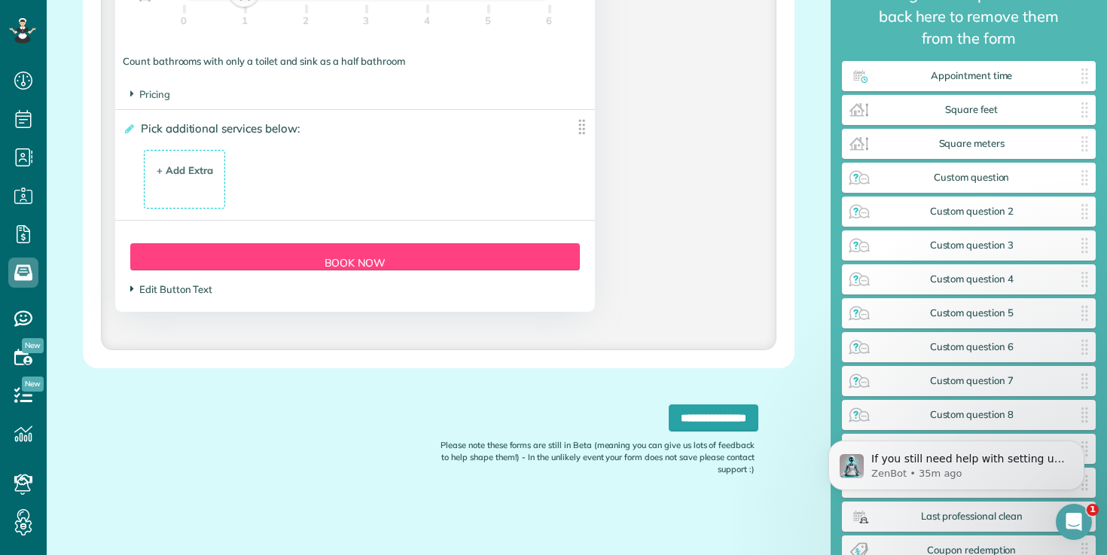
click at [184, 291] on span "Edit Button Text" at bounding box center [171, 289] width 82 height 12
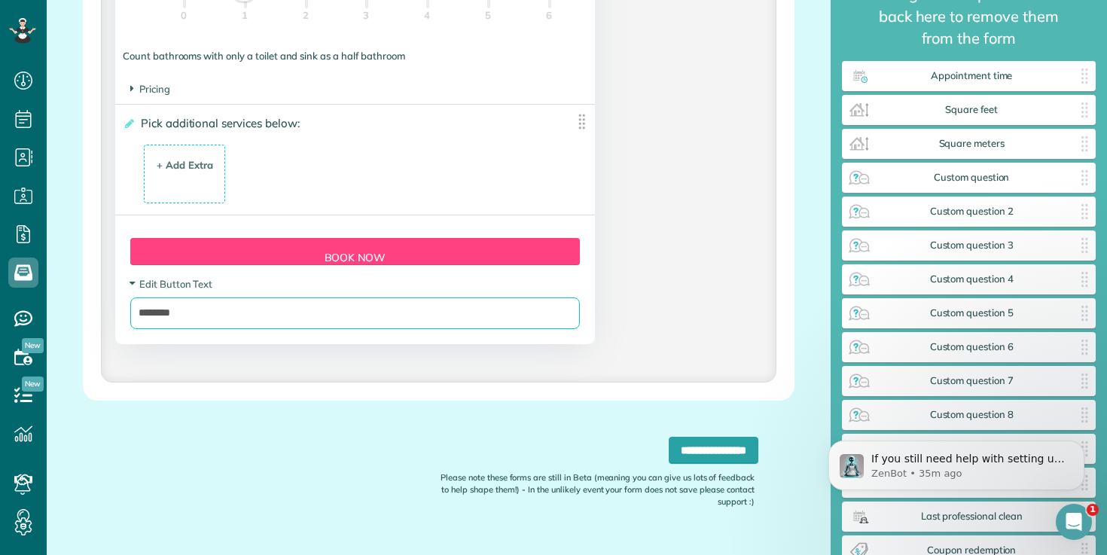
drag, startPoint x: 260, startPoint y: 329, endPoint x: 72, endPoint y: 328, distance: 187.6
type input "*"
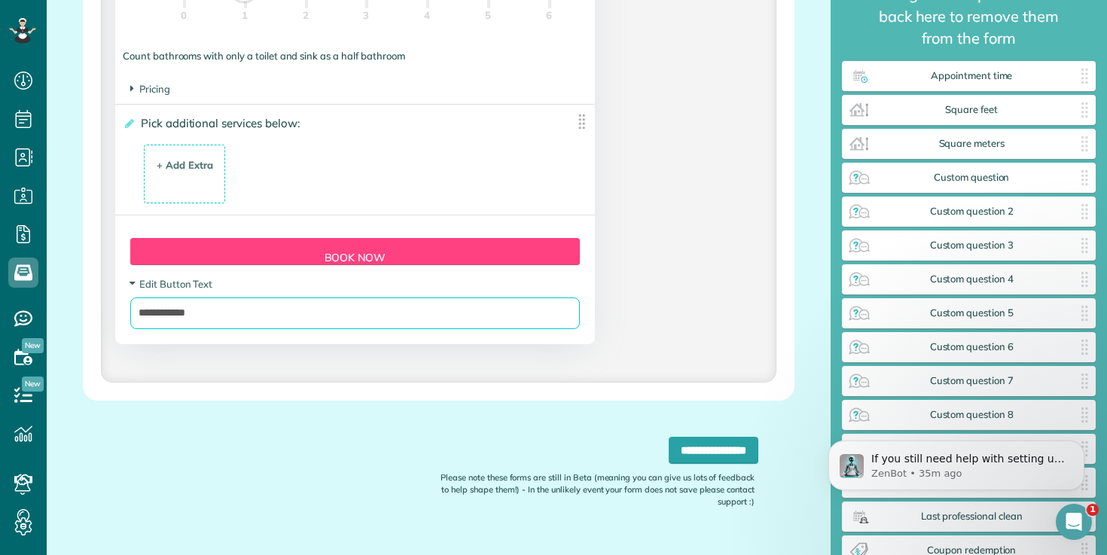
click at [167, 319] on input "**********" at bounding box center [355, 314] width 450 height 32
click at [231, 311] on input "**********" at bounding box center [355, 314] width 450 height 32
click at [234, 321] on input "**********" at bounding box center [355, 314] width 450 height 32
type input "**********"
click at [669, 437] on input "**********" at bounding box center [714, 450] width 90 height 27
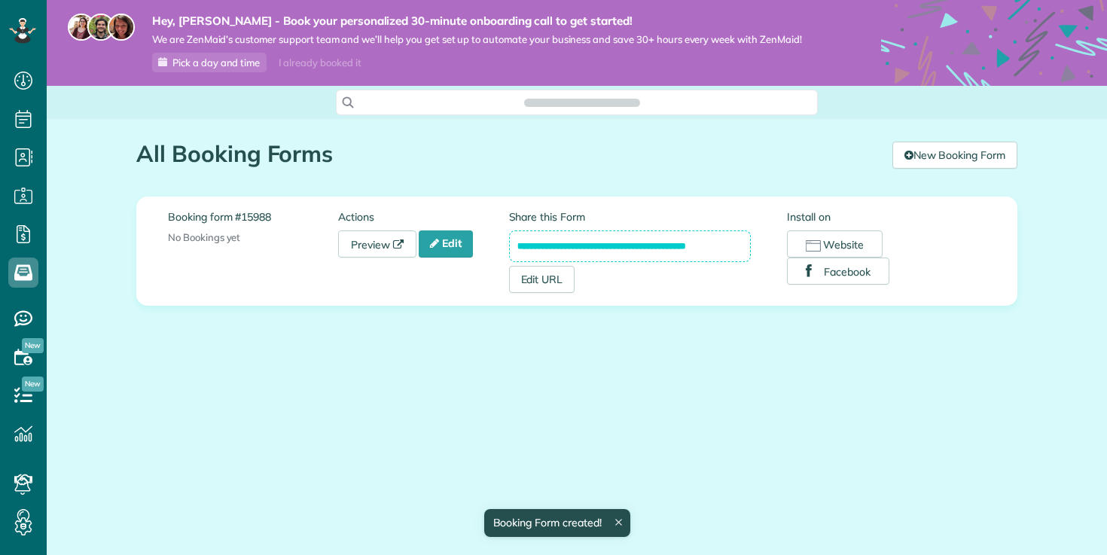
scroll to position [7, 7]
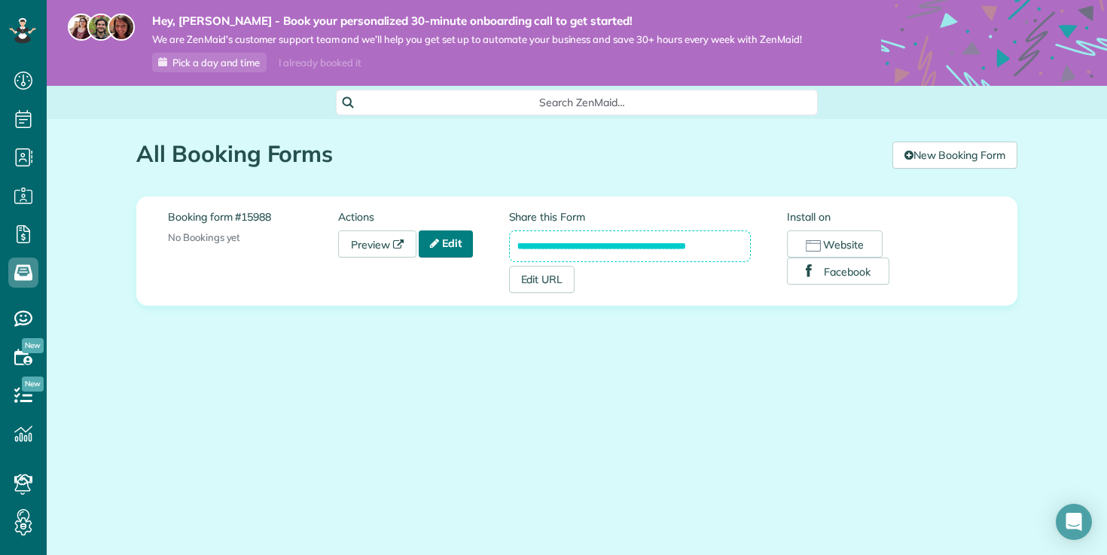
click at [455, 243] on link "Edit" at bounding box center [446, 244] width 54 height 27
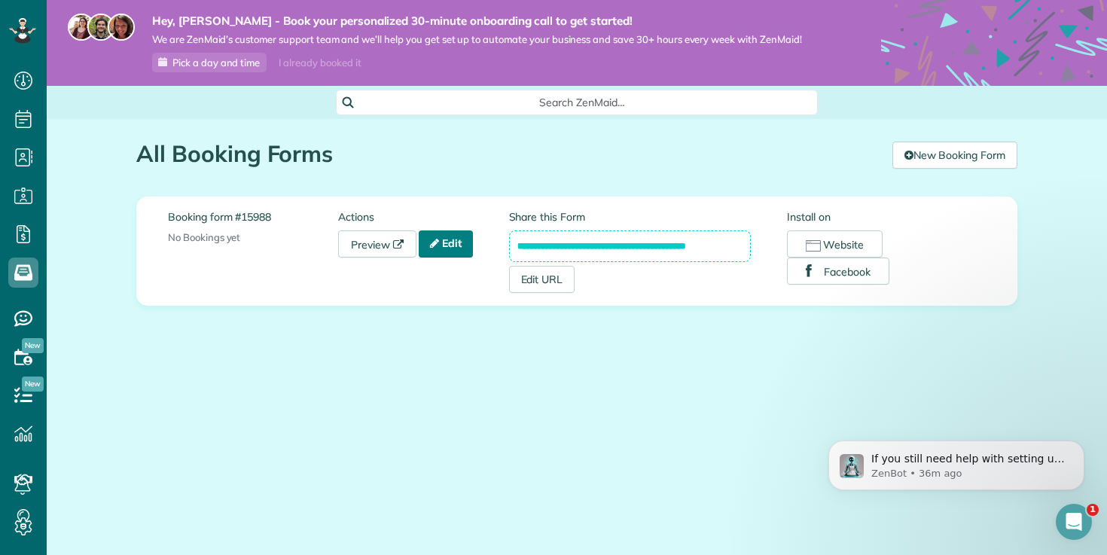
scroll to position [0, 0]
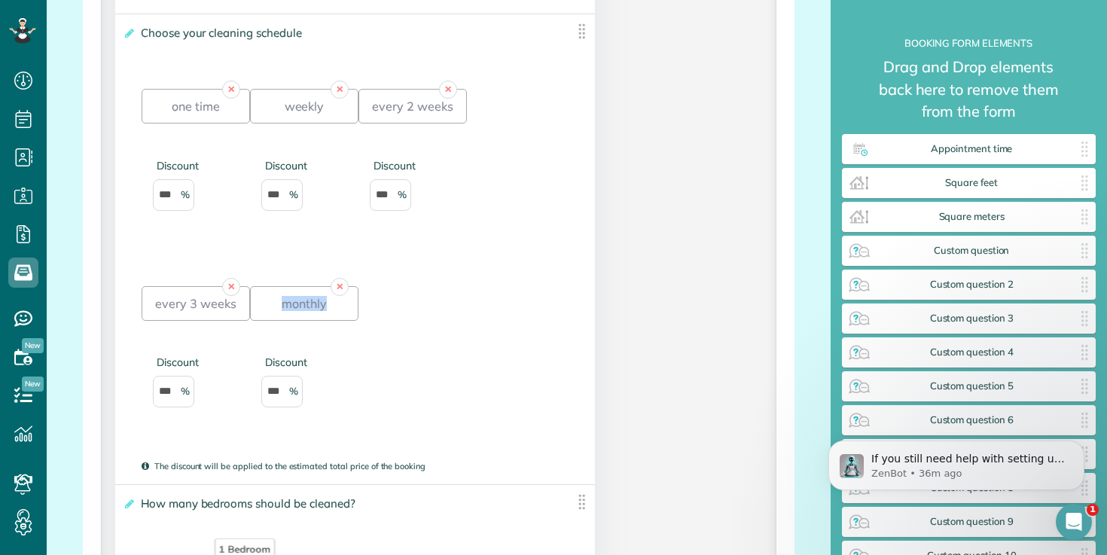
scroll to position [1061, 0]
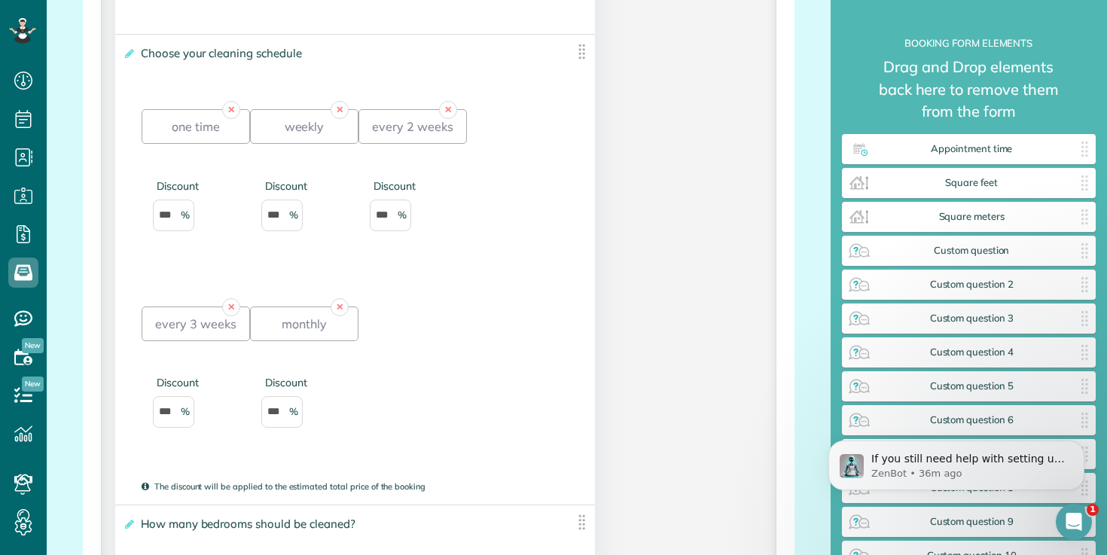
click at [482, 334] on div "✕ one time Discount *** ✕ weekly Discount *** ✕ every 2 weeks Discount *** ✕ ev…" at bounding box center [355, 281] width 427 height 393
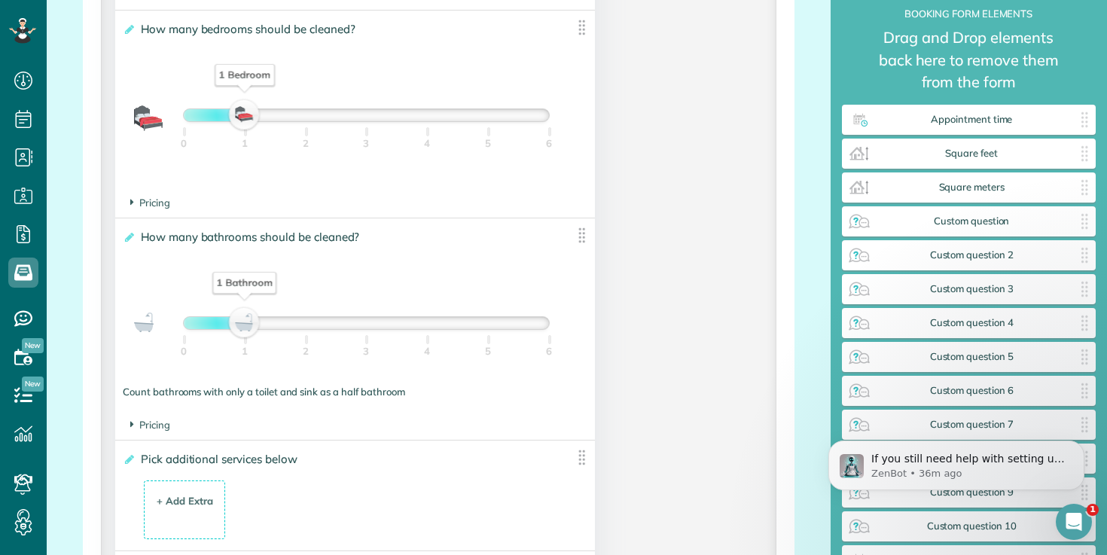
scroll to position [1559, 0]
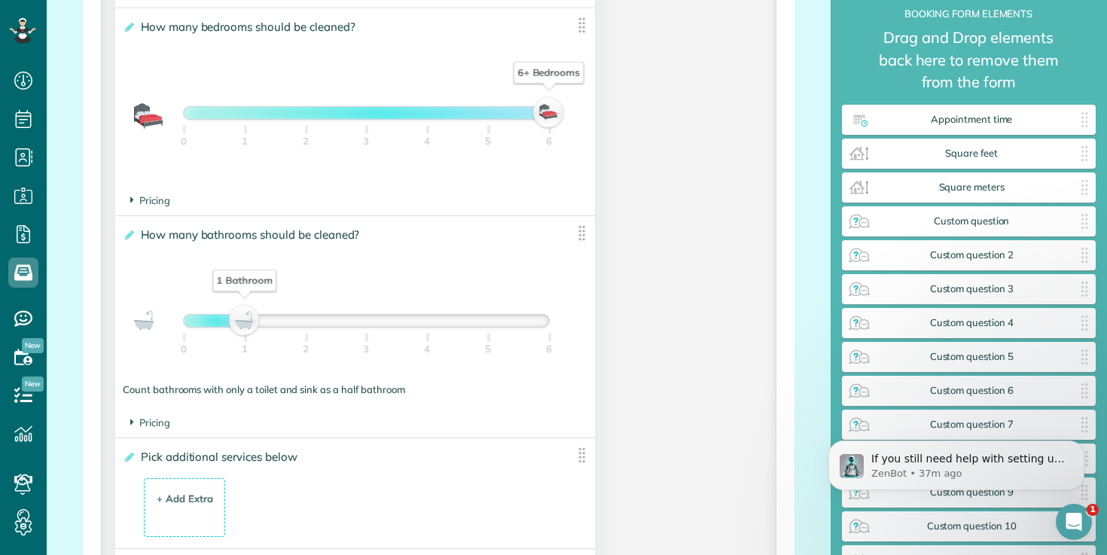
drag, startPoint x: 242, startPoint y: 115, endPoint x: 564, endPoint y: 133, distance: 322.9
click at [564, 133] on div "6+ Bedrooms 0 1 2 3 4 5 6" at bounding box center [355, 117] width 465 height 44
drag, startPoint x: 550, startPoint y: 116, endPoint x: 504, endPoint y: 116, distance: 46.0
click at [504, 116] on div "5 Bedrooms" at bounding box center [366, 113] width 365 height 12
drag, startPoint x: 490, startPoint y: 116, endPoint x: 545, endPoint y: 116, distance: 55.7
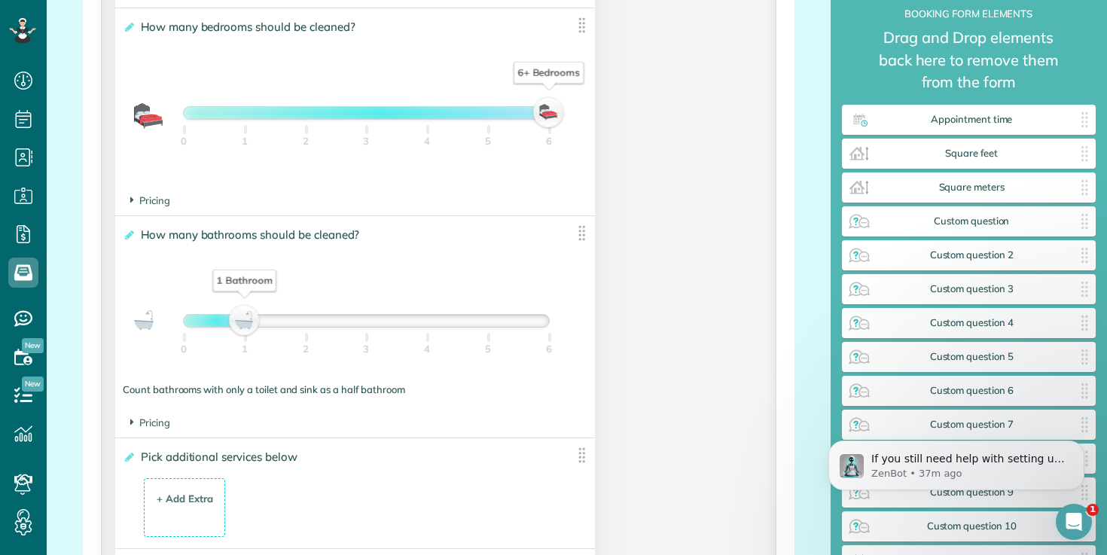
click at [545, 116] on div "6+ Bedrooms" at bounding box center [549, 112] width 26 height 21
click at [151, 203] on span "Pricing" at bounding box center [150, 200] width 40 height 12
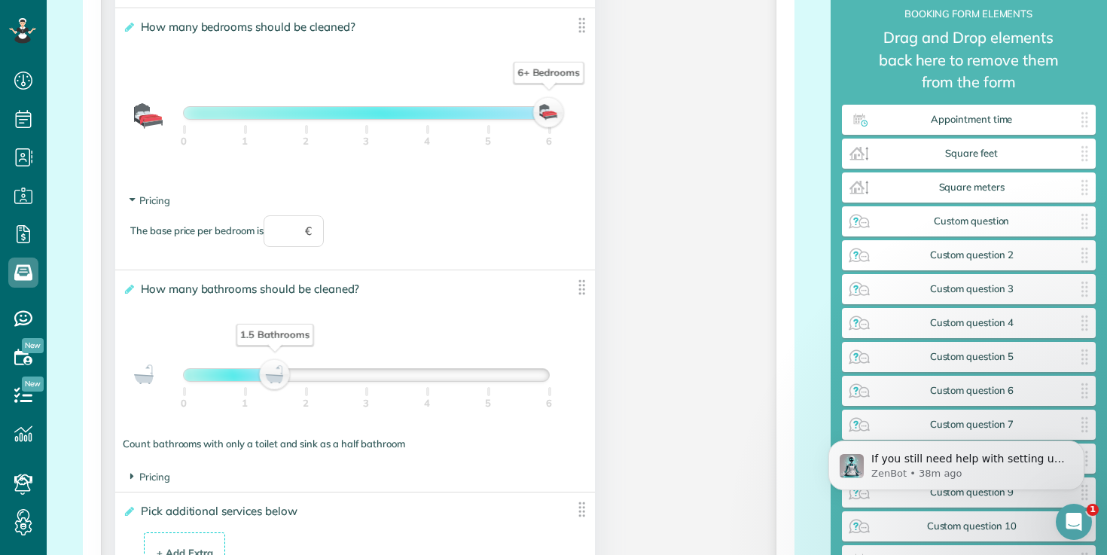
drag, startPoint x: 247, startPoint y: 382, endPoint x: 285, endPoint y: 380, distance: 37.7
click at [285, 380] on div "1.5 Bathrooms" at bounding box center [275, 375] width 26 height 21
click at [238, 441] on div "0 1 2 3 4 5 6" at bounding box center [366, 411] width 365 height 60
click at [240, 450] on div "Count bathrooms with only a toilet and sink as a half bathroom" at bounding box center [355, 444] width 465 height 14
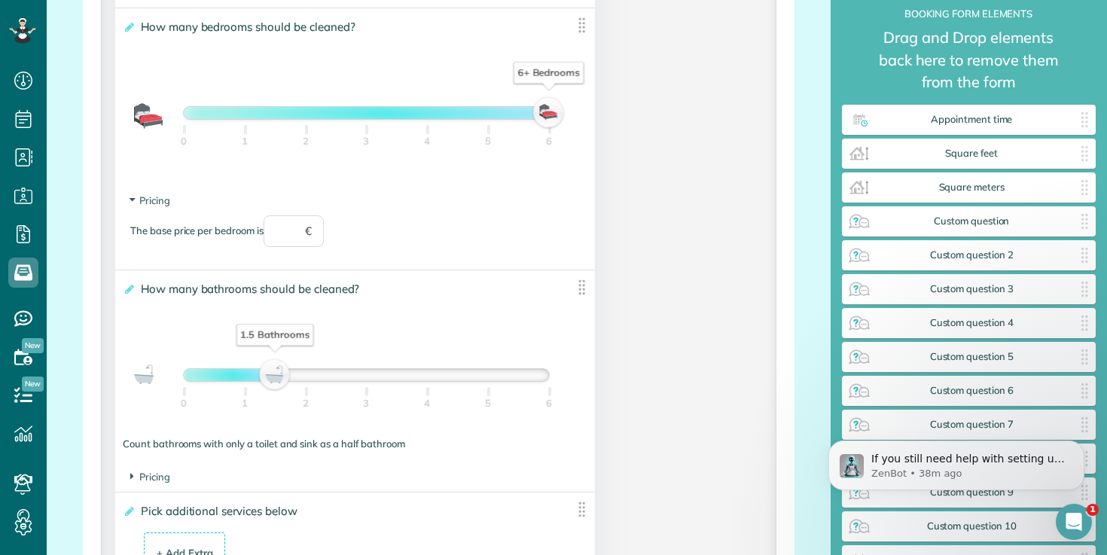
click at [240, 450] on div "Count bathrooms with only a toilet and sink as a half bathroom" at bounding box center [355, 444] width 465 height 14
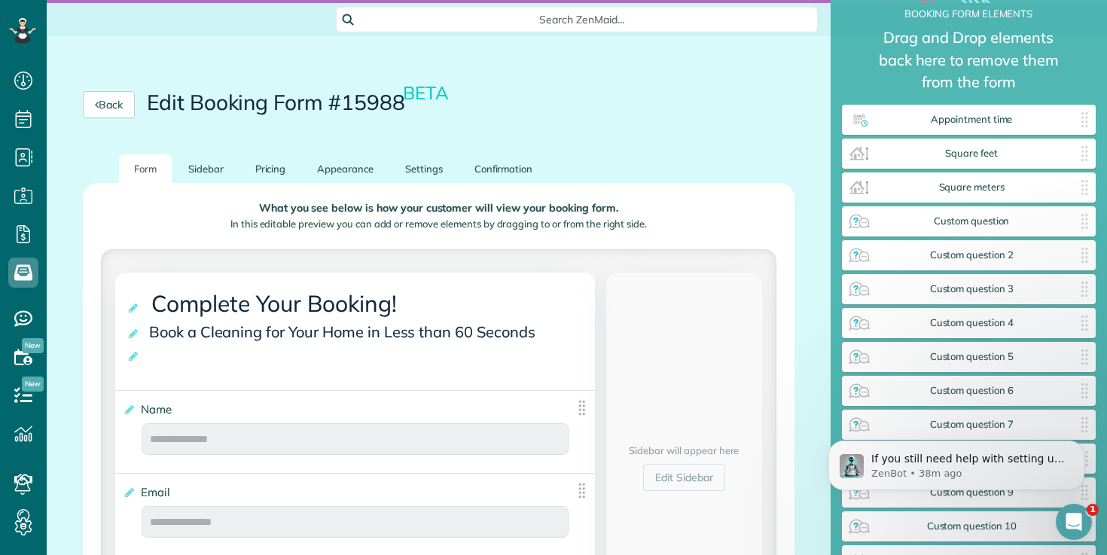
scroll to position [0, 0]
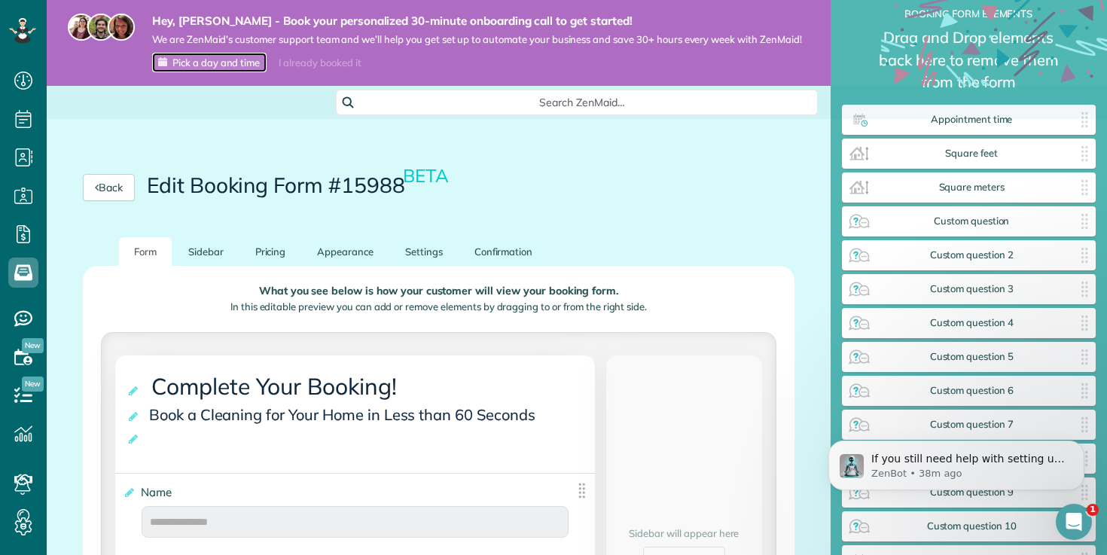
click at [220, 58] on span "Pick a day and time" at bounding box center [216, 62] width 87 height 12
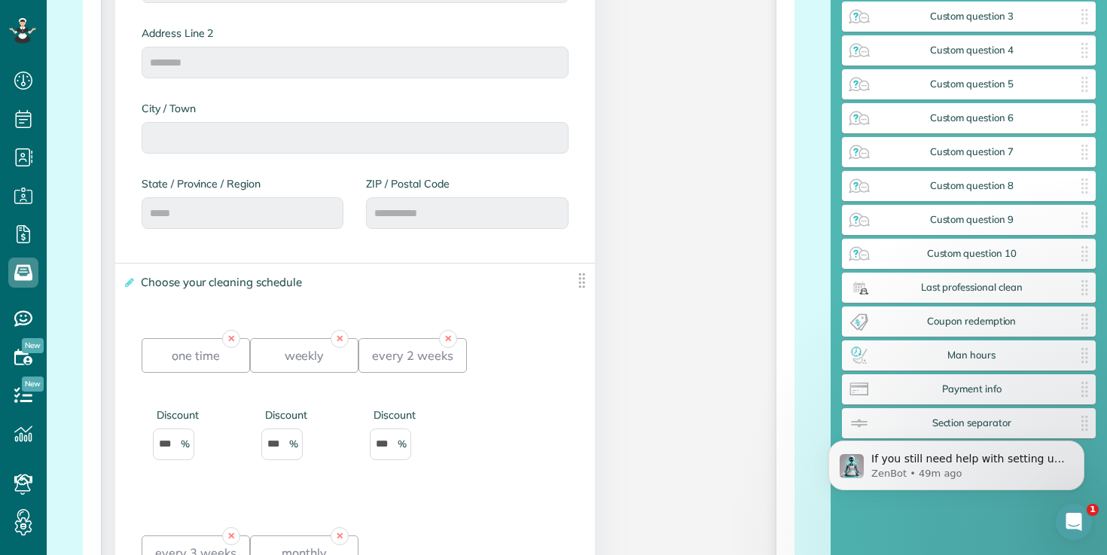
scroll to position [842, 0]
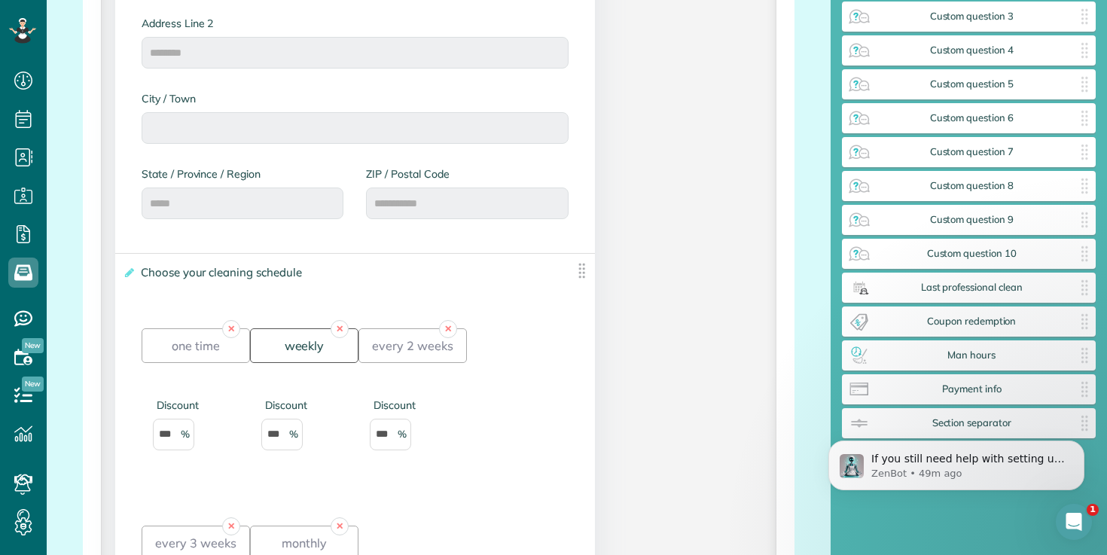
click at [303, 345] on div "weekly" at bounding box center [304, 345] width 108 height 35
click at [267, 334] on div "weekly" at bounding box center [304, 345] width 108 height 35
click at [178, 350] on div "one time" at bounding box center [196, 345] width 108 height 35
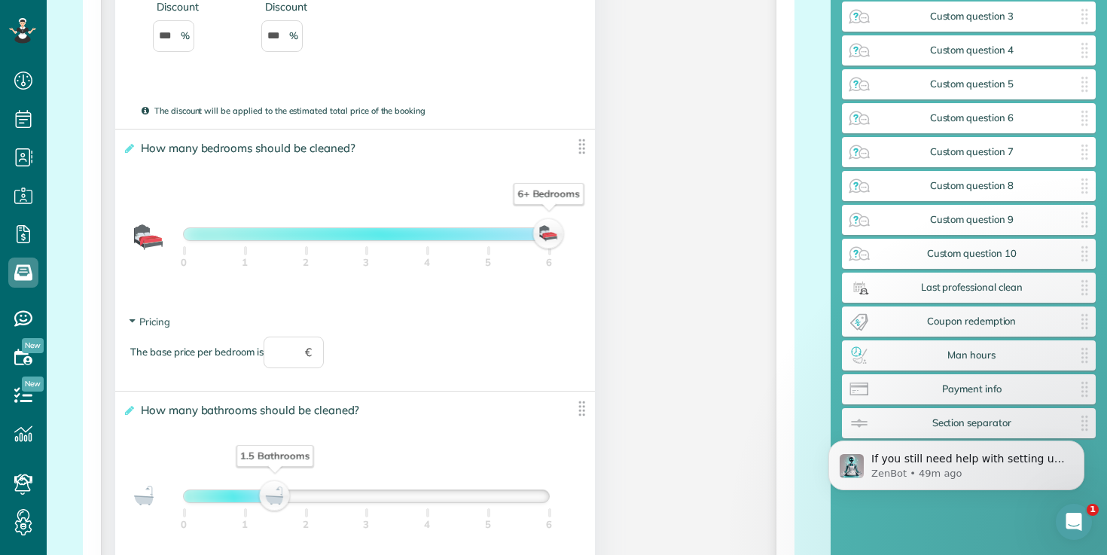
scroll to position [1482, 0]
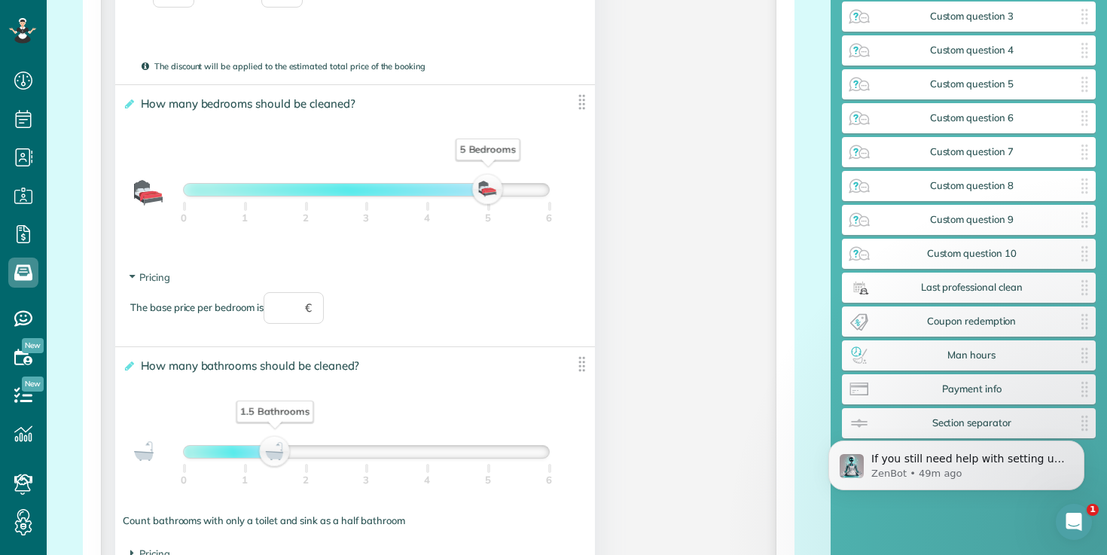
drag, startPoint x: 551, startPoint y: 200, endPoint x: 480, endPoint y: 200, distance: 71.6
click at [480, 200] on div "5 Bedrooms" at bounding box center [488, 189] width 26 height 21
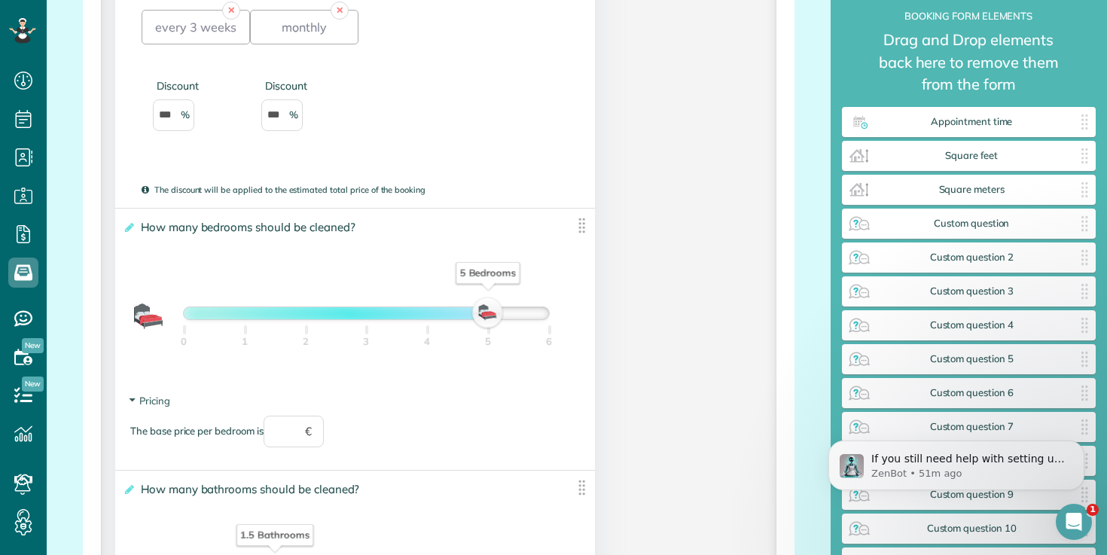
scroll to position [1357, 0]
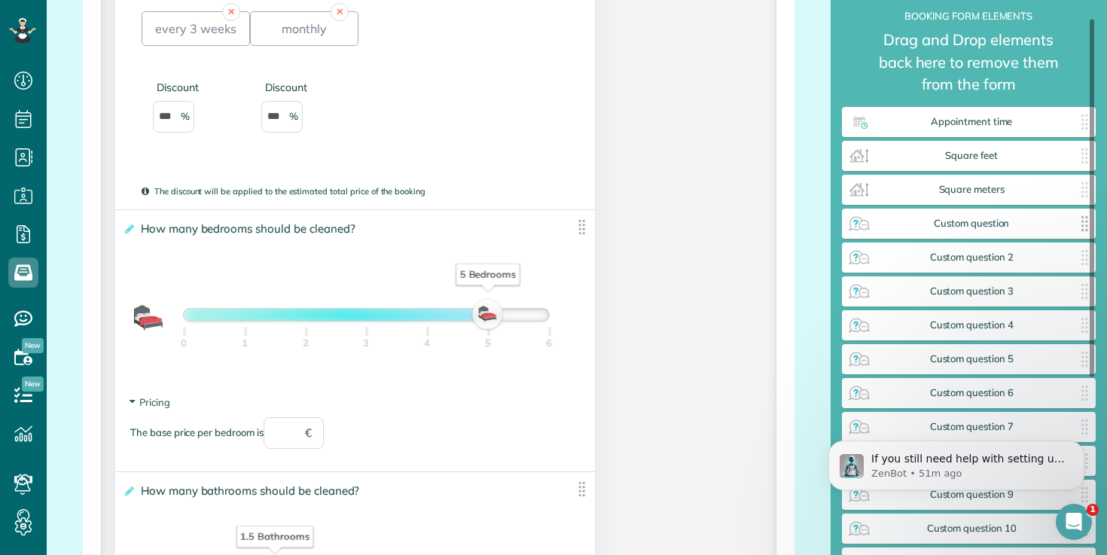
click at [968, 227] on span "Custom question" at bounding box center [973, 224] width 202 height 12
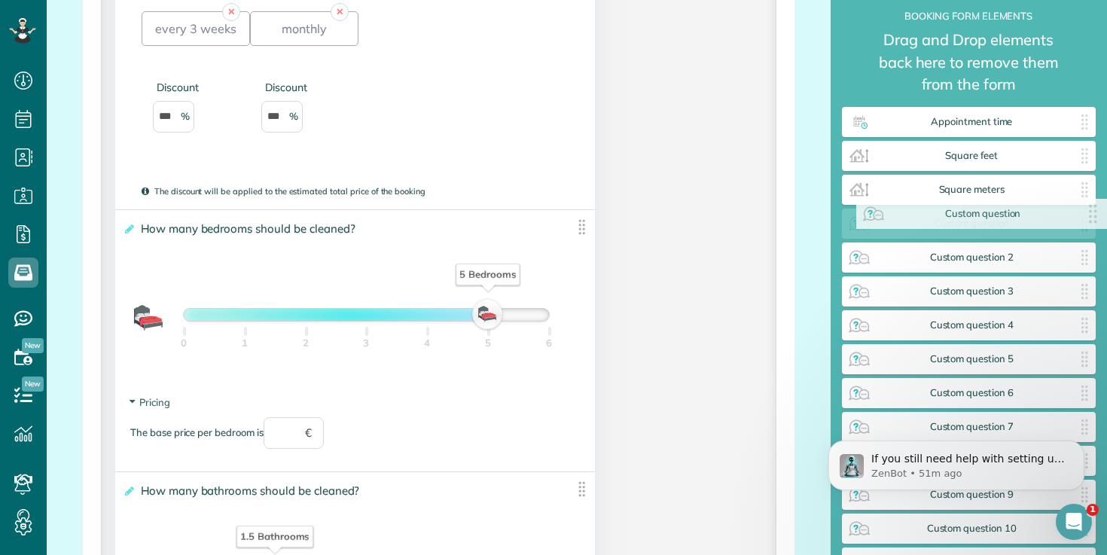
drag, startPoint x: 975, startPoint y: 226, endPoint x: 978, endPoint y: 216, distance: 10.2
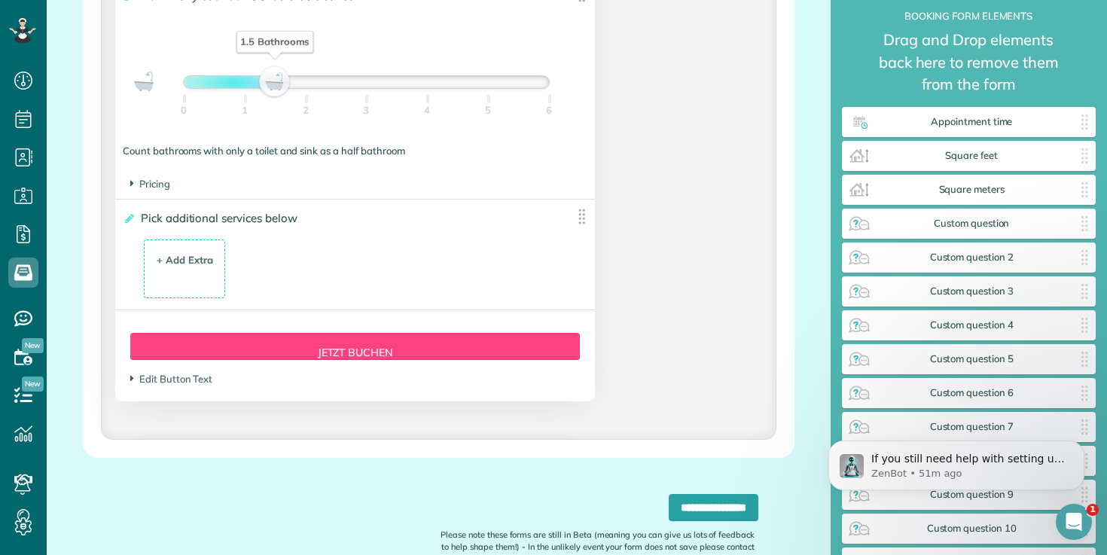
scroll to position [1854, 0]
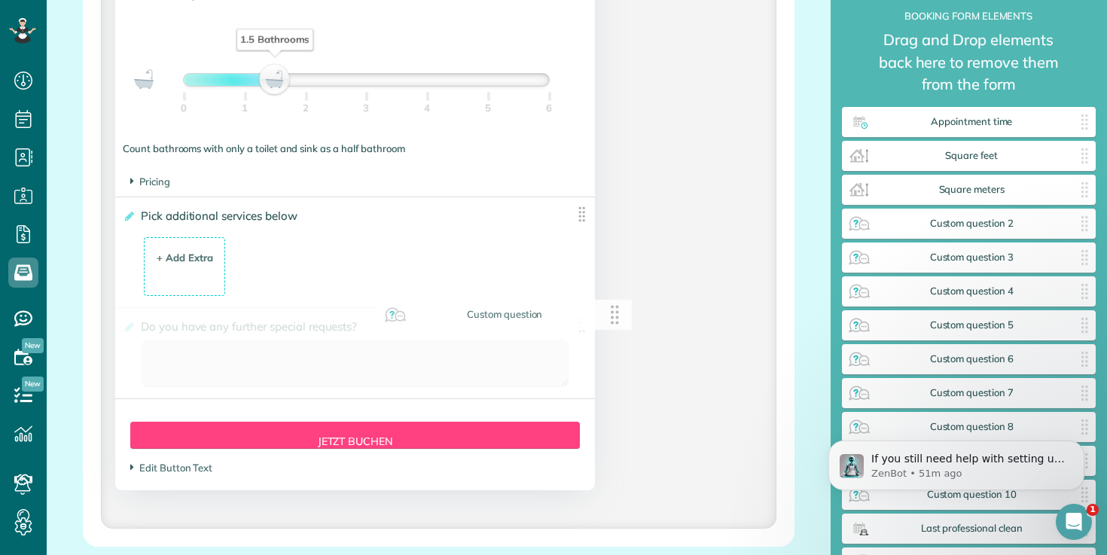
drag, startPoint x: 969, startPoint y: 223, endPoint x: 502, endPoint y: 314, distance: 475.9
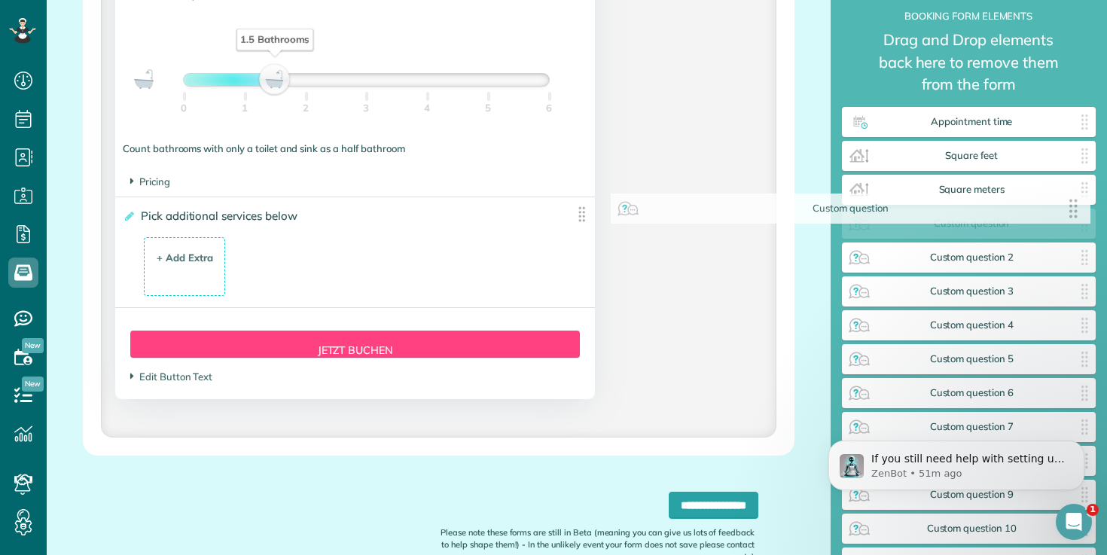
drag, startPoint x: 520, startPoint y: 334, endPoint x: 1016, endPoint y: 215, distance: 510.5
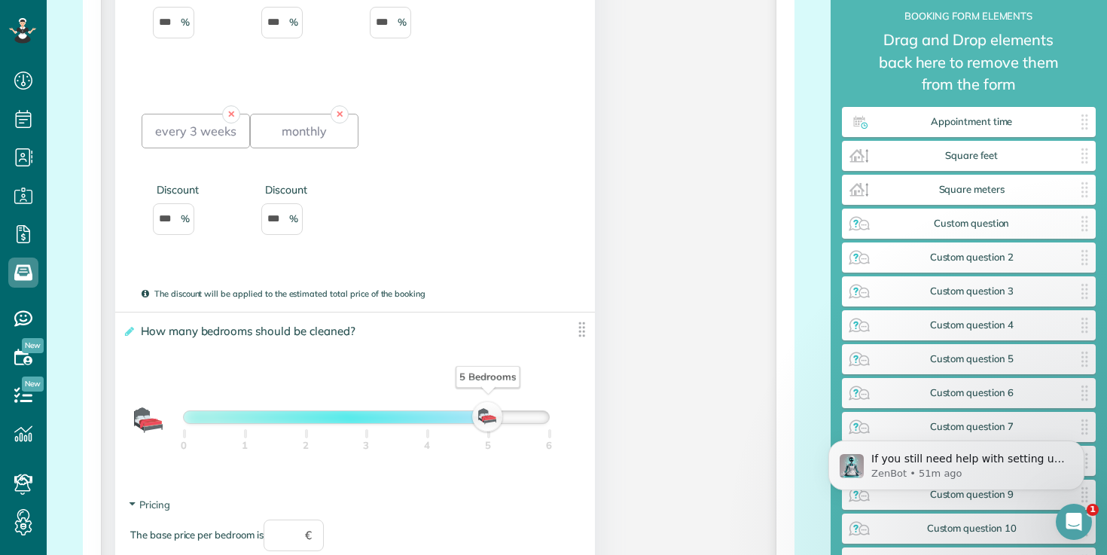
scroll to position [1252, 0]
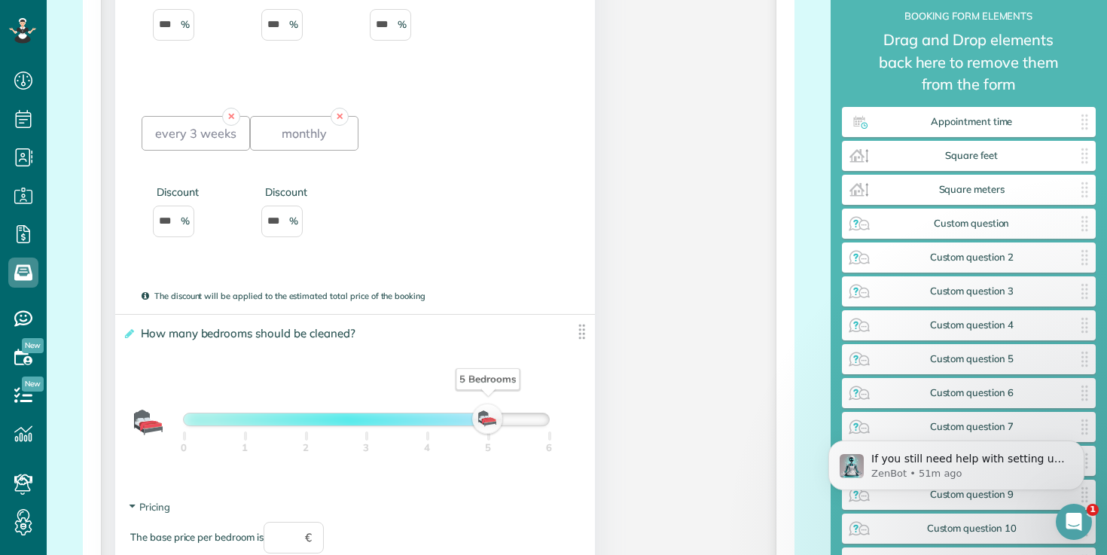
click at [145, 298] on icon at bounding box center [145, 296] width 7 height 8
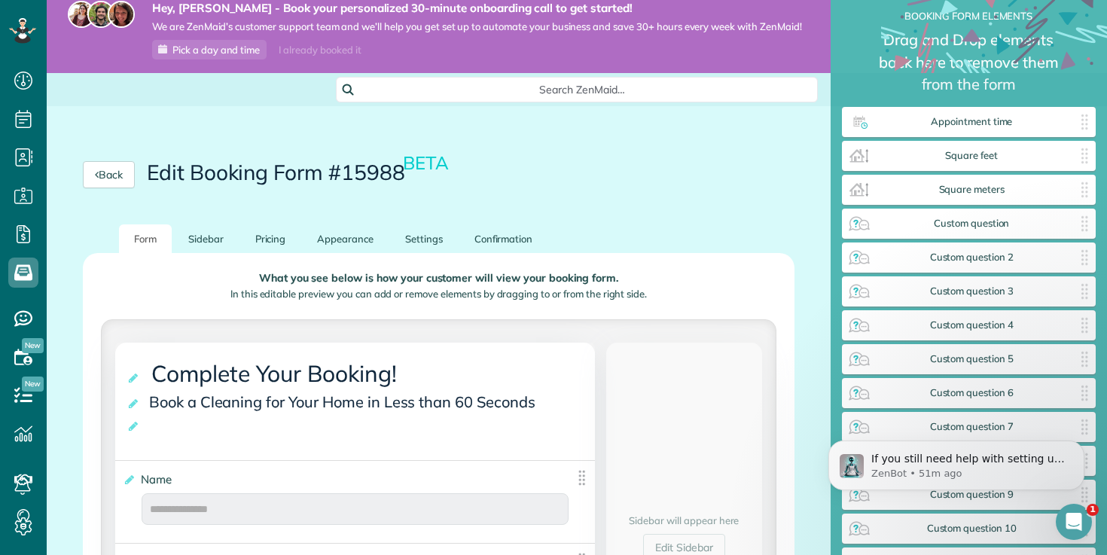
scroll to position [12, 0]
click at [210, 234] on link "Sidebar" at bounding box center [206, 239] width 66 height 29
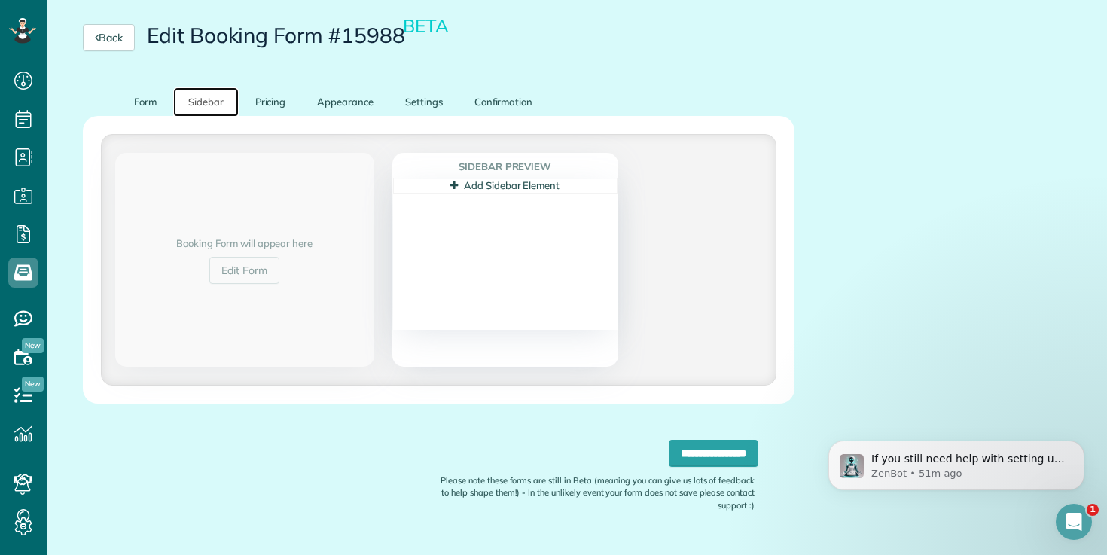
scroll to position [186, 0]
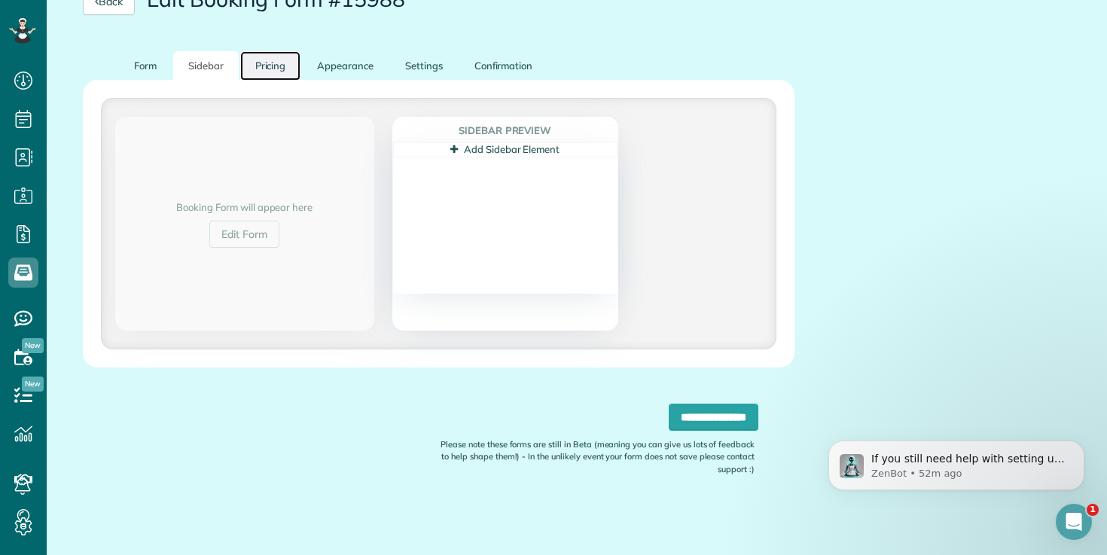
click at [277, 73] on link "Pricing" at bounding box center [270, 65] width 61 height 29
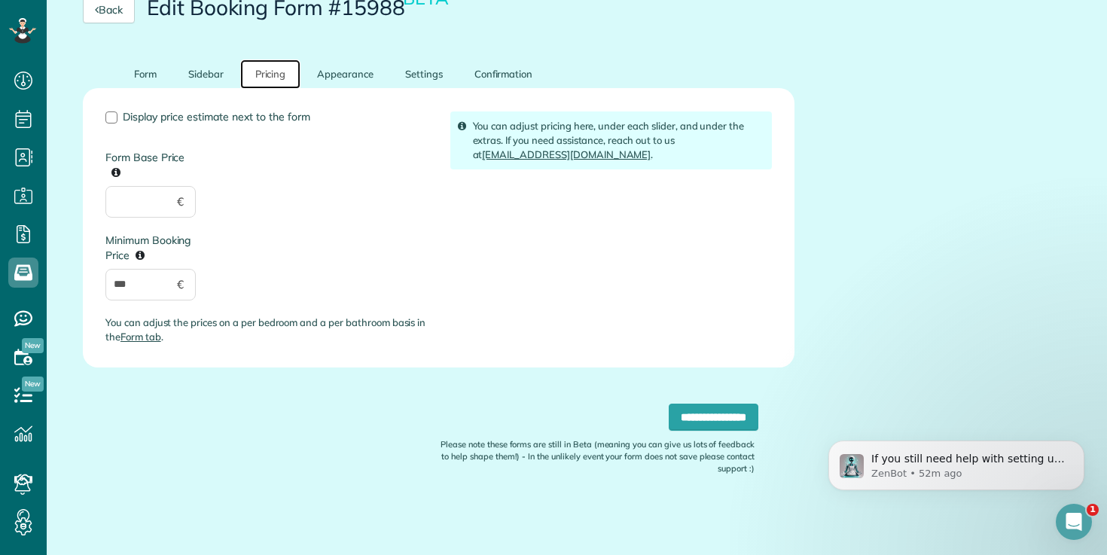
scroll to position [177, 0]
click at [322, 76] on link "Appearance" at bounding box center [345, 74] width 87 height 29
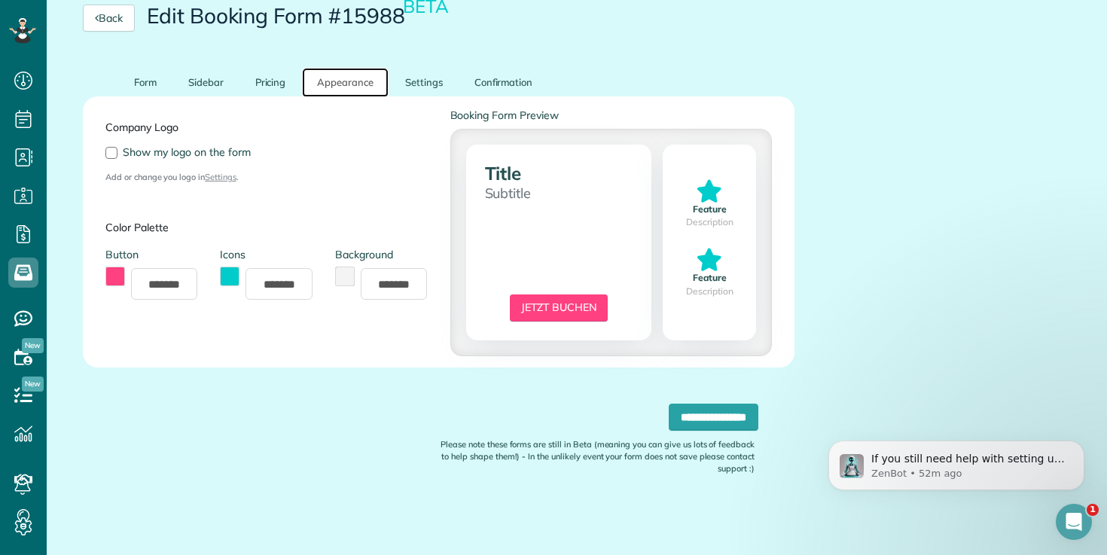
scroll to position [169, 0]
click at [408, 78] on link "Settings" at bounding box center [424, 83] width 68 height 29
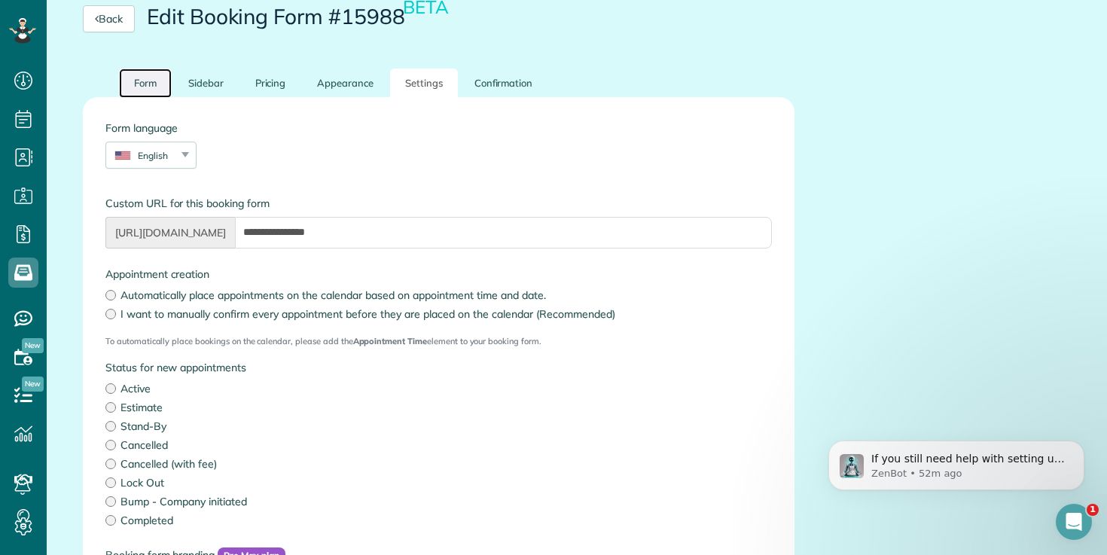
click at [140, 87] on link "Form" at bounding box center [145, 83] width 53 height 29
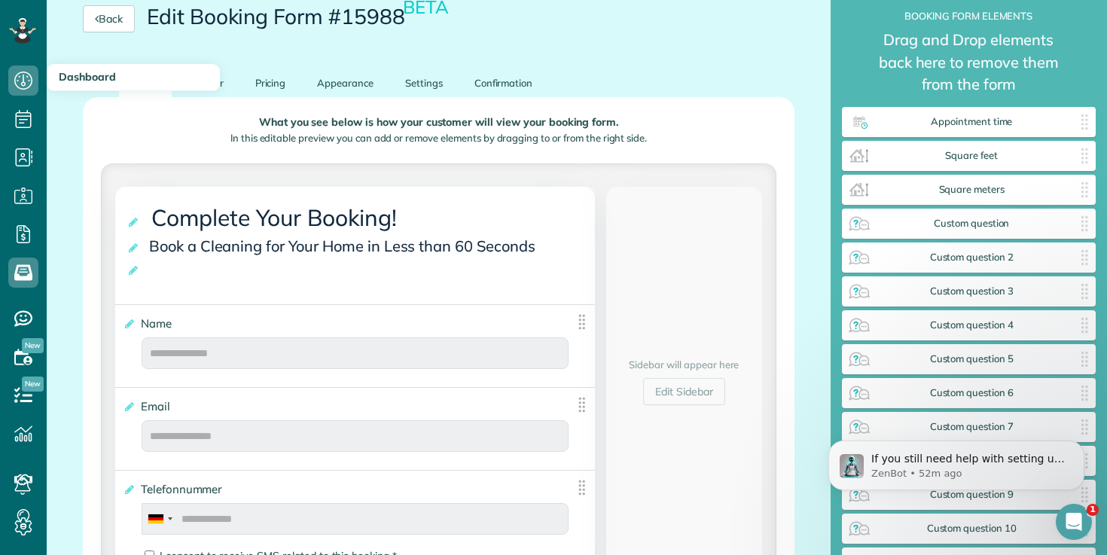
click at [71, 81] on span "Dashboard" at bounding box center [87, 77] width 57 height 14
click at [26, 86] on icon at bounding box center [23, 81] width 30 height 30
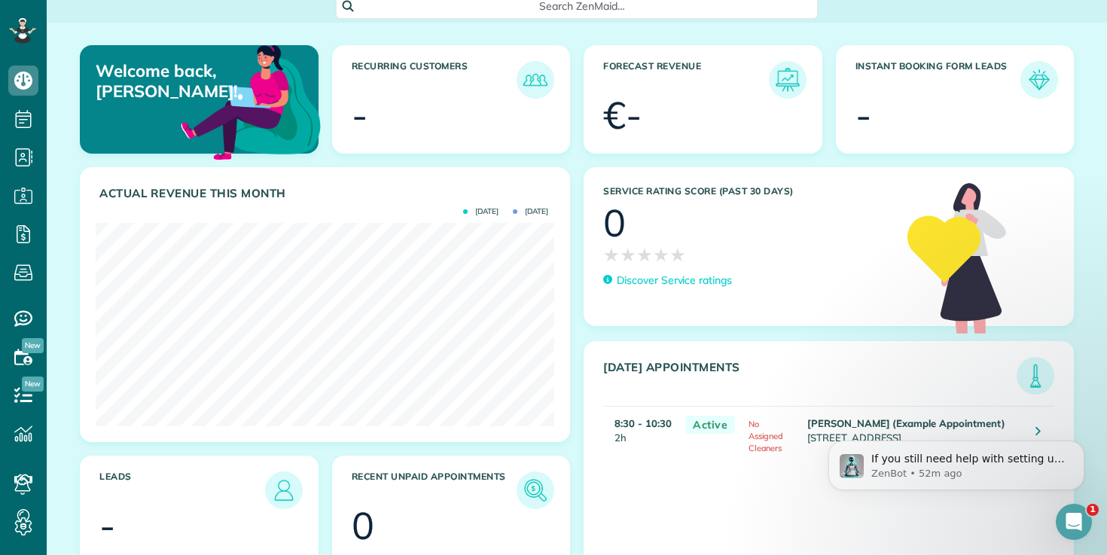
scroll to position [89, 0]
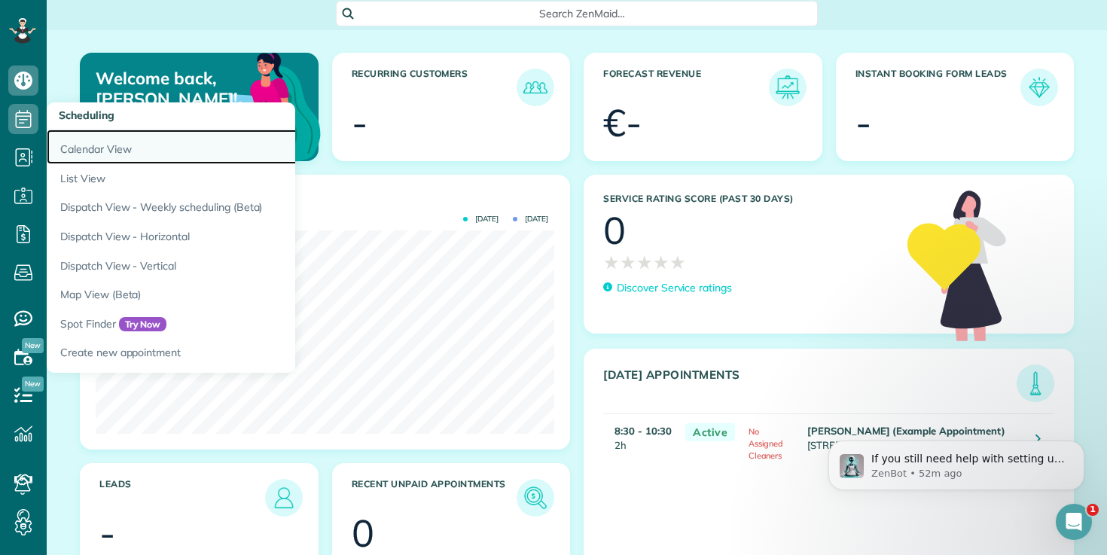
click at [130, 152] on link "Calendar View" at bounding box center [235, 147] width 377 height 35
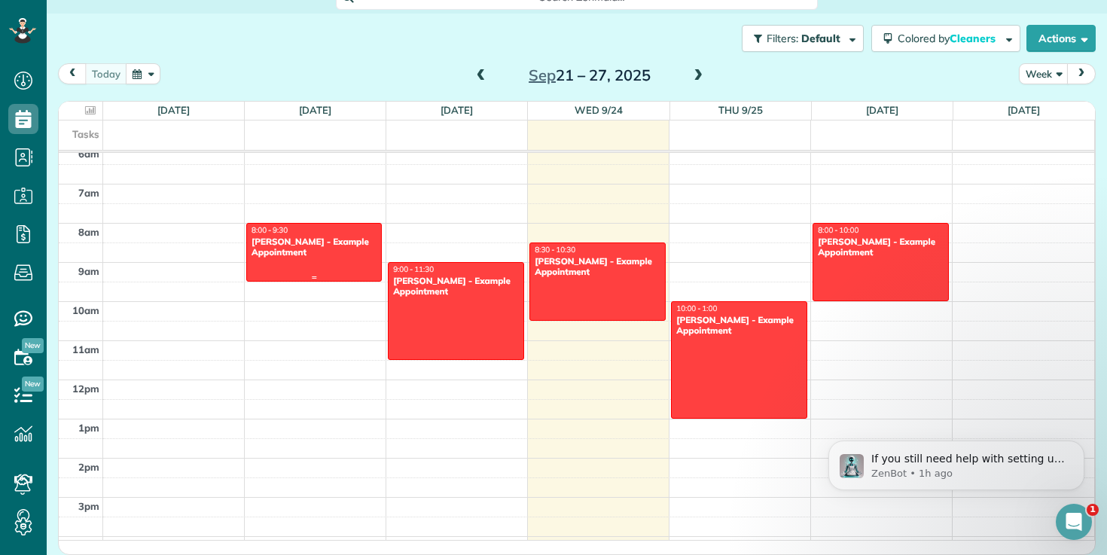
scroll to position [273, 0]
